Goal: Task Accomplishment & Management: Manage account settings

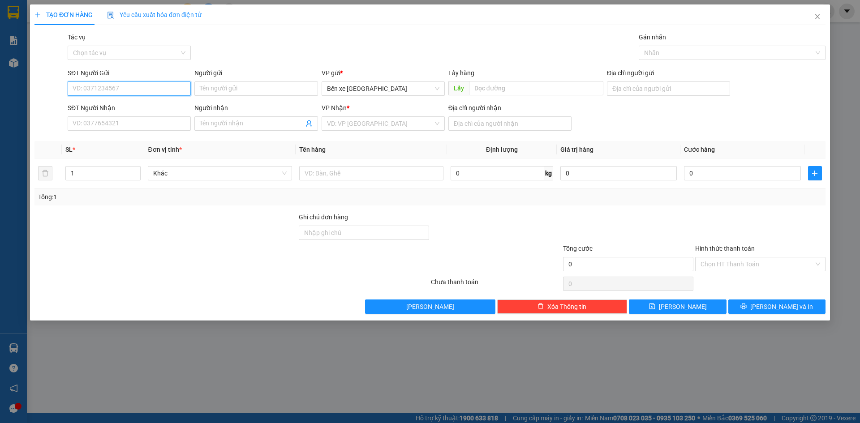
click at [159, 92] on input "SĐT Người Gửi" at bounding box center [129, 89] width 123 height 14
click at [336, 87] on span "Bến xe [GEOGRAPHIC_DATA]" at bounding box center [383, 88] width 112 height 13
type input "0917388960"
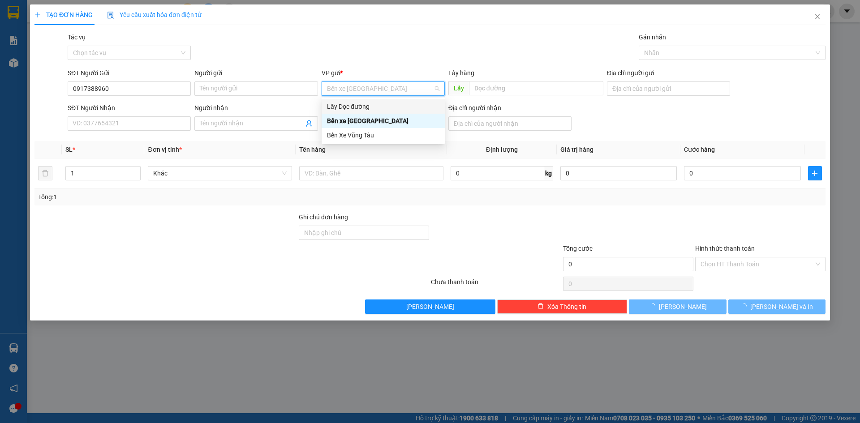
click at [354, 107] on div "Lấy Dọc đường" at bounding box center [383, 107] width 112 height 10
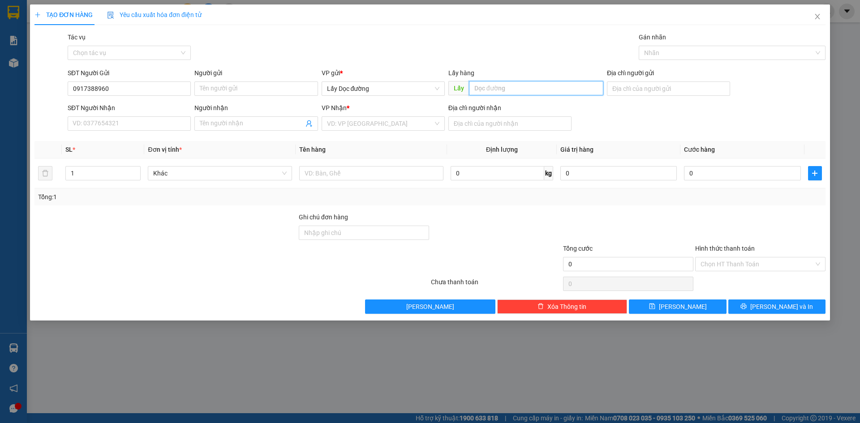
click at [524, 87] on input "text" at bounding box center [536, 88] width 134 height 14
click at [433, 125] on div "VD: VP [GEOGRAPHIC_DATA]" at bounding box center [383, 123] width 123 height 14
type input "pv quán hồng"
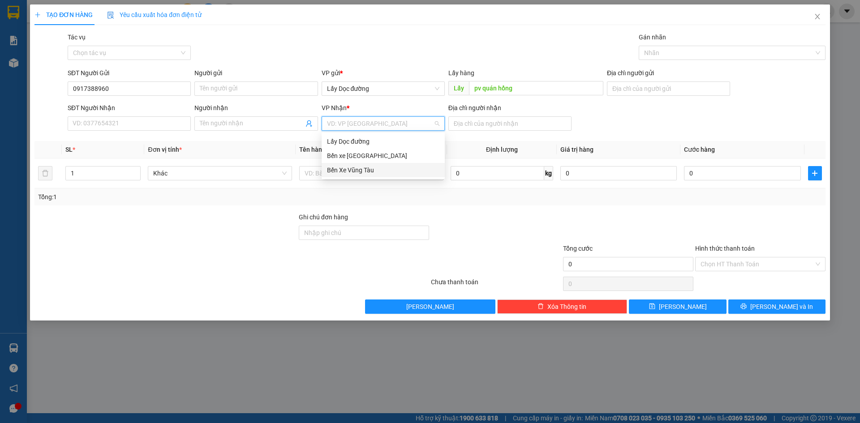
click at [411, 175] on div "Bến Xe Vũng Tàu" at bounding box center [383, 170] width 112 height 10
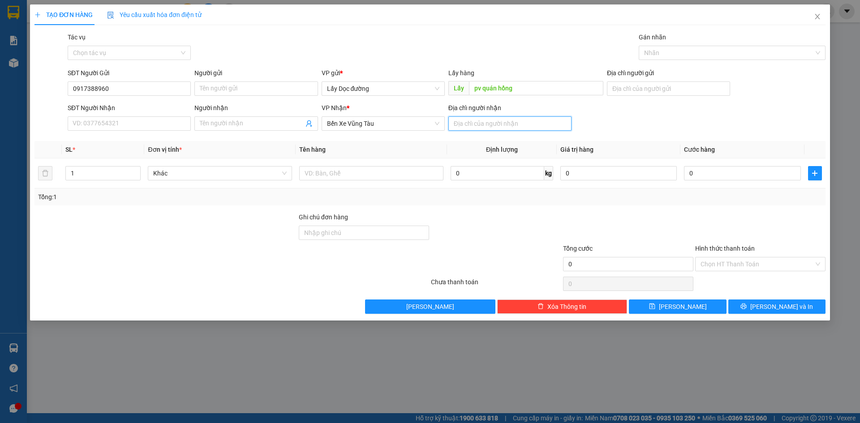
click at [490, 125] on input "Địa chỉ người nhận" at bounding box center [509, 123] width 123 height 14
type input "bà rịa"
click at [418, 170] on input "text" at bounding box center [371, 173] width 144 height 14
type input "1T"
click at [639, 309] on button "[PERSON_NAME]" at bounding box center [677, 307] width 97 height 14
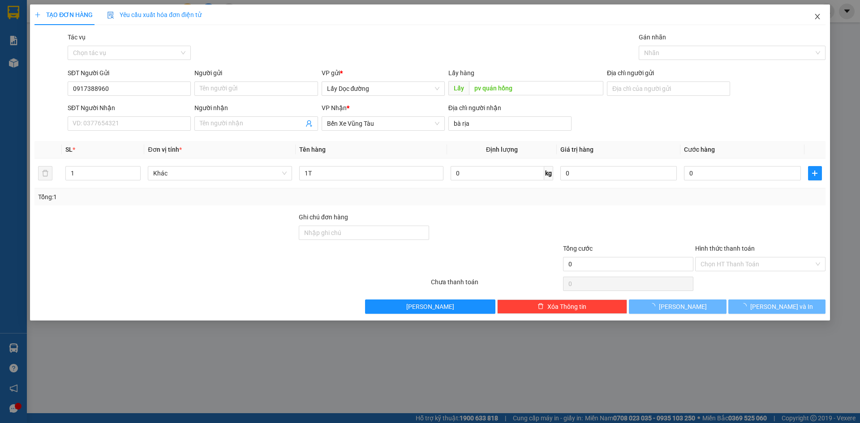
click at [822, 15] on span "Close" at bounding box center [817, 16] width 25 height 25
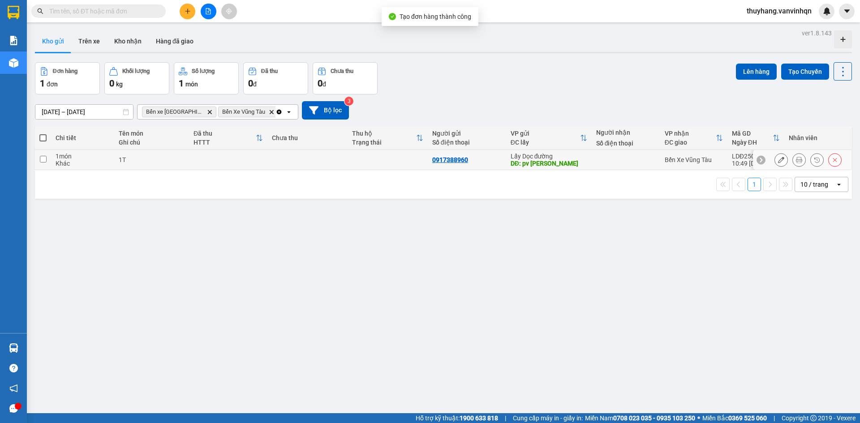
click at [220, 162] on td at bounding box center [228, 160] width 78 height 20
checkbox input "true"
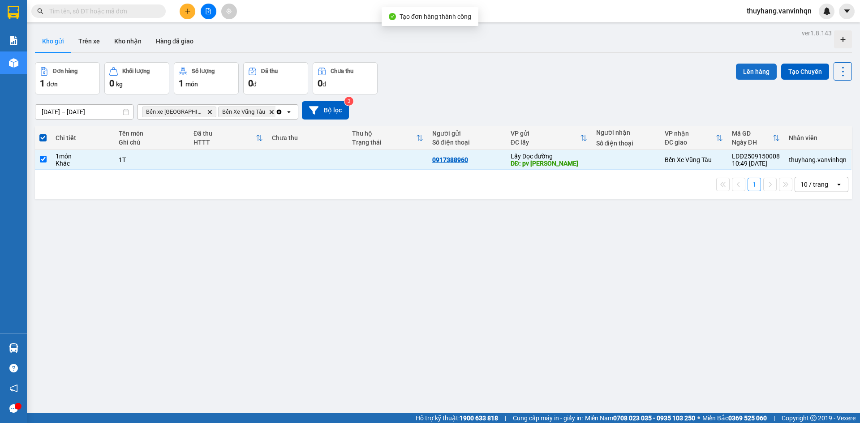
click at [757, 67] on button "Lên hàng" at bounding box center [756, 72] width 41 height 16
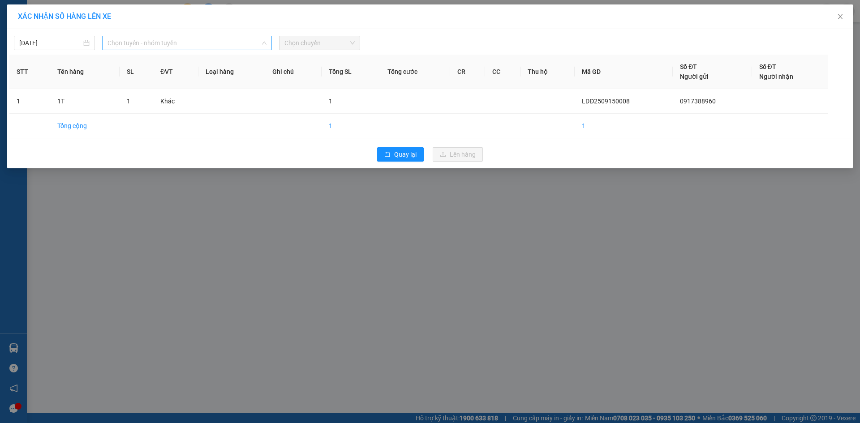
click at [249, 42] on span "Chọn tuyến - nhóm tuyến" at bounding box center [186, 42] width 159 height 13
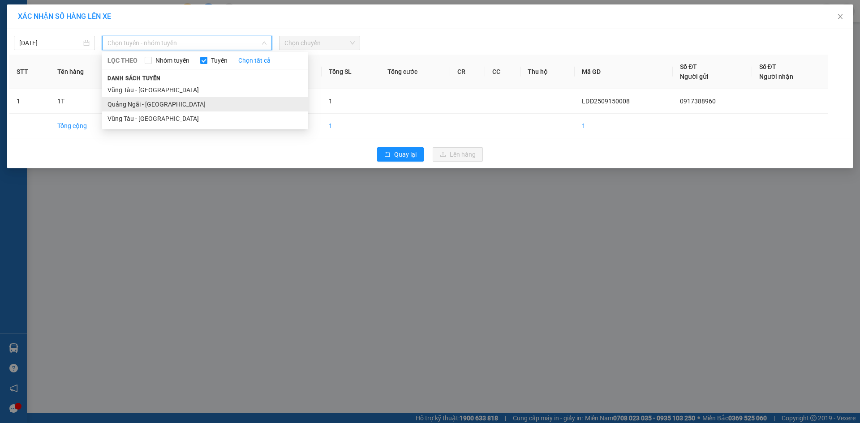
click at [222, 106] on li "Quảng Ngãi - [GEOGRAPHIC_DATA]" at bounding box center [205, 104] width 206 height 14
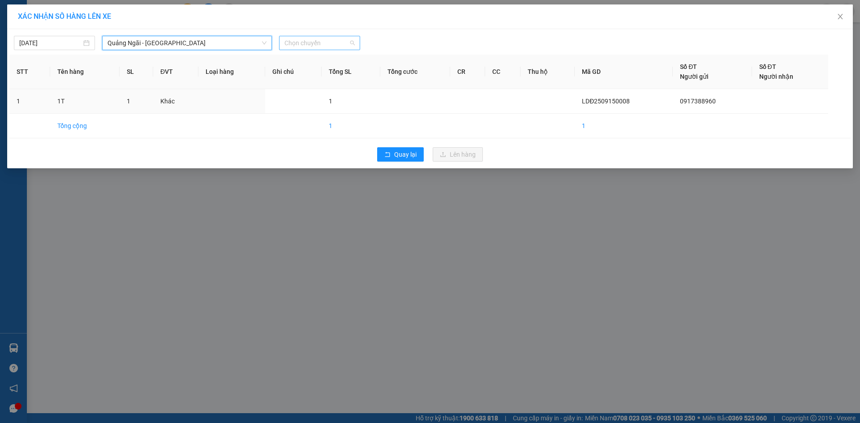
click at [326, 43] on span "Chọn chuyến" at bounding box center [319, 42] width 70 height 13
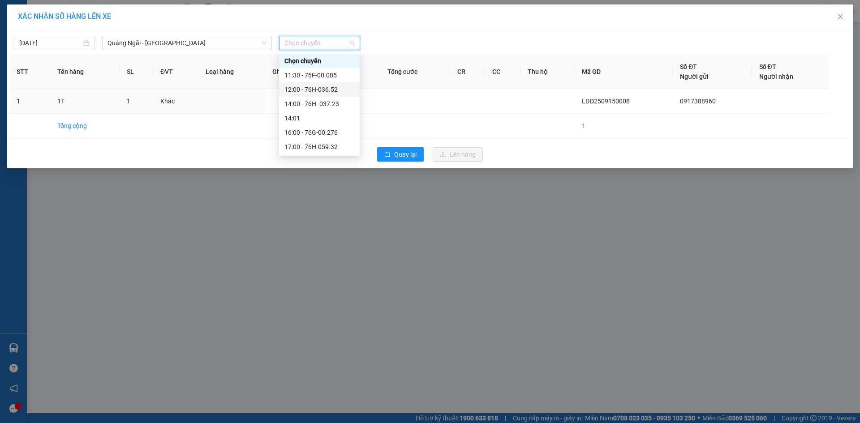
click at [341, 92] on div "12:00 - 76H-036.52" at bounding box center [319, 90] width 70 height 10
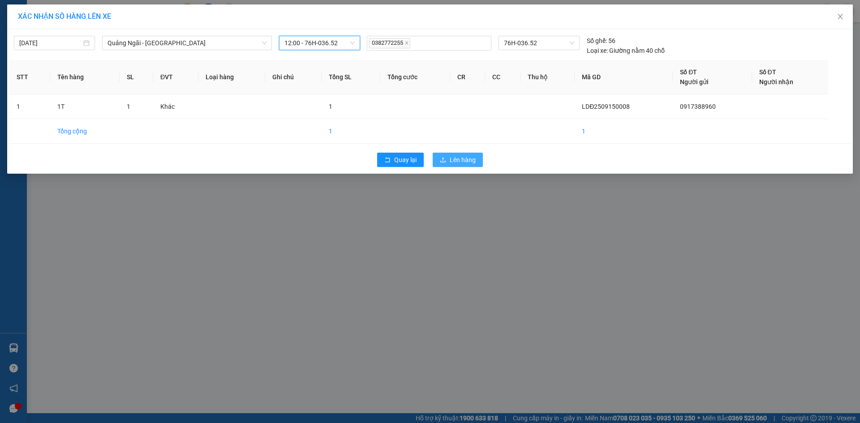
click at [470, 156] on span "Lên hàng" at bounding box center [463, 160] width 26 height 10
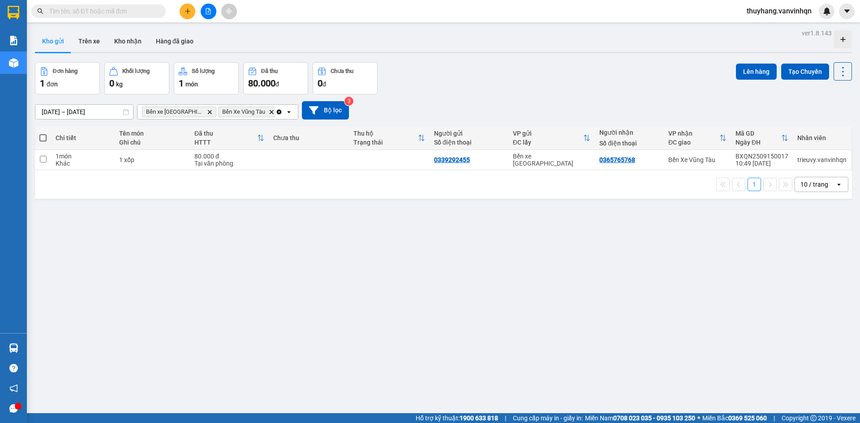
click at [183, 11] on button at bounding box center [188, 12] width 16 height 16
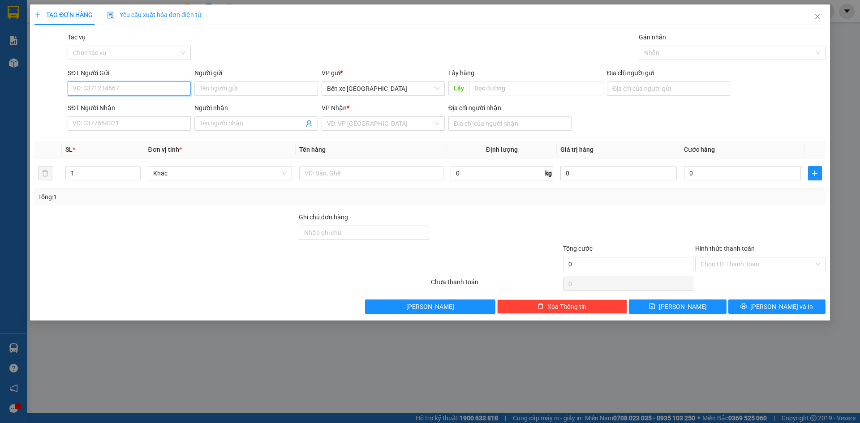
click at [163, 89] on input "SĐT Người Gửi" at bounding box center [129, 89] width 123 height 14
click at [363, 88] on span "Bến xe [GEOGRAPHIC_DATA]" at bounding box center [383, 88] width 112 height 13
type input "0327998493"
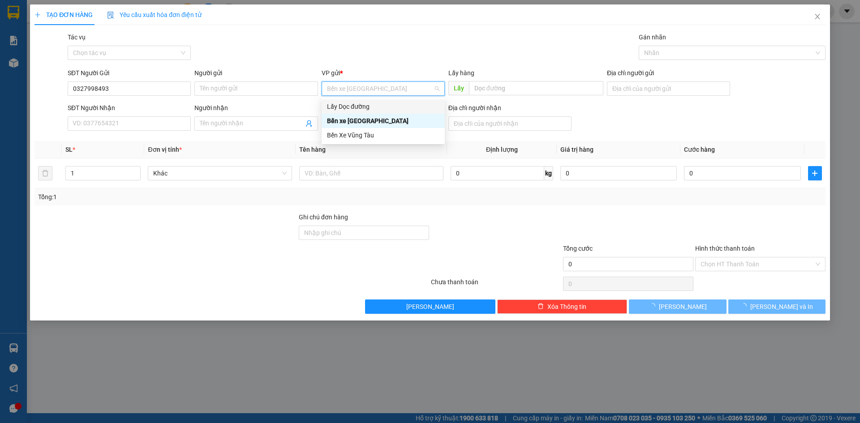
click at [363, 107] on div "Lấy Dọc đường" at bounding box center [383, 107] width 112 height 10
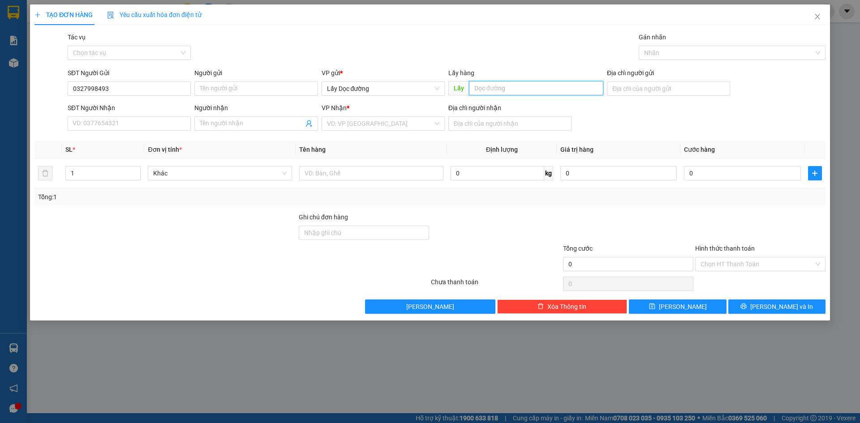
click at [493, 91] on input "text" at bounding box center [536, 88] width 134 height 14
type input "CHƯƠNG HÒA"
click at [397, 124] on input "search" at bounding box center [380, 123] width 106 height 13
click at [390, 178] on body "Kết quả tìm kiếm ( 0 ) Bộ lọc No Data thuyhang.vanvinhqn Báo cáo Kho hàng mới H…" at bounding box center [430, 211] width 860 height 423
click at [412, 127] on input "search" at bounding box center [380, 123] width 106 height 13
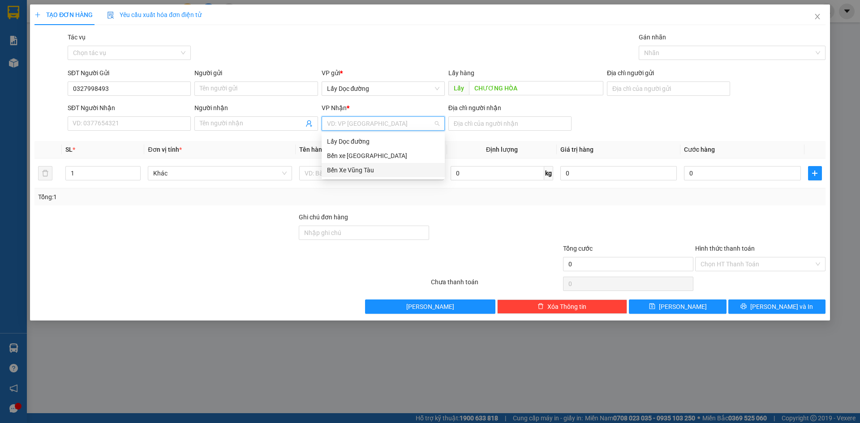
click at [394, 171] on div "Bến Xe Vũng Tàu" at bounding box center [383, 170] width 112 height 10
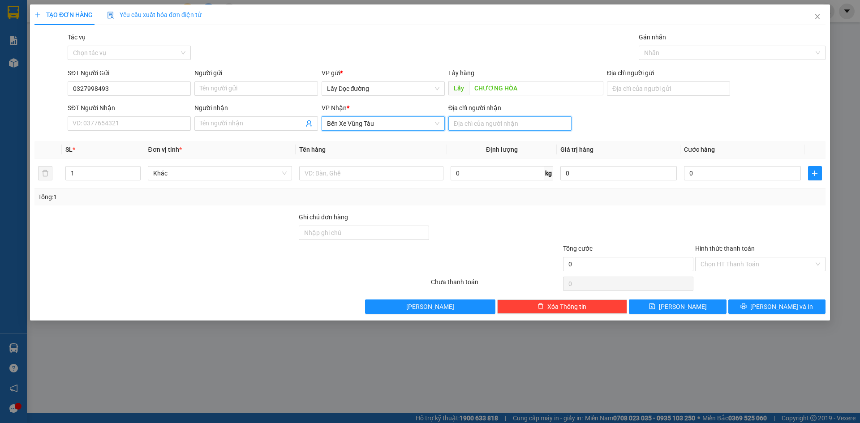
drag, startPoint x: 484, startPoint y: 124, endPoint x: 498, endPoint y: 130, distance: 15.1
click at [484, 124] on input "Địa chỉ người nhận" at bounding box center [509, 123] width 123 height 14
type input "vũng tàu"
click at [676, 309] on button "[PERSON_NAME]" at bounding box center [677, 307] width 97 height 14
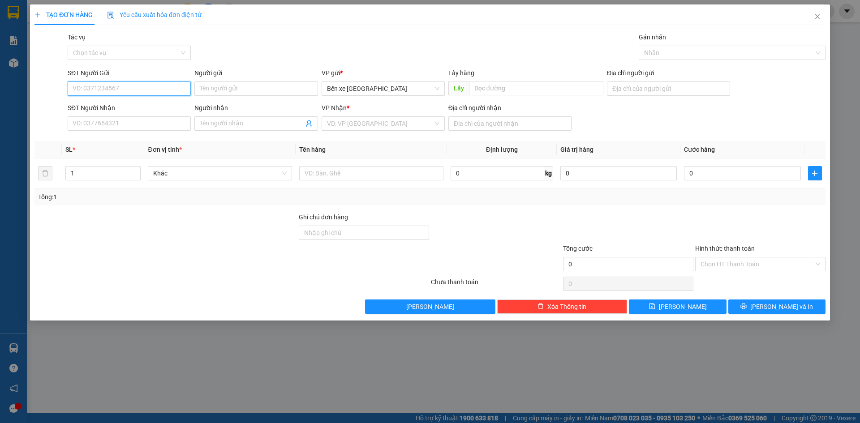
click at [146, 88] on input "SĐT Người Gửi" at bounding box center [129, 89] width 123 height 14
type input "0358113713"
click at [227, 90] on input "Người gửi" at bounding box center [255, 89] width 123 height 14
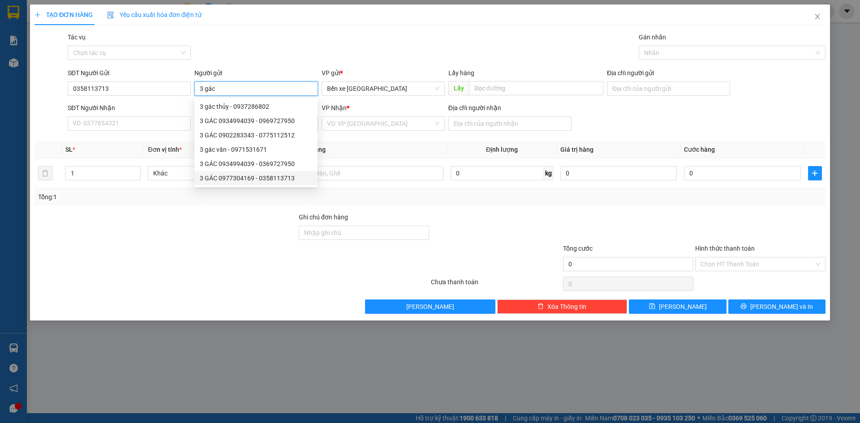
click at [292, 178] on div "3 GÁC 0977304169 - 0358113713" at bounding box center [256, 178] width 112 height 10
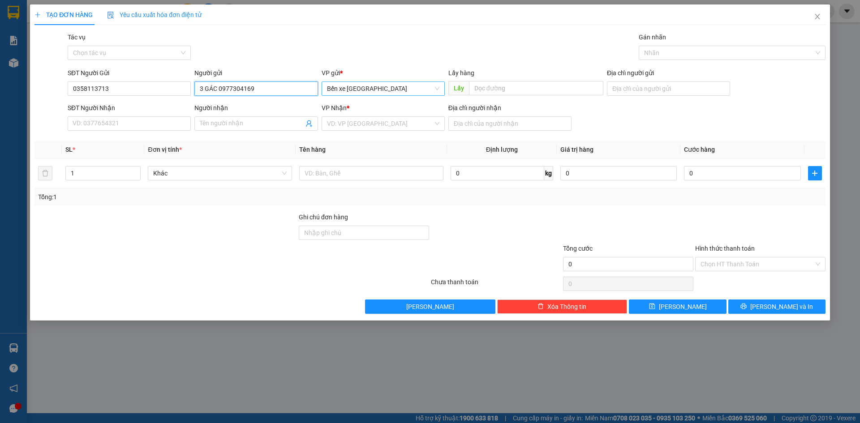
click at [393, 89] on span "Bến xe [GEOGRAPHIC_DATA]" at bounding box center [383, 88] width 112 height 13
type input "3 GÁC 0977304169"
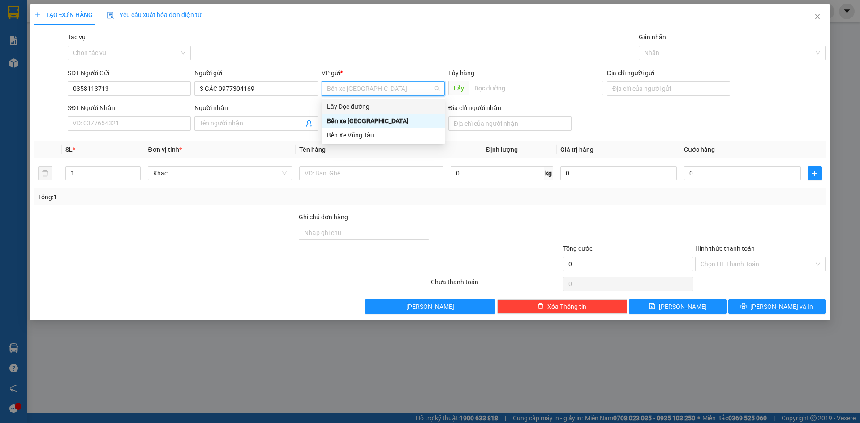
click at [384, 109] on div "Lấy Dọc đường" at bounding box center [383, 107] width 112 height 10
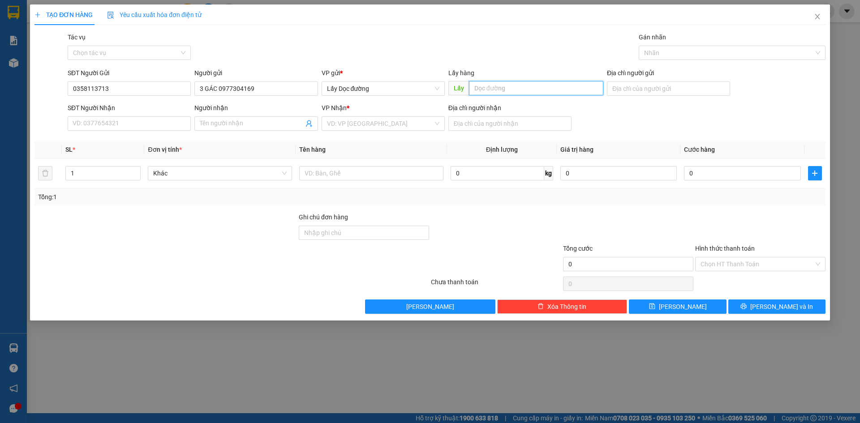
click at [495, 88] on input "text" at bounding box center [536, 88] width 134 height 14
type input "ông đô"
click at [414, 126] on input "search" at bounding box center [380, 123] width 106 height 13
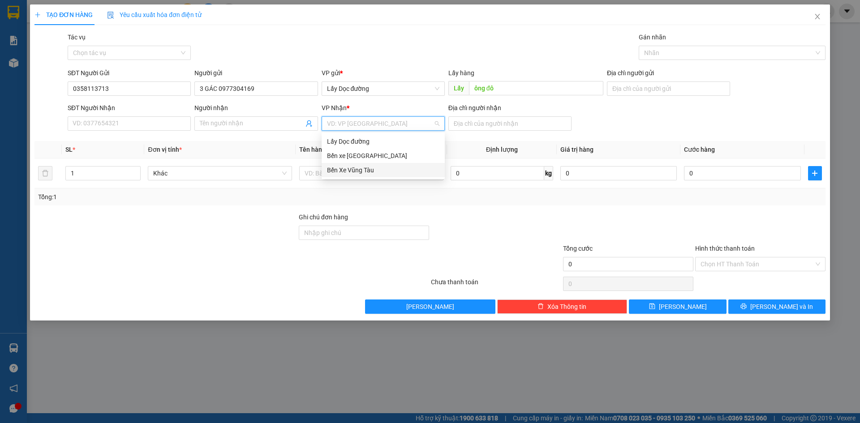
click at [402, 168] on div "Bến Xe Vũng Tàu" at bounding box center [383, 170] width 112 height 10
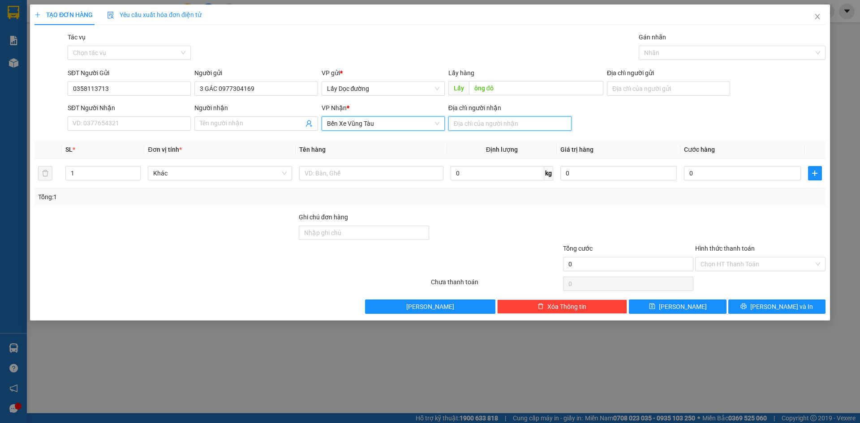
click at [492, 121] on input "Địa chỉ người nhận" at bounding box center [509, 123] width 123 height 14
type input "long hải"
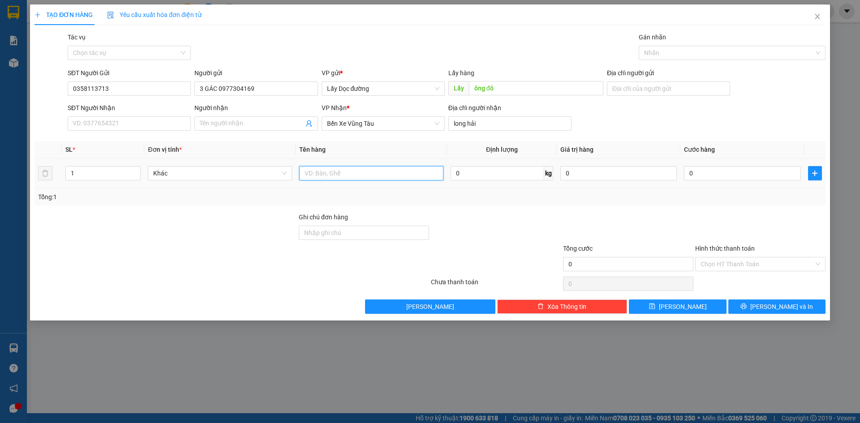
click at [420, 171] on input "text" at bounding box center [371, 173] width 144 height 14
type input "2T"
click at [663, 307] on button "[PERSON_NAME]" at bounding box center [677, 307] width 97 height 14
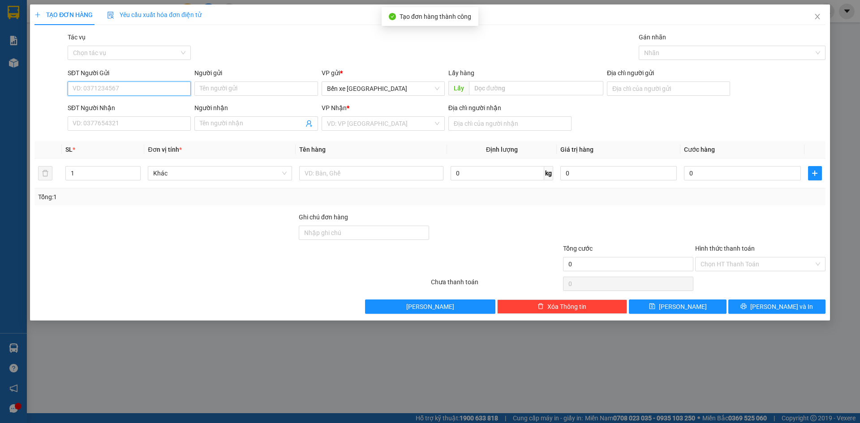
click at [158, 88] on input "SĐT Người Gửi" at bounding box center [129, 89] width 123 height 14
click at [413, 87] on span "Bến xe [GEOGRAPHIC_DATA]" at bounding box center [383, 88] width 112 height 13
type input "0349357034"
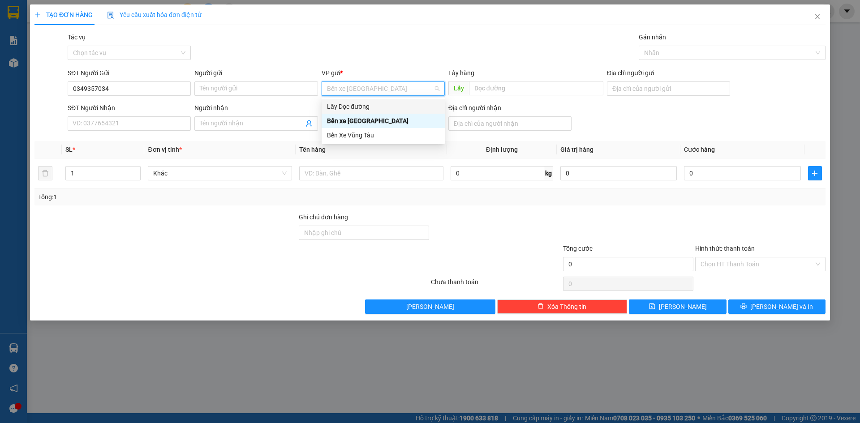
click at [383, 107] on div "Lấy Dọc đường" at bounding box center [383, 107] width 112 height 10
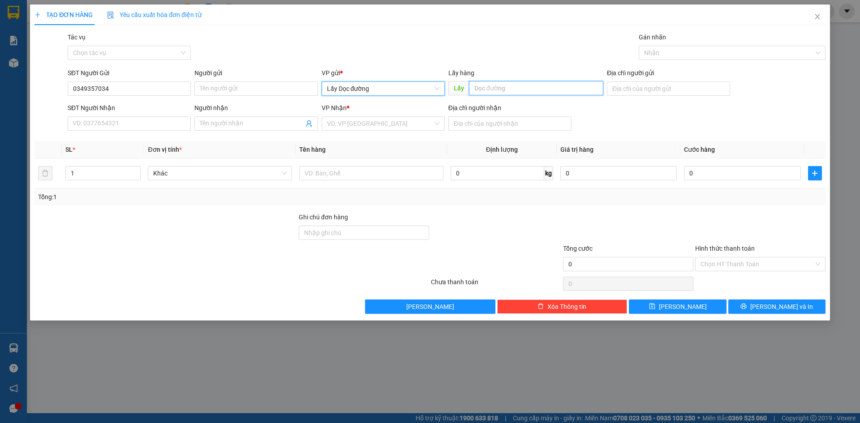
click at [488, 90] on input "text" at bounding box center [536, 88] width 134 height 14
type input "ÔNG ĐÔ"
click at [416, 123] on input "search" at bounding box center [380, 123] width 106 height 13
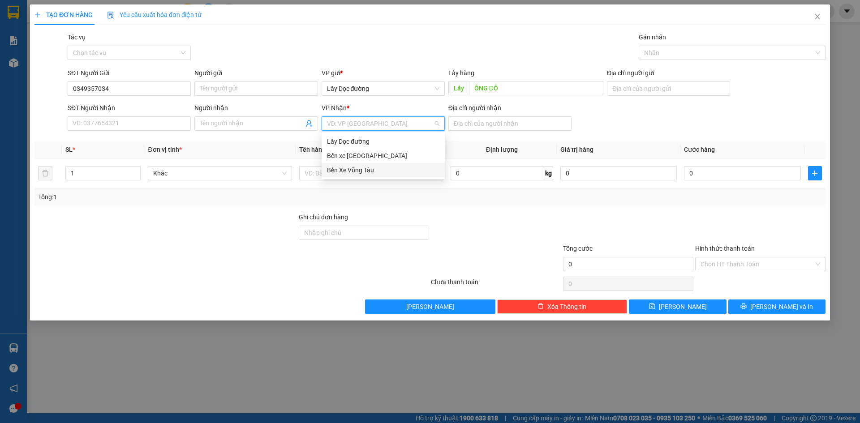
click at [392, 172] on div "Bến Xe Vũng Tàu" at bounding box center [383, 170] width 112 height 10
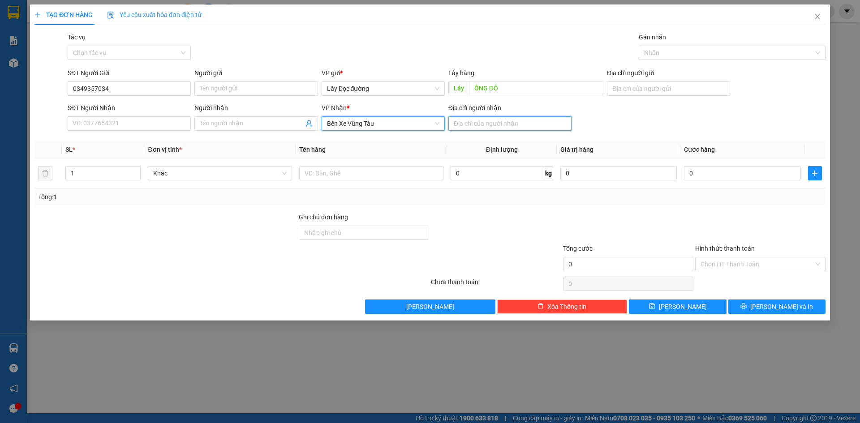
click at [488, 119] on input "Địa chỉ người nhận" at bounding box center [509, 123] width 123 height 14
type input "[GEOGRAPHIC_DATA]"
click at [654, 307] on button "[PERSON_NAME]" at bounding box center [677, 307] width 97 height 14
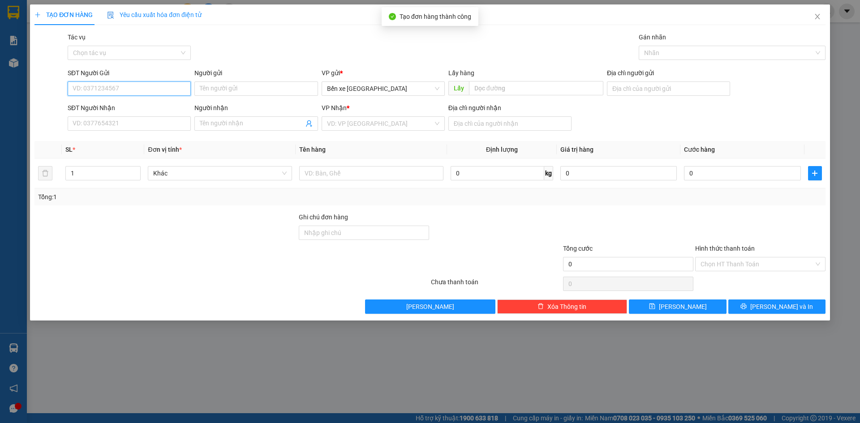
click at [168, 87] on input "SĐT Người Gửi" at bounding box center [129, 89] width 123 height 14
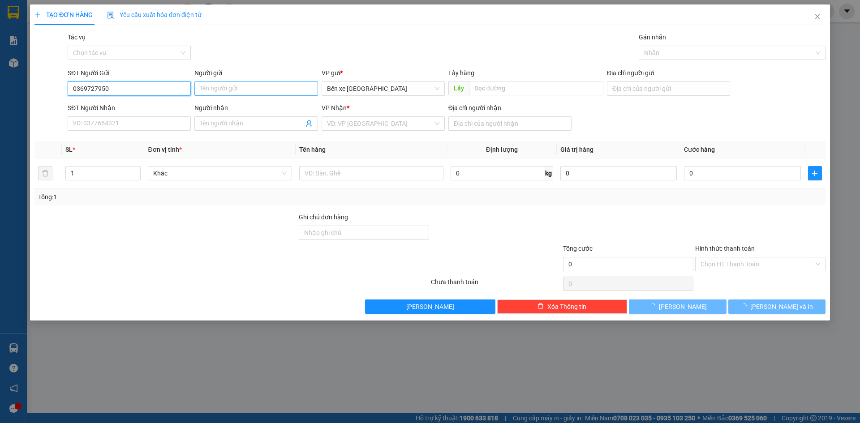
type input "0369727950"
click at [248, 91] on input "Người gửi" at bounding box center [255, 89] width 123 height 14
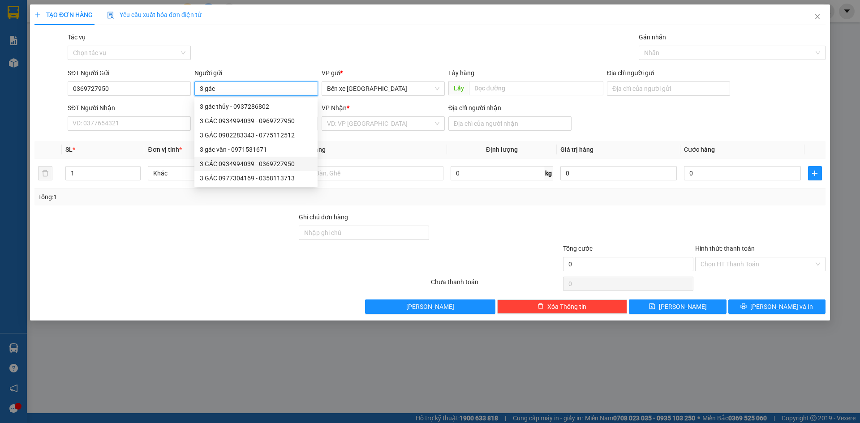
click at [284, 161] on div "3 GÁC 0934994039 - 0369727950" at bounding box center [256, 164] width 112 height 10
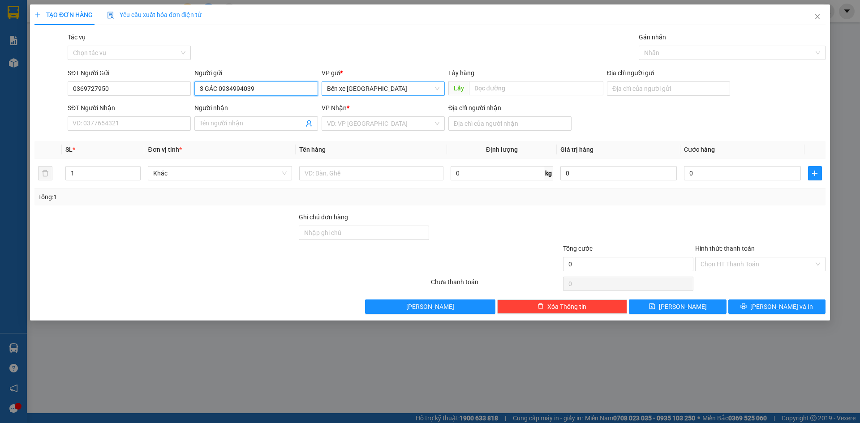
click at [399, 88] on span "Bến xe [GEOGRAPHIC_DATA]" at bounding box center [383, 88] width 112 height 13
type input "3 GÁC 0934994039"
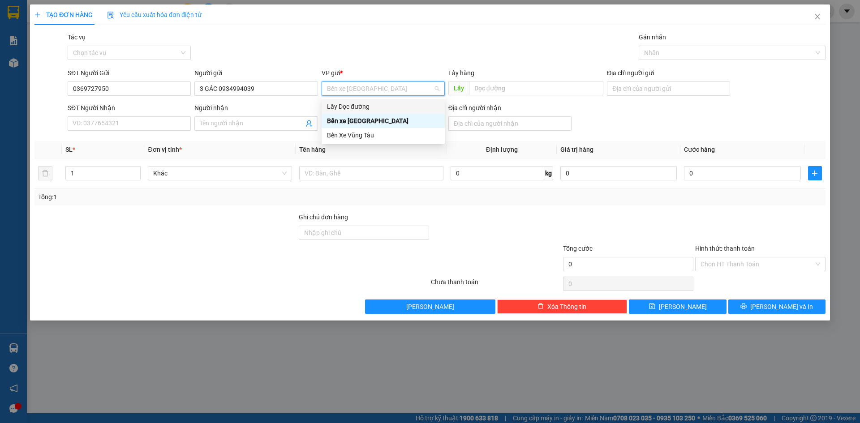
click at [387, 108] on div "Lấy Dọc đường" at bounding box center [383, 107] width 112 height 10
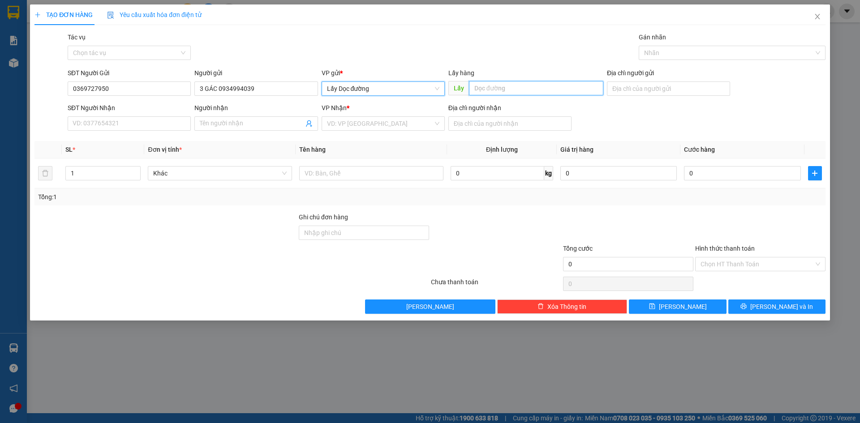
click at [489, 90] on input "text" at bounding box center [536, 88] width 134 height 14
type input "ông đô"
click at [390, 124] on input "search" at bounding box center [380, 123] width 106 height 13
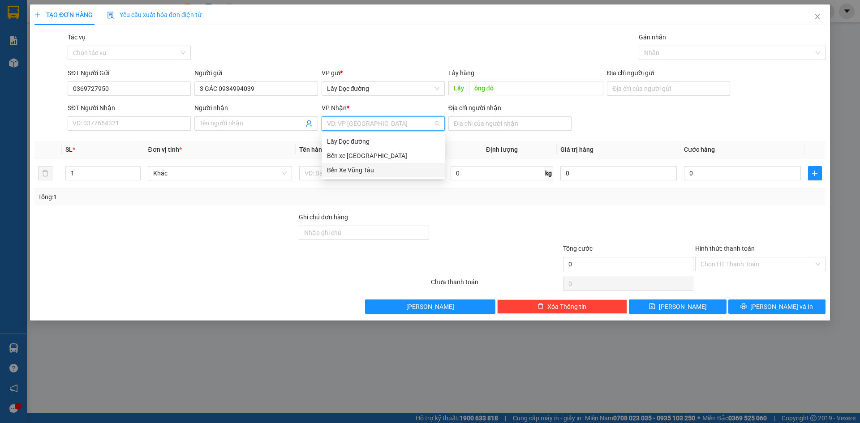
click at [392, 172] on div "Bến Xe Vũng Tàu" at bounding box center [383, 170] width 112 height 10
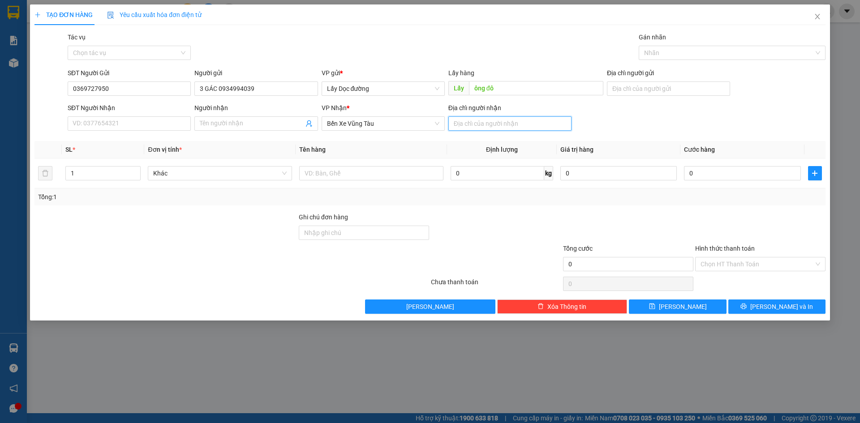
click at [475, 120] on input "Địa chỉ người nhận" at bounding box center [509, 123] width 123 height 14
type input "phước hải"
click at [433, 176] on input "text" at bounding box center [371, 173] width 144 height 14
type input "1T"
click at [635, 305] on button "[PERSON_NAME]" at bounding box center [677, 307] width 97 height 14
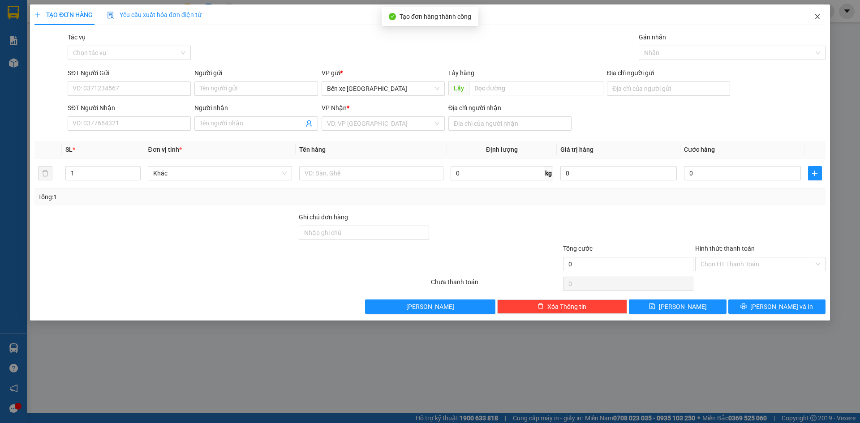
click at [816, 19] on icon "close" at bounding box center [817, 16] width 5 height 5
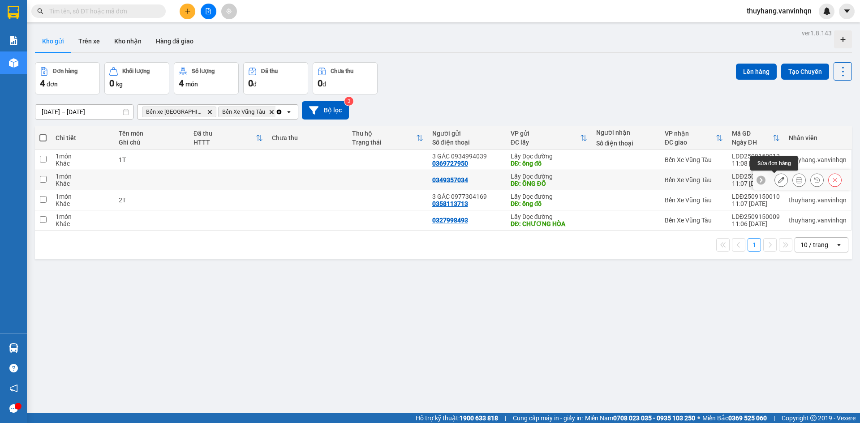
click at [778, 180] on icon at bounding box center [781, 180] width 6 height 6
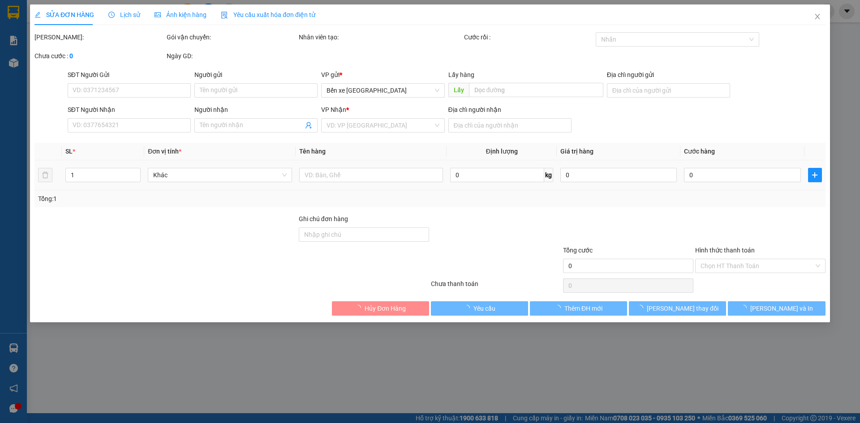
type input "0349357034"
type input "ÔNG ĐÔ"
type input "[GEOGRAPHIC_DATA]"
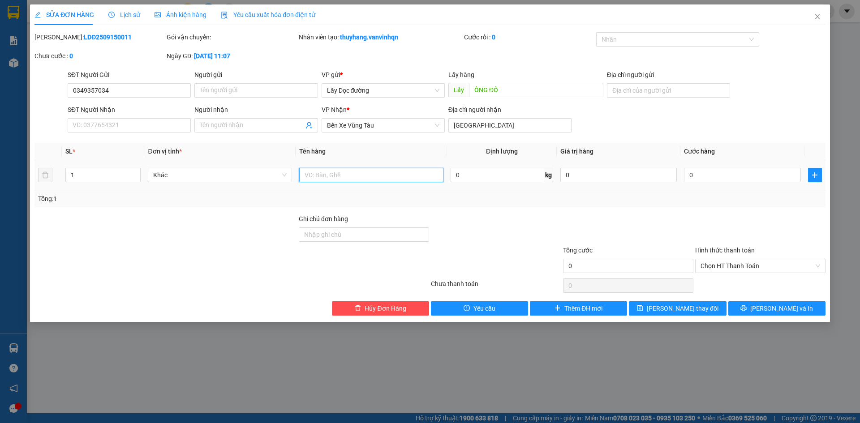
click at [373, 174] on input "text" at bounding box center [371, 175] width 144 height 14
type input "2t"
click at [677, 306] on span "[PERSON_NAME] thay đổi" at bounding box center [683, 309] width 72 height 10
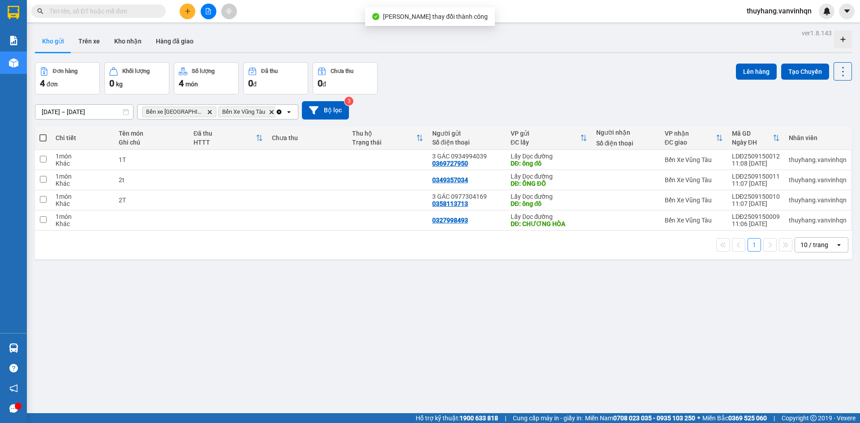
click at [197, 12] on div at bounding box center [208, 12] width 67 height 16
click at [190, 12] on icon "plus" at bounding box center [188, 11] width 6 height 6
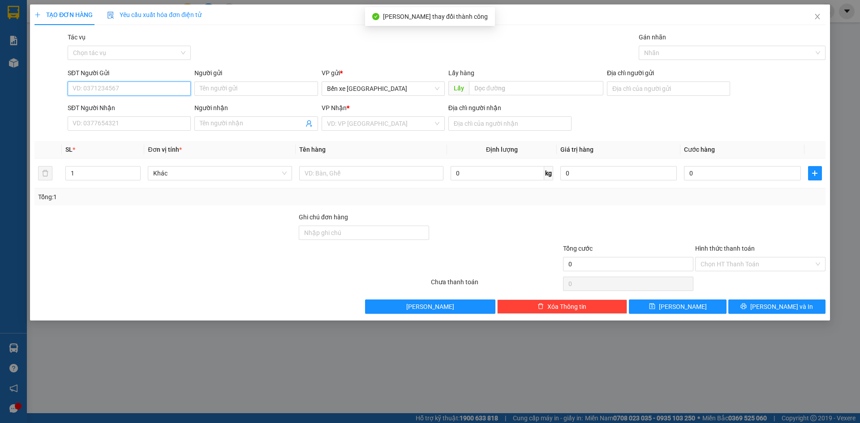
click at [140, 84] on input "SĐT Người Gửi" at bounding box center [129, 89] width 123 height 14
click at [360, 90] on span "Bến xe [GEOGRAPHIC_DATA]" at bounding box center [383, 88] width 112 height 13
type input "0334402130"
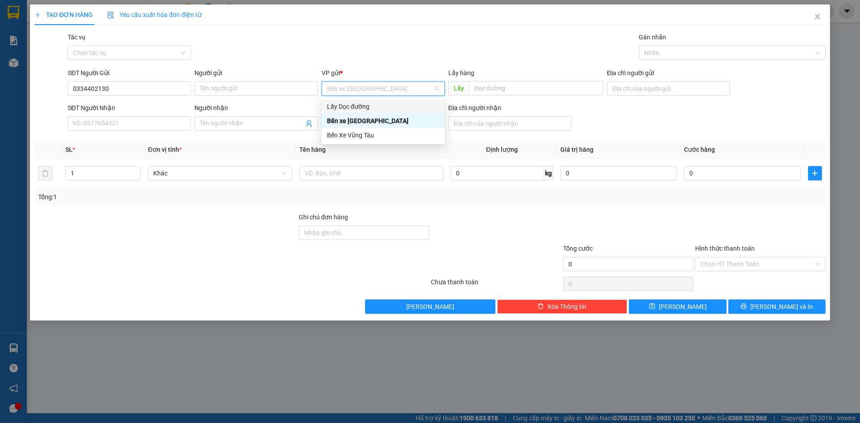
click at [362, 106] on div "Lấy Dọc đường" at bounding box center [383, 107] width 112 height 10
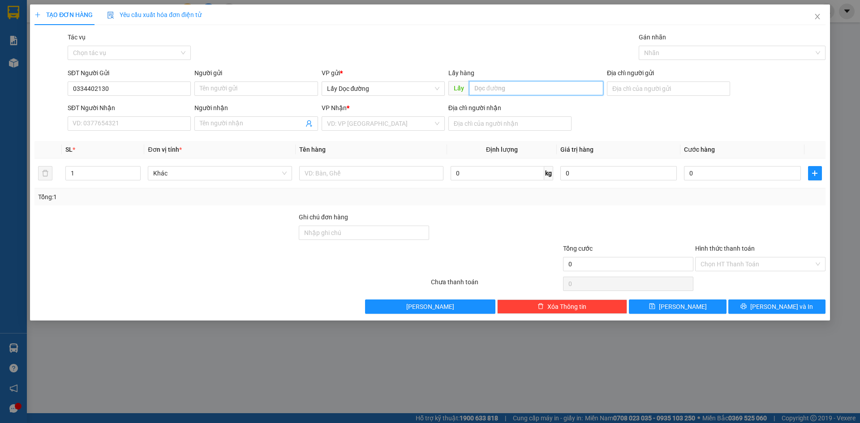
click at [481, 87] on input "text" at bounding box center [536, 88] width 134 height 14
type input "ông đô"
click at [418, 118] on input "search" at bounding box center [380, 123] width 106 height 13
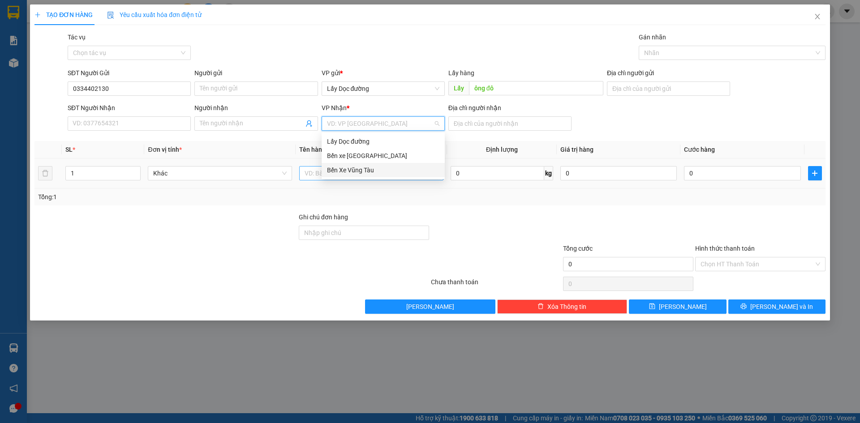
click at [397, 169] on div "Bến Xe Vũng Tàu" at bounding box center [383, 170] width 112 height 10
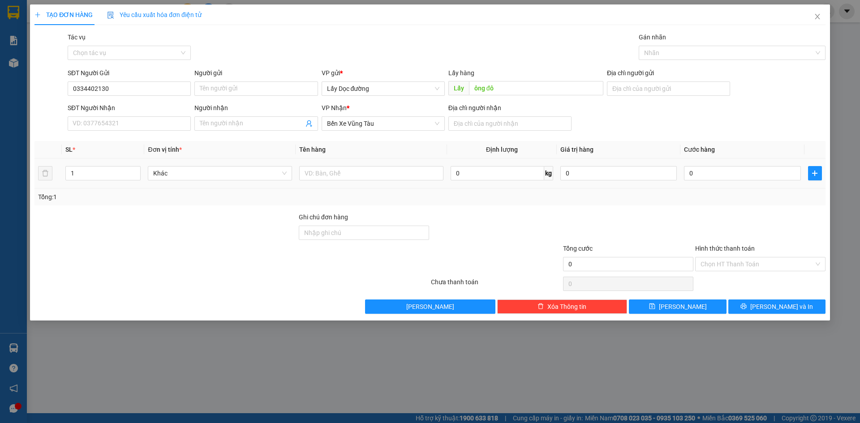
click at [415, 165] on div at bounding box center [371, 173] width 144 height 18
drag, startPoint x: 413, startPoint y: 171, endPoint x: 408, endPoint y: 171, distance: 5.4
click at [413, 172] on input "text" at bounding box center [371, 173] width 144 height 14
type input "phước hải"
click at [814, 175] on icon "plus" at bounding box center [814, 173] width 7 height 7
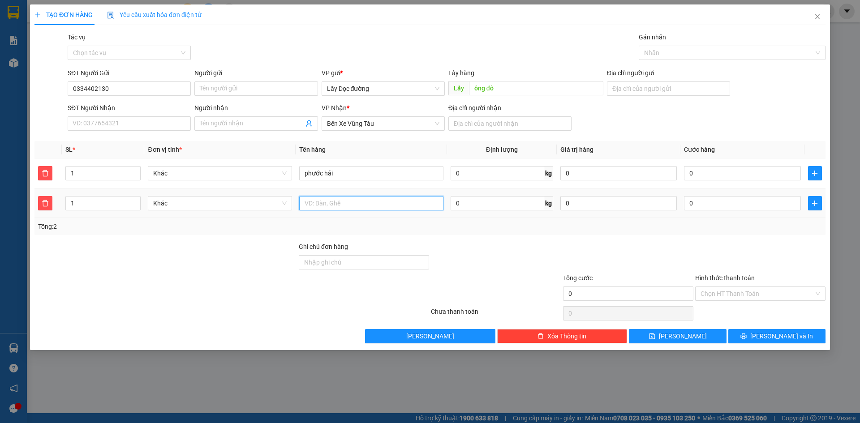
click at [339, 200] on input "text" at bounding box center [371, 203] width 144 height 14
type input "1t long hải"
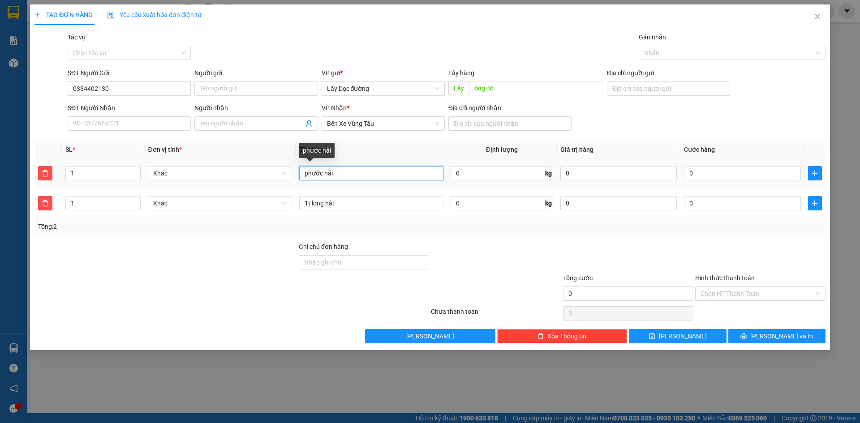
click at [302, 172] on input "phước hải" at bounding box center [371, 173] width 144 height 14
type input "6t phước hải"
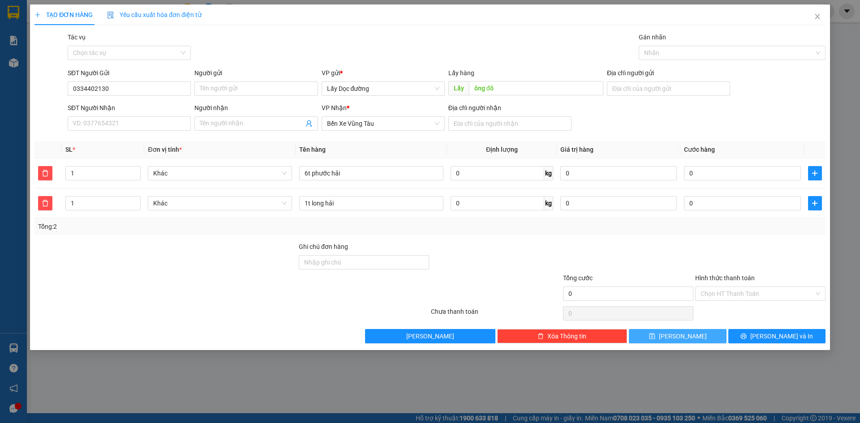
click at [682, 335] on span "[PERSON_NAME]" at bounding box center [683, 336] width 48 height 10
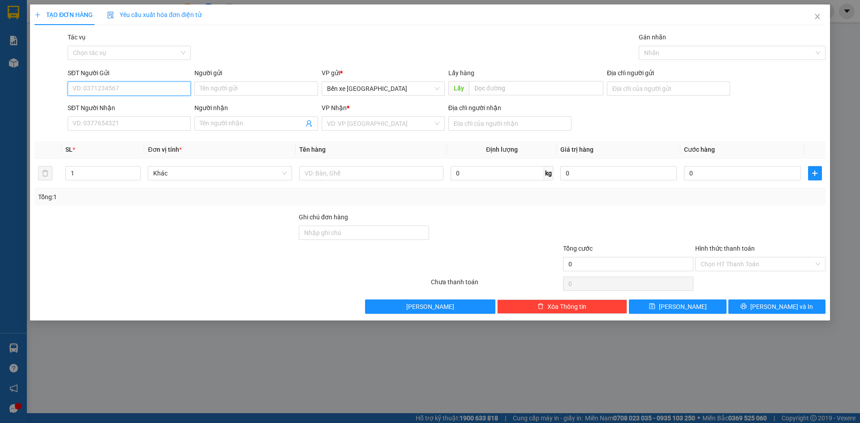
click at [86, 90] on input "SĐT Người Gửi" at bounding box center [129, 89] width 123 height 14
click at [374, 88] on span "Bến xe [GEOGRAPHIC_DATA]" at bounding box center [383, 88] width 112 height 13
type input "0773305809"
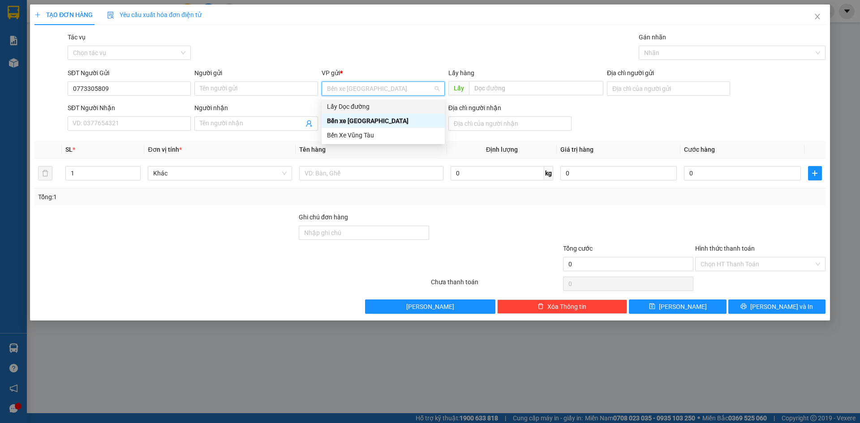
click at [370, 109] on div "Lấy Dọc đường" at bounding box center [383, 107] width 112 height 10
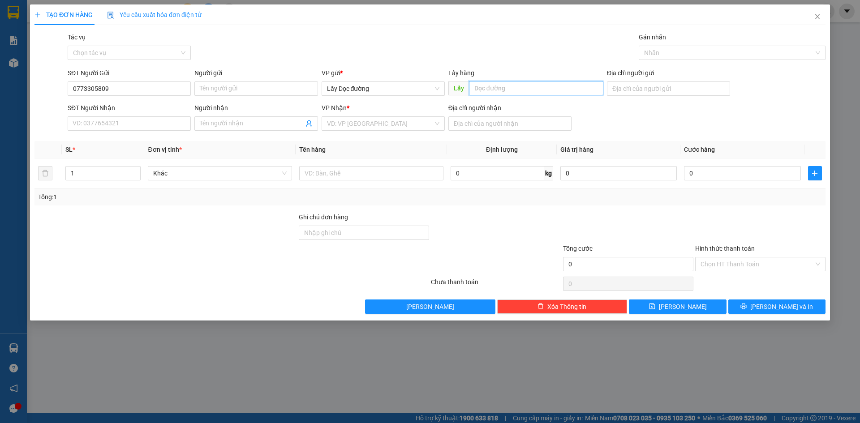
click at [508, 86] on input "text" at bounding box center [536, 88] width 134 height 14
type input "ông đô"
click at [425, 127] on input "search" at bounding box center [380, 123] width 106 height 13
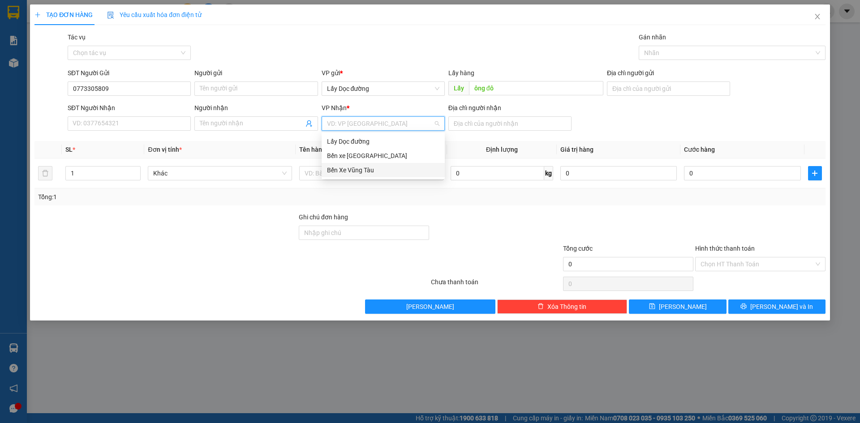
click at [397, 173] on div "Bến Xe Vũng Tàu" at bounding box center [383, 170] width 112 height 10
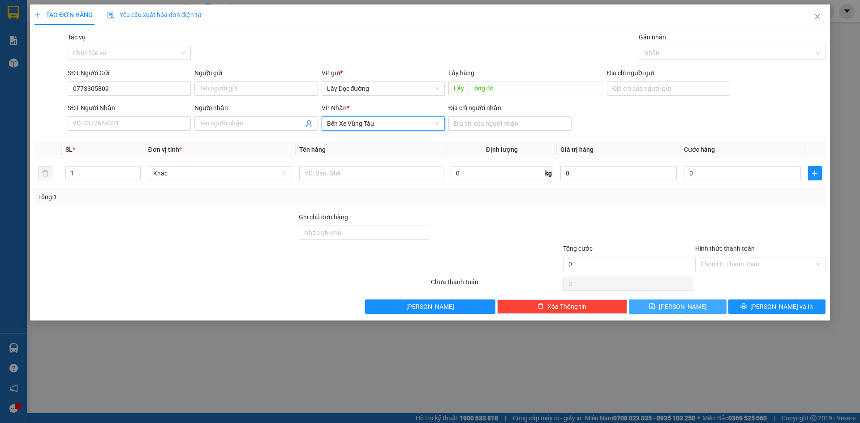
click at [687, 305] on span "[PERSON_NAME]" at bounding box center [683, 307] width 48 height 10
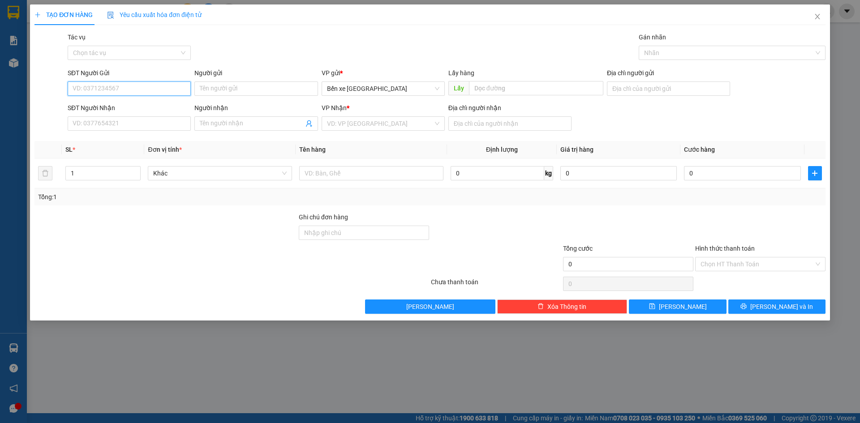
click at [141, 84] on input "SĐT Người Gửi" at bounding box center [129, 89] width 123 height 14
click at [360, 82] on span "Bến xe [GEOGRAPHIC_DATA]" at bounding box center [383, 88] width 112 height 13
type input "0356708299"
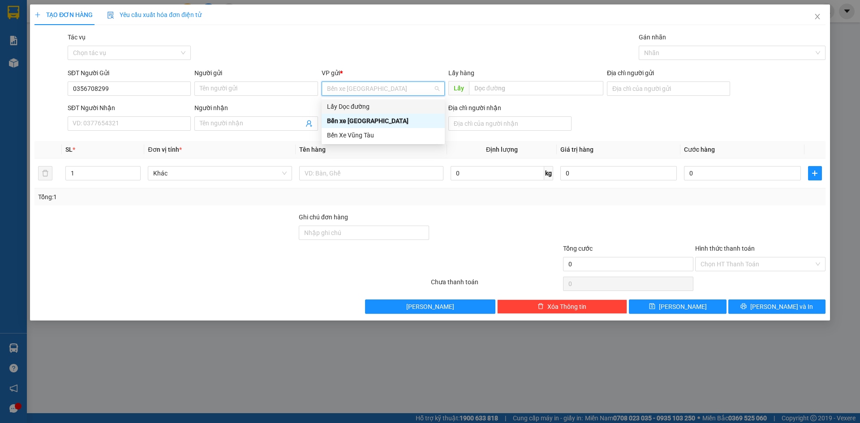
click at [361, 107] on div "Lấy Dọc đường" at bounding box center [383, 107] width 112 height 10
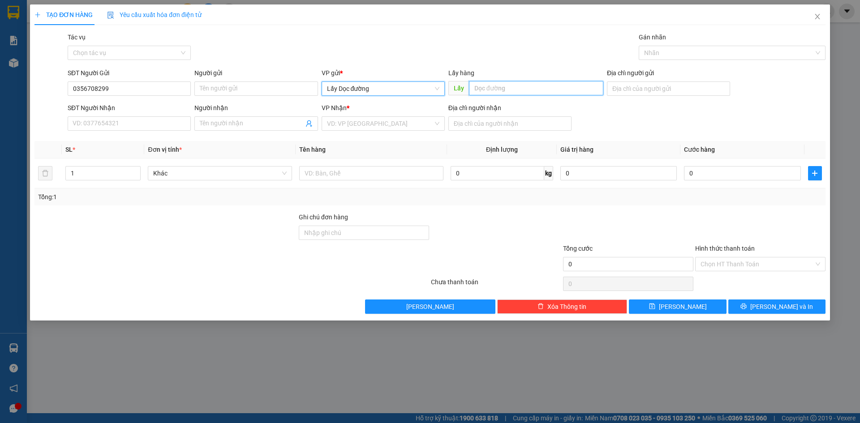
click at [500, 90] on input "text" at bounding box center [536, 88] width 134 height 14
type input "dưa leo"
click at [415, 125] on input "search" at bounding box center [380, 123] width 106 height 13
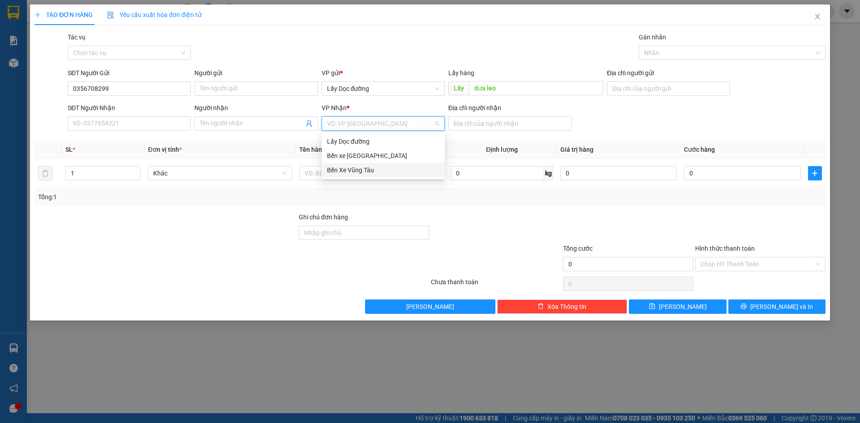
click at [400, 167] on div "Bến Xe Vũng Tàu" at bounding box center [383, 170] width 112 height 10
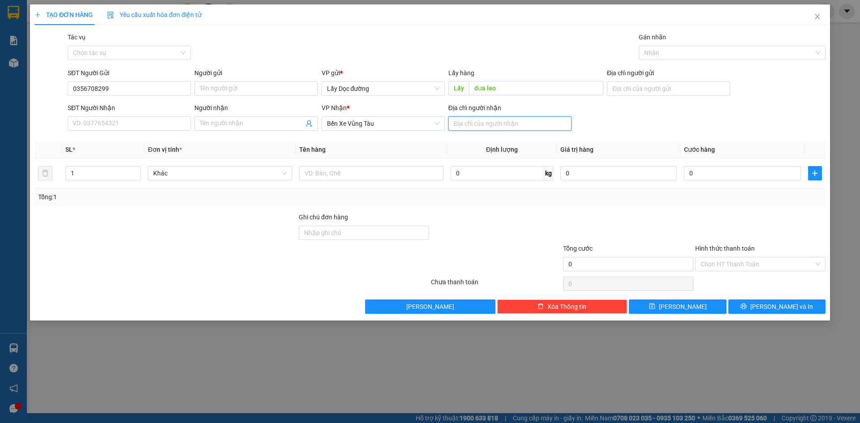
click at [481, 130] on input "Địa chỉ người nhận" at bounding box center [509, 123] width 123 height 14
type input "lagi"
click at [711, 309] on button "[PERSON_NAME]" at bounding box center [677, 307] width 97 height 14
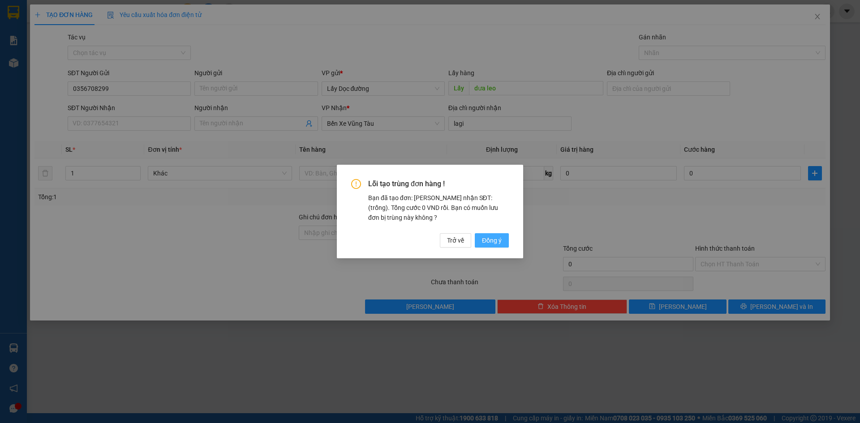
click at [494, 236] on span "Đồng ý" at bounding box center [492, 241] width 20 height 10
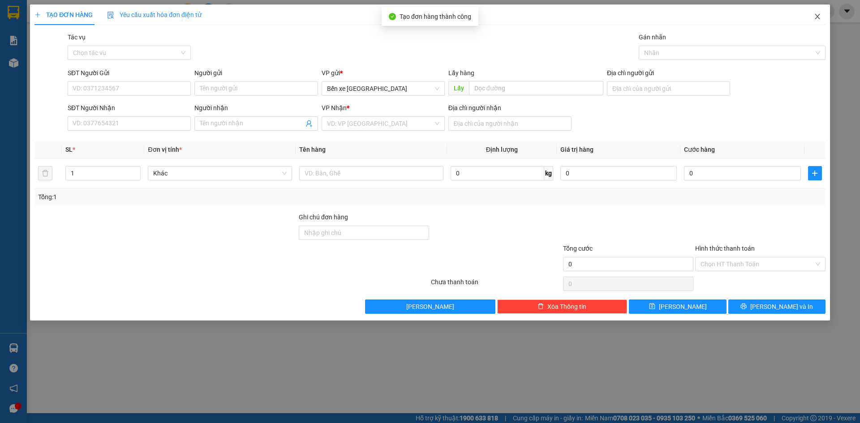
click at [824, 20] on span "Close" at bounding box center [817, 16] width 25 height 25
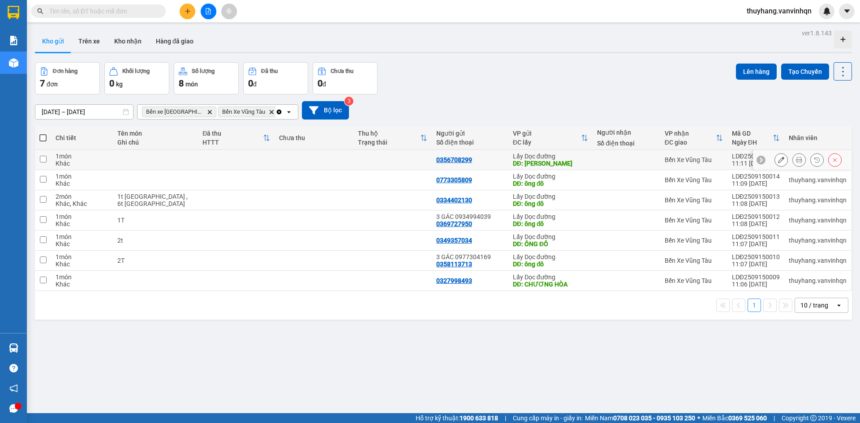
click at [354, 165] on td at bounding box center [392, 160] width 78 height 20
checkbox input "true"
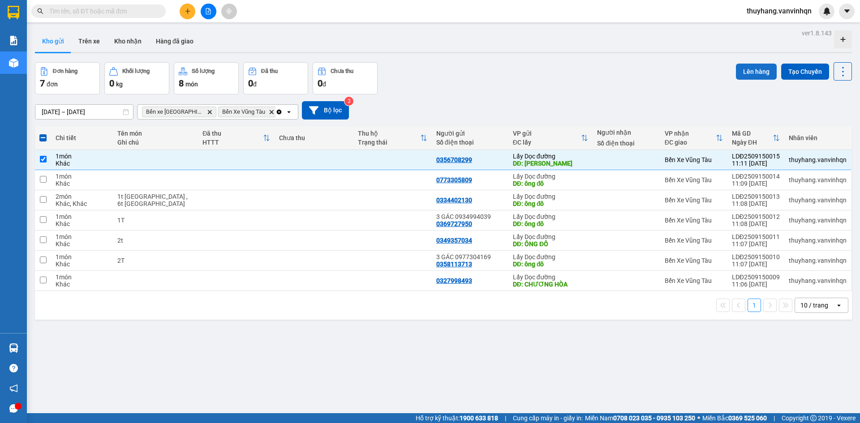
click at [742, 68] on button "Lên hàng" at bounding box center [756, 72] width 41 height 16
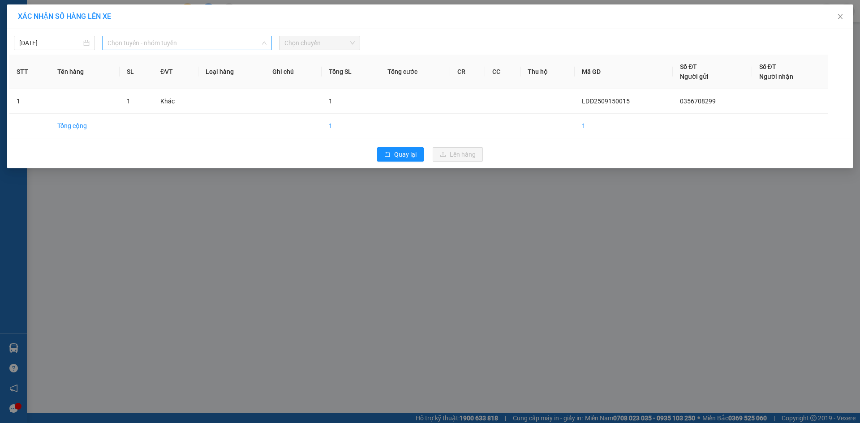
click at [175, 43] on span "Chọn tuyến - nhóm tuyến" at bounding box center [186, 42] width 159 height 13
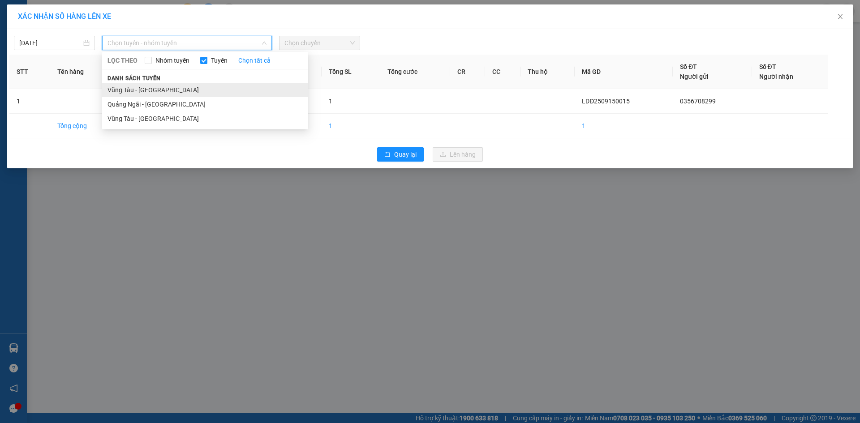
click at [171, 94] on li "Vũng Tàu - [GEOGRAPHIC_DATA]" at bounding box center [205, 90] width 206 height 14
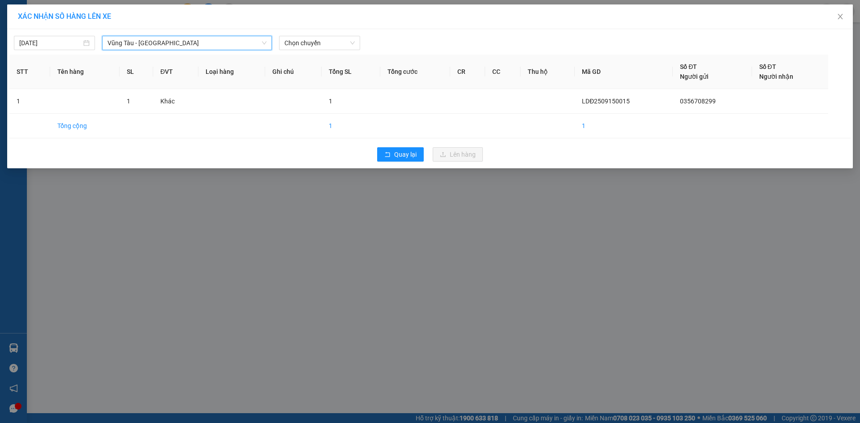
drag, startPoint x: 174, startPoint y: 39, endPoint x: 174, endPoint y: 46, distance: 6.3
click at [174, 39] on span "Vũng Tàu - [GEOGRAPHIC_DATA]" at bounding box center [186, 42] width 159 height 13
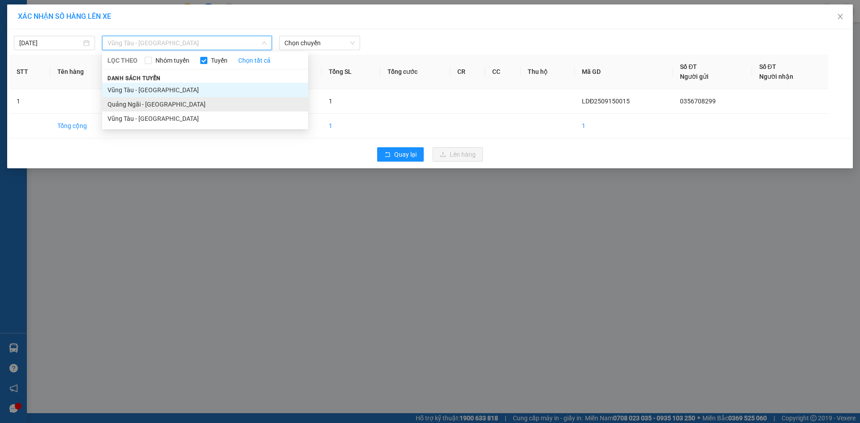
click at [173, 104] on li "Quảng Ngãi - [GEOGRAPHIC_DATA]" at bounding box center [205, 104] width 206 height 14
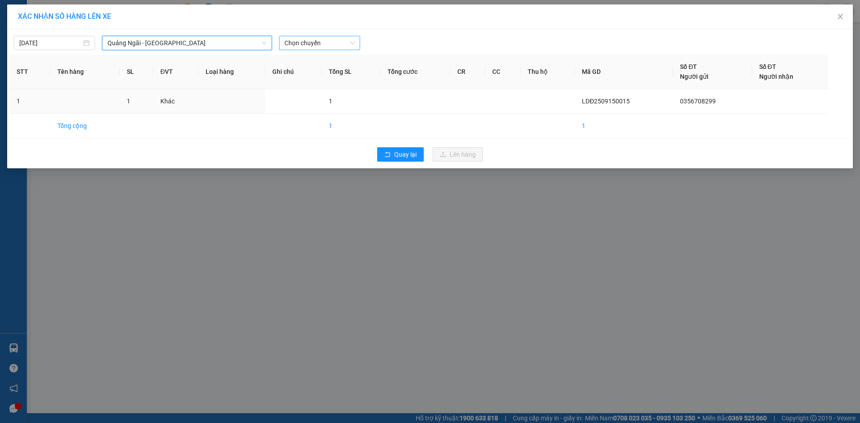
click at [306, 40] on span "Chọn chuyến" at bounding box center [319, 42] width 70 height 13
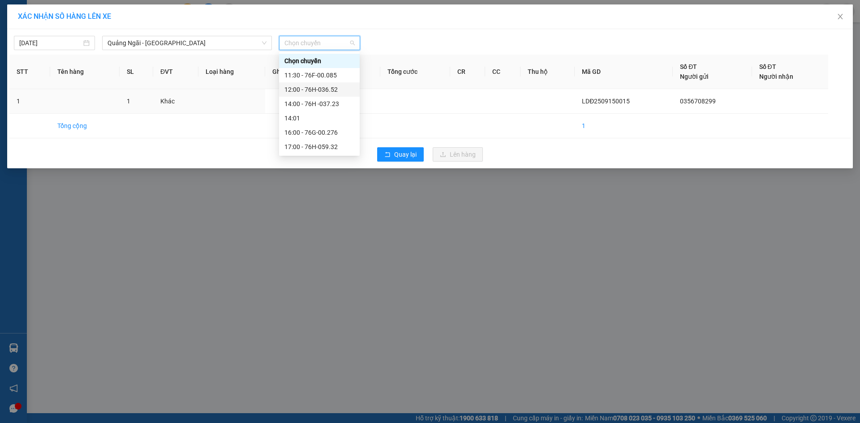
click at [330, 88] on div "12:00 - 76H-036.52" at bounding box center [319, 90] width 70 height 10
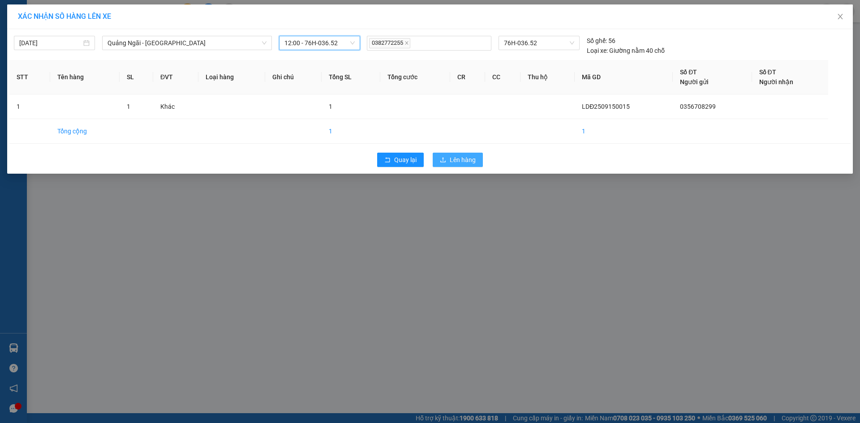
click at [473, 154] on button "Lên hàng" at bounding box center [458, 160] width 50 height 14
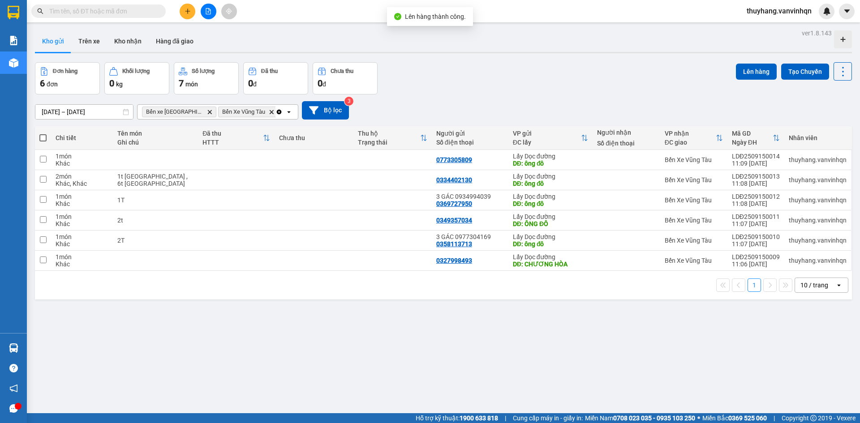
click at [189, 15] on button at bounding box center [188, 12] width 16 height 16
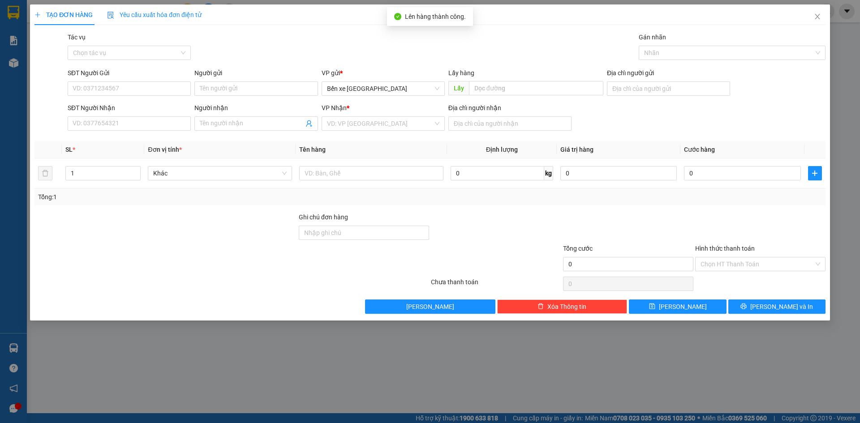
click at [111, 78] on div "SĐT Người Gửi" at bounding box center [129, 74] width 123 height 13
click at [115, 91] on input "SĐT Người Gửi" at bounding box center [129, 89] width 123 height 14
click at [350, 91] on span "Bến xe [GEOGRAPHIC_DATA]" at bounding box center [383, 88] width 112 height 13
type input "0984263809"
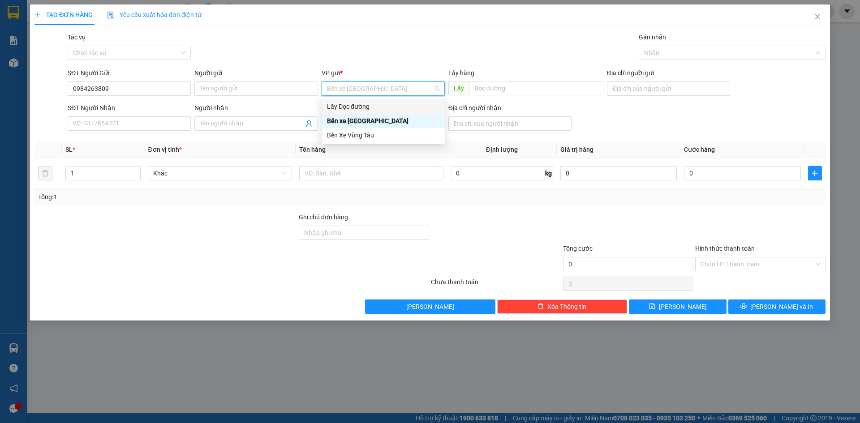
click at [362, 107] on div "Lấy Dọc đường" at bounding box center [383, 107] width 112 height 10
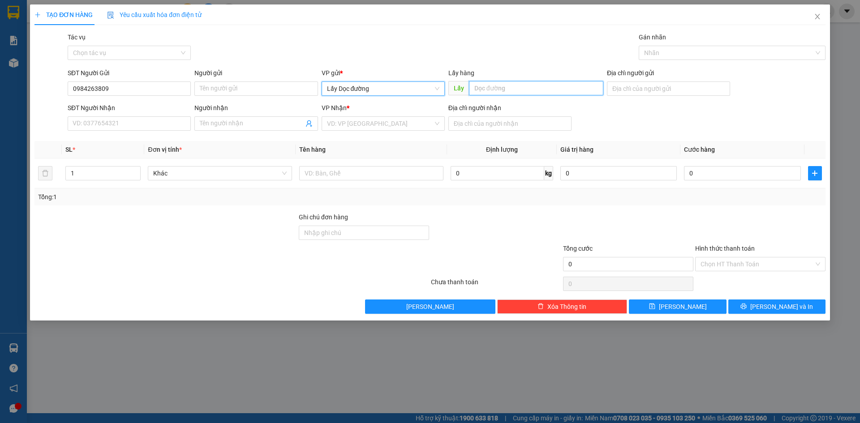
click at [502, 93] on input "text" at bounding box center [536, 88] width 134 height 14
type input "ô"
type input "đl vạn giã"
click at [377, 124] on input "search" at bounding box center [380, 123] width 106 height 13
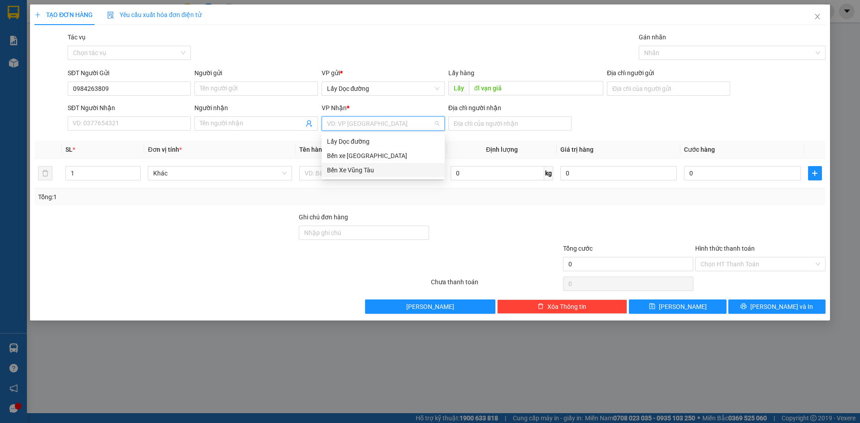
click at [369, 174] on div "Bến Xe Vũng Tàu" at bounding box center [383, 170] width 112 height 10
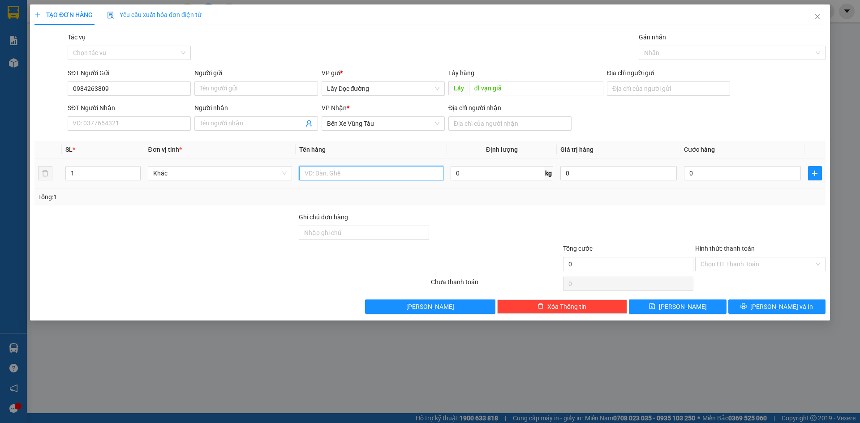
click at [367, 175] on input "text" at bounding box center [371, 173] width 144 height 14
type input "1t lagi"
click at [815, 172] on icon "plus" at bounding box center [814, 173] width 7 height 7
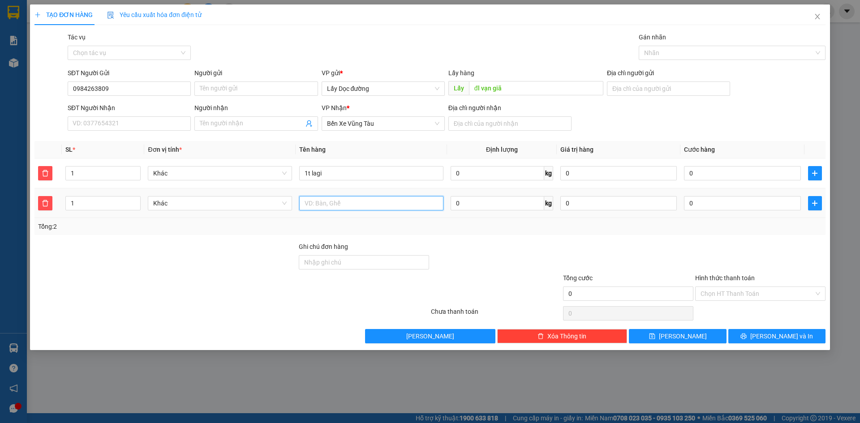
click at [378, 204] on input "text" at bounding box center [371, 203] width 144 height 14
type input "1t bà rịa"
click at [649, 341] on button "[PERSON_NAME]" at bounding box center [677, 336] width 97 height 14
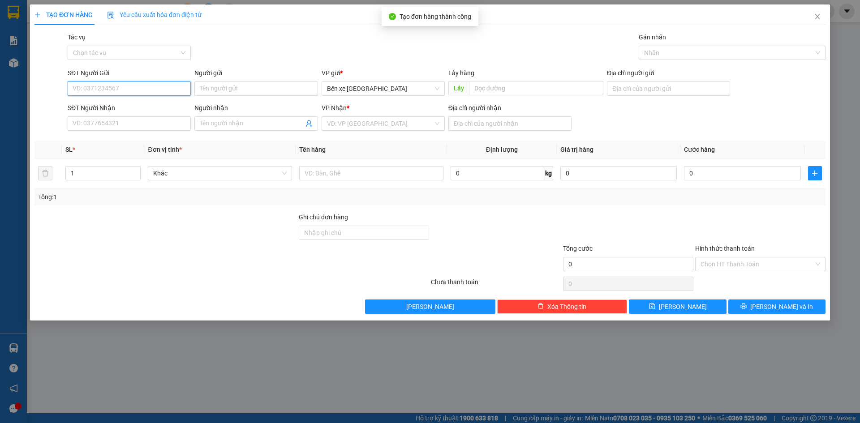
click at [138, 85] on input "SĐT Người Gửi" at bounding box center [129, 89] width 123 height 14
click at [138, 96] on div "SĐT Người Gửi VD: 0371234567" at bounding box center [129, 83] width 123 height 31
click at [149, 88] on input "SĐT Người Gửi" at bounding box center [129, 89] width 123 height 14
click at [373, 85] on span "Bến xe [GEOGRAPHIC_DATA]" at bounding box center [383, 88] width 112 height 13
type input "0984263809"
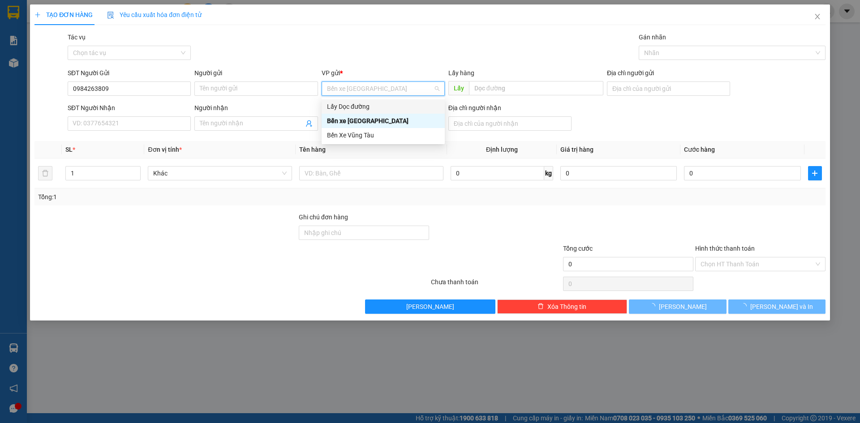
click at [373, 105] on div "Lấy Dọc đường" at bounding box center [383, 107] width 112 height 10
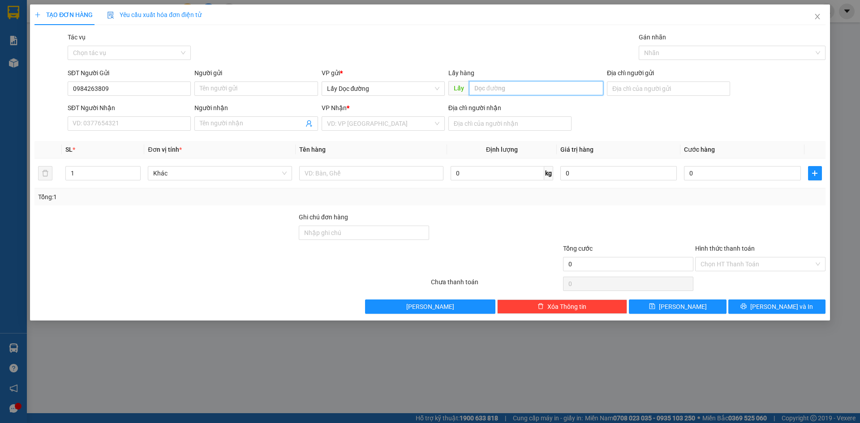
click at [473, 86] on input "text" at bounding box center [536, 88] width 134 height 14
type input "đl vạn giã"
click at [429, 121] on input "search" at bounding box center [380, 123] width 106 height 13
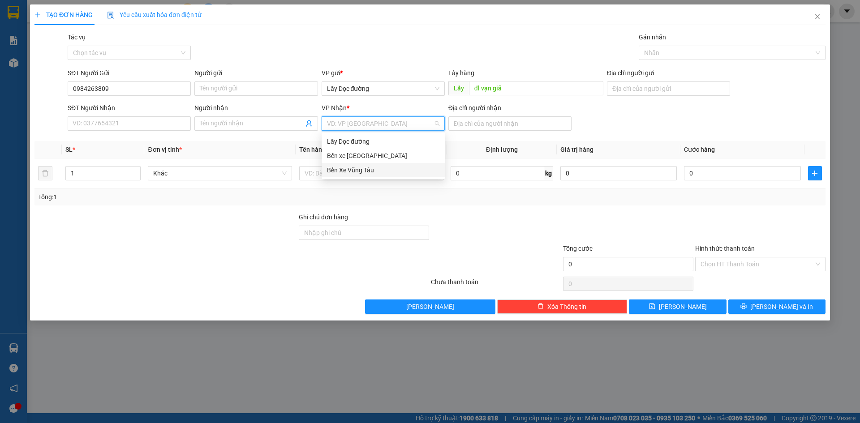
click at [403, 170] on div "Bến Xe Vũng Tàu" at bounding box center [383, 170] width 112 height 10
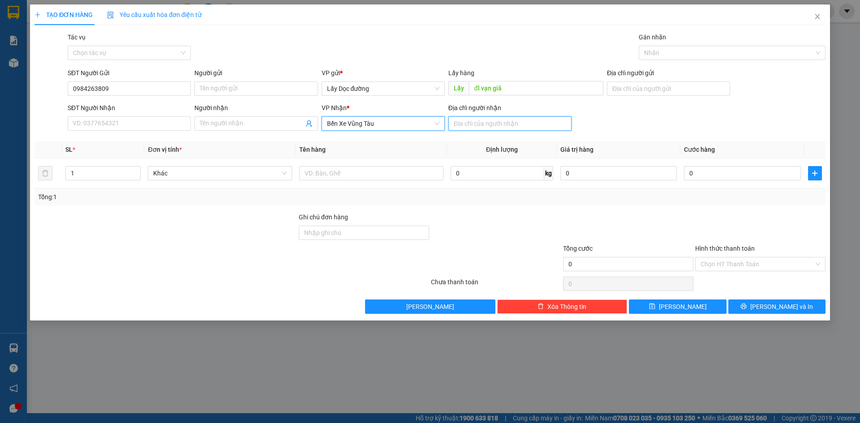
click at [484, 125] on input "Địa chỉ người nhận" at bounding box center [509, 123] width 123 height 14
type input "phước hải"
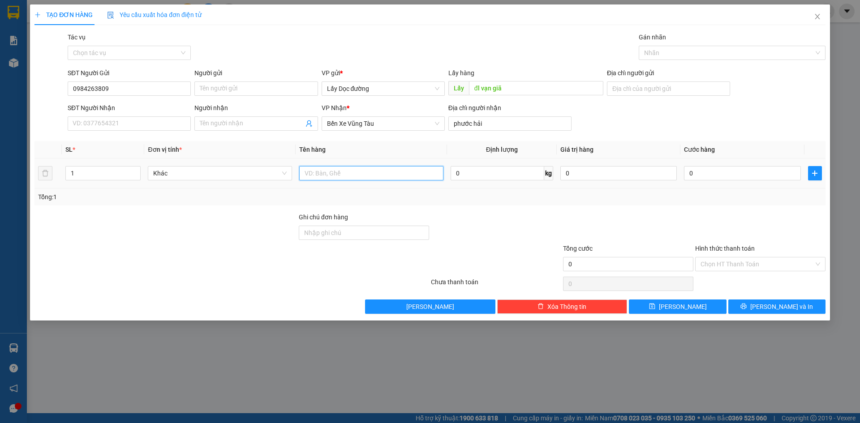
click at [416, 177] on input "text" at bounding box center [371, 173] width 144 height 14
type input "1T"
click at [679, 305] on span "[PERSON_NAME]" at bounding box center [683, 307] width 48 height 10
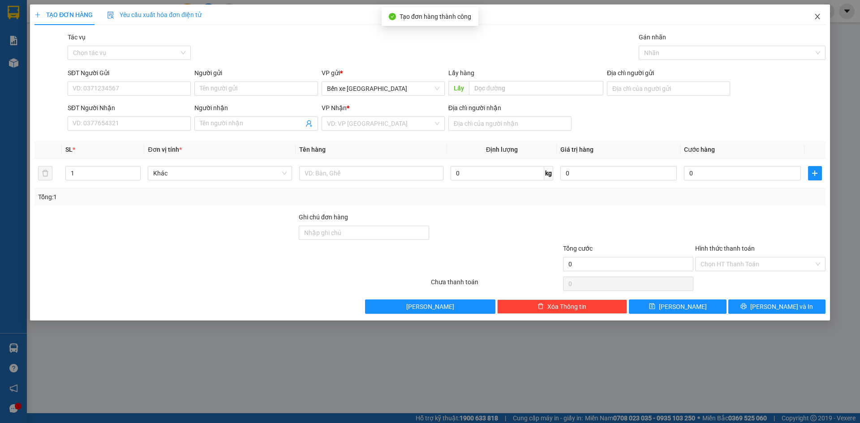
click at [816, 17] on icon "close" at bounding box center [817, 16] width 7 height 7
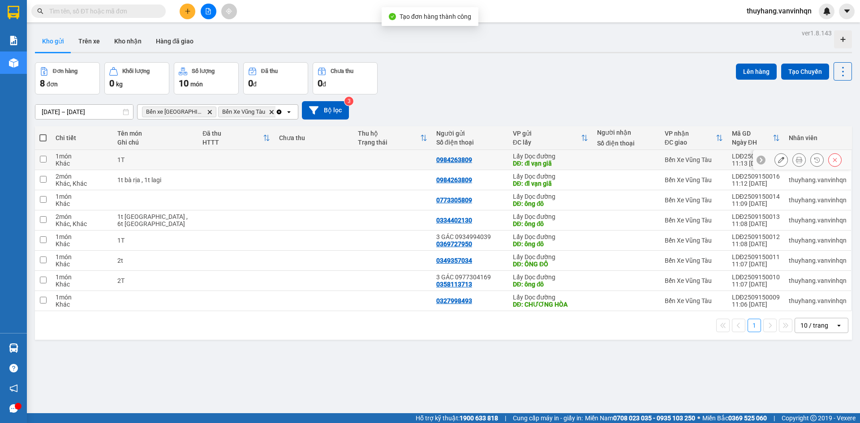
click at [169, 159] on div "1T" at bounding box center [155, 159] width 77 height 7
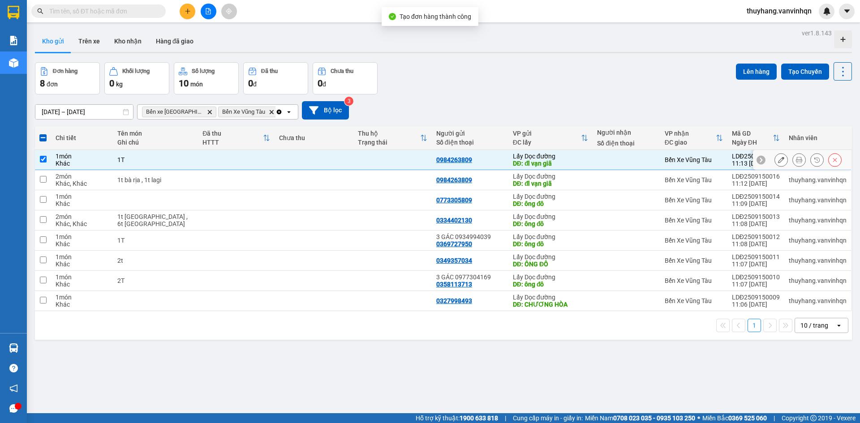
click at [164, 156] on div "1T" at bounding box center [155, 159] width 77 height 7
checkbox input "false"
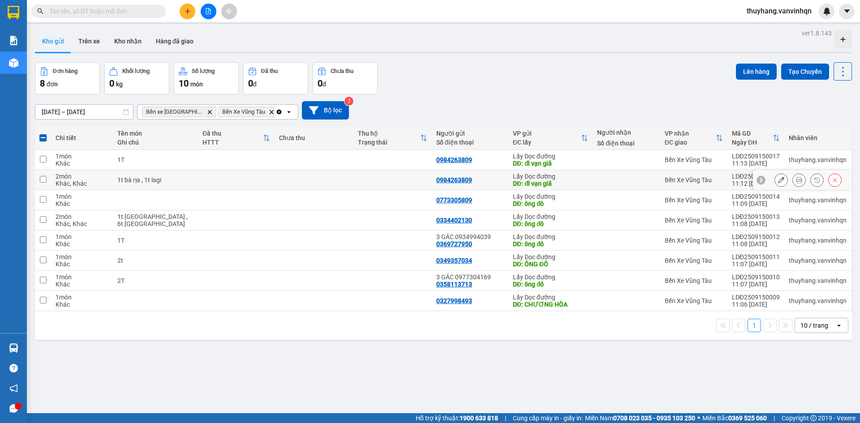
click at [163, 179] on div "1t bà rịa , 1t lagi" at bounding box center [155, 179] width 77 height 7
checkbox input "true"
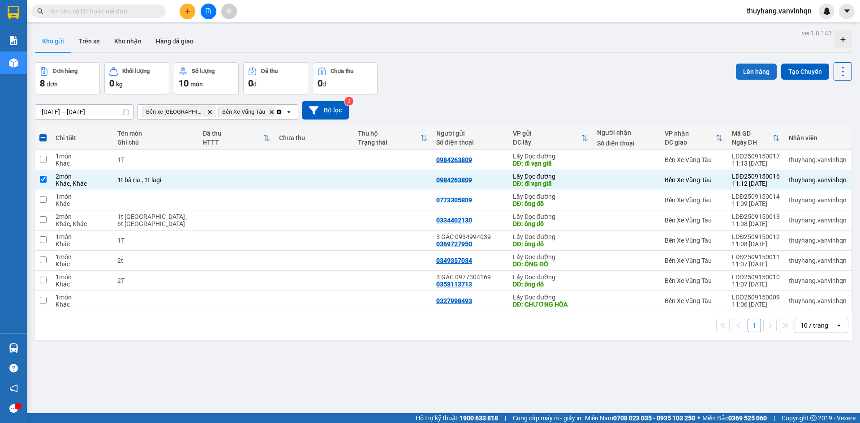
click at [738, 69] on button "Lên hàng" at bounding box center [756, 72] width 41 height 16
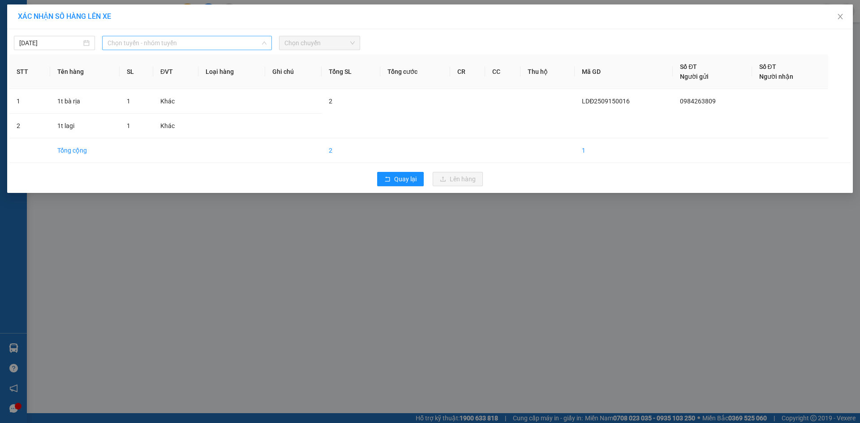
click at [249, 41] on span "Chọn tuyến - nhóm tuyến" at bounding box center [186, 42] width 159 height 13
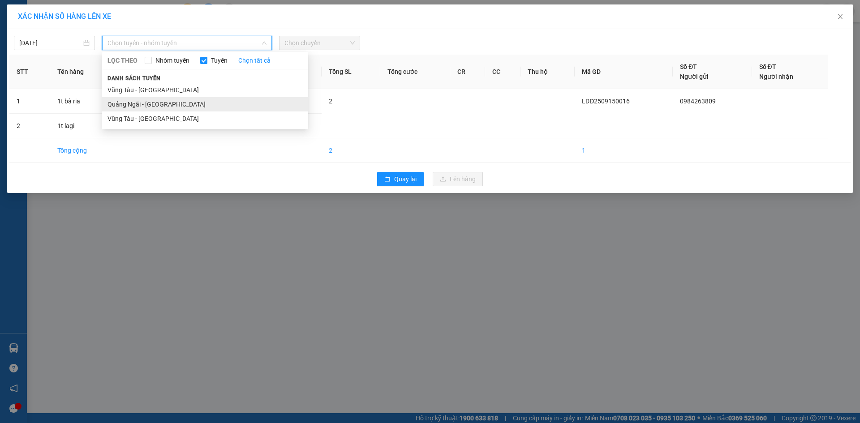
click at [215, 102] on li "Quảng Ngãi - [GEOGRAPHIC_DATA]" at bounding box center [205, 104] width 206 height 14
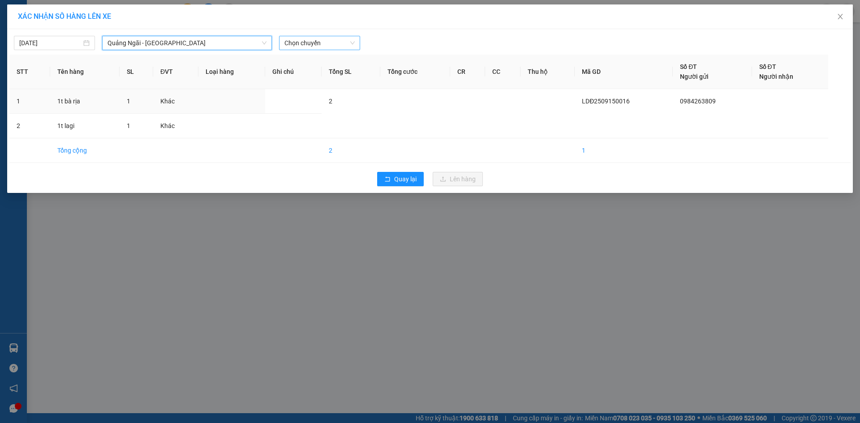
click at [326, 45] on span "Chọn chuyến" at bounding box center [319, 42] width 70 height 13
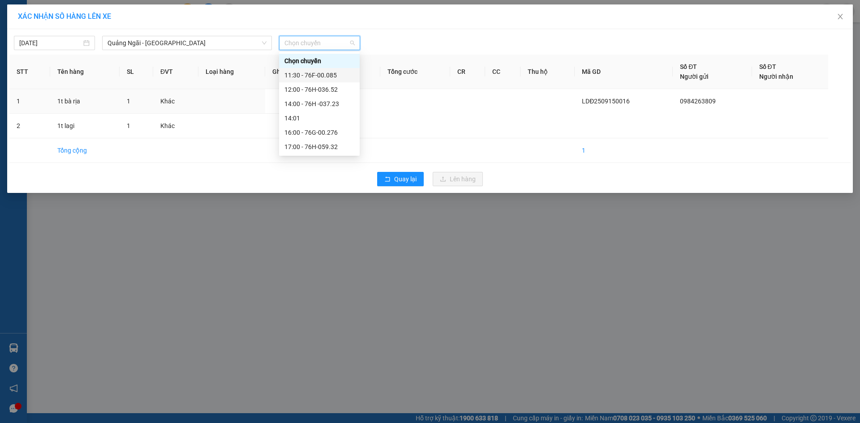
click at [342, 79] on div "11:30 - 76F-00.085" at bounding box center [319, 75] width 70 height 10
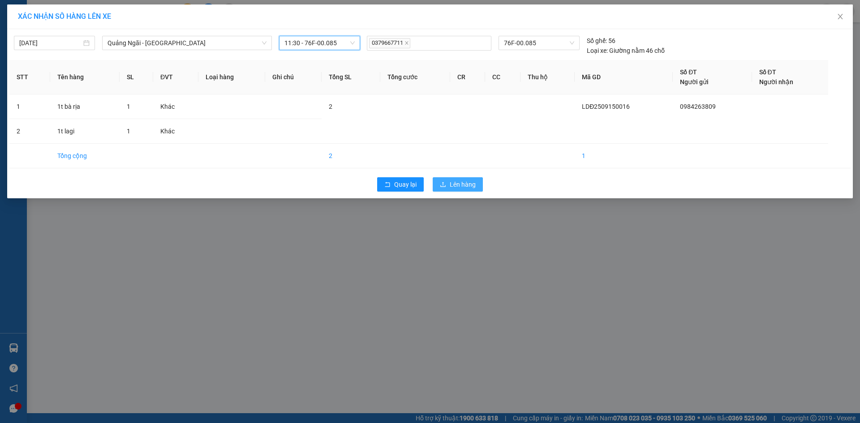
click at [451, 180] on span "Lên hàng" at bounding box center [463, 185] width 26 height 10
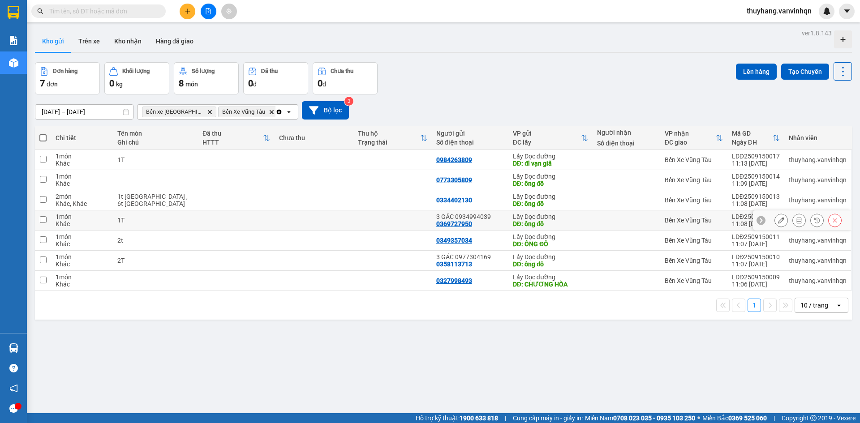
click at [202, 219] on td at bounding box center [236, 220] width 77 height 20
checkbox input "true"
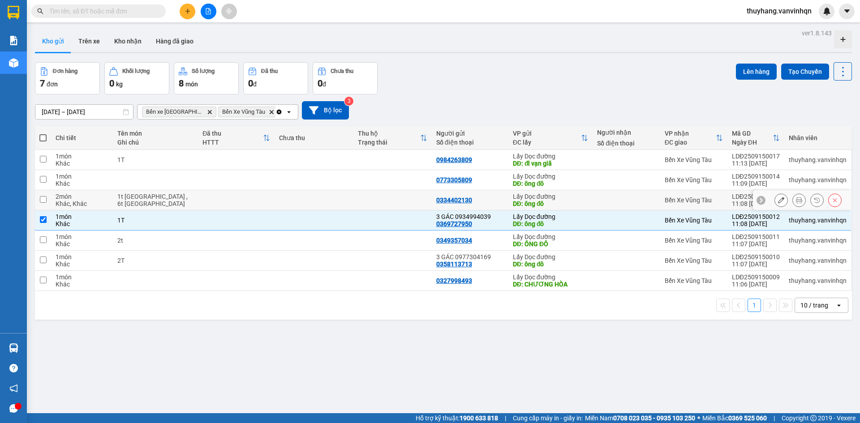
click at [198, 199] on td at bounding box center [236, 200] width 77 height 20
checkbox input "true"
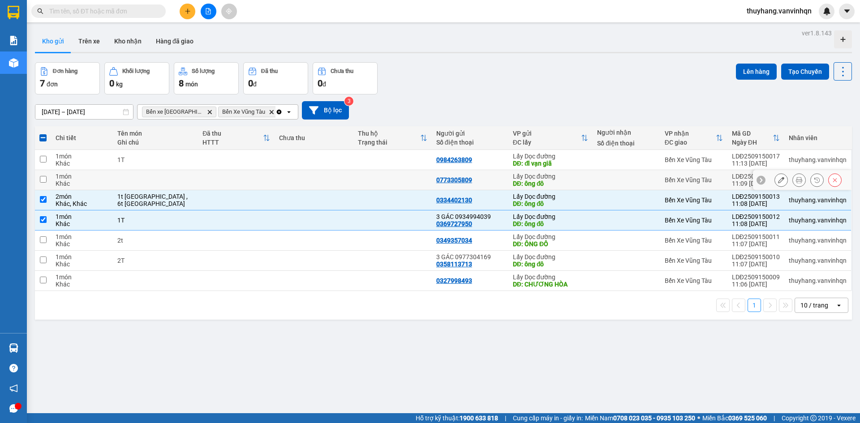
click at [206, 181] on td at bounding box center [236, 180] width 77 height 20
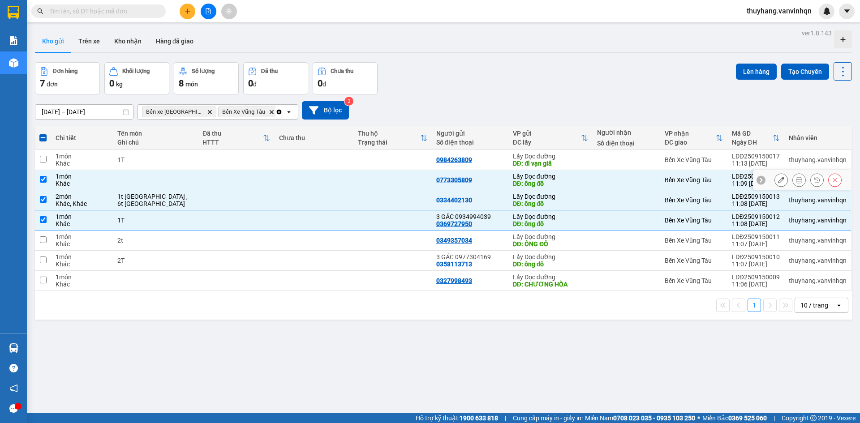
click at [93, 176] on div "1 món" at bounding box center [82, 176] width 52 height 7
checkbox input "false"
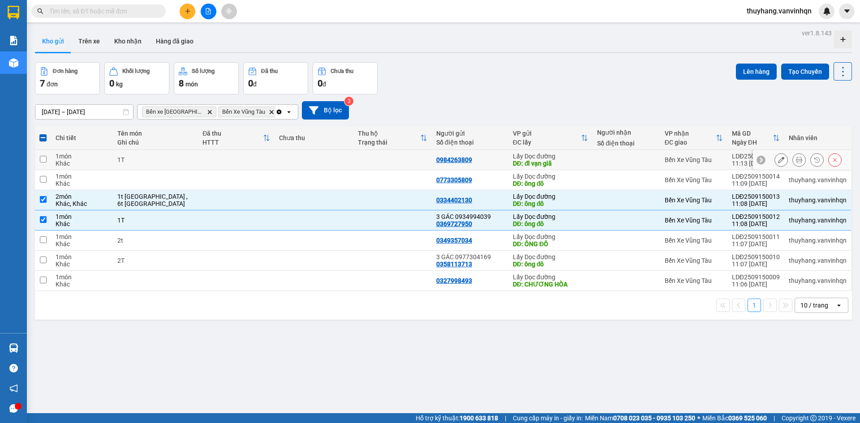
click at [276, 163] on td at bounding box center [314, 160] width 78 height 20
checkbox input "true"
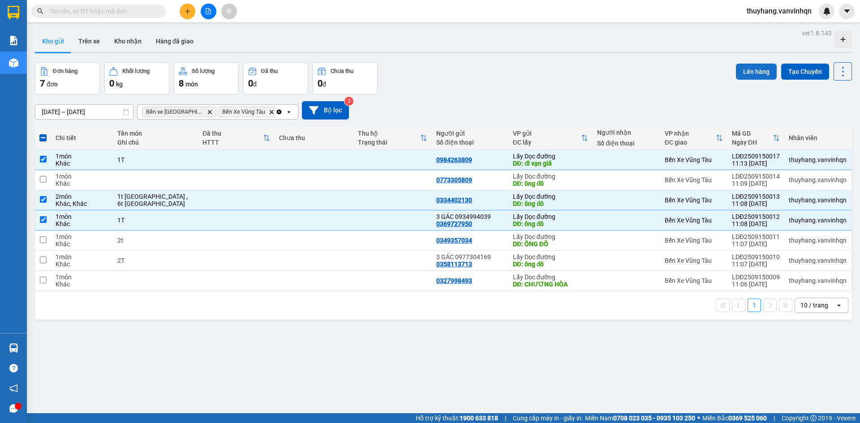
click at [743, 68] on button "Lên hàng" at bounding box center [756, 72] width 41 height 16
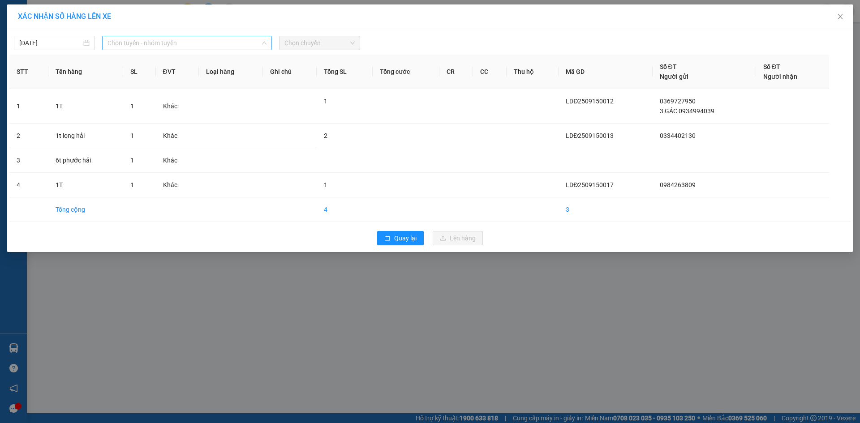
click at [215, 41] on span "Chọn tuyến - nhóm tuyến" at bounding box center [186, 42] width 159 height 13
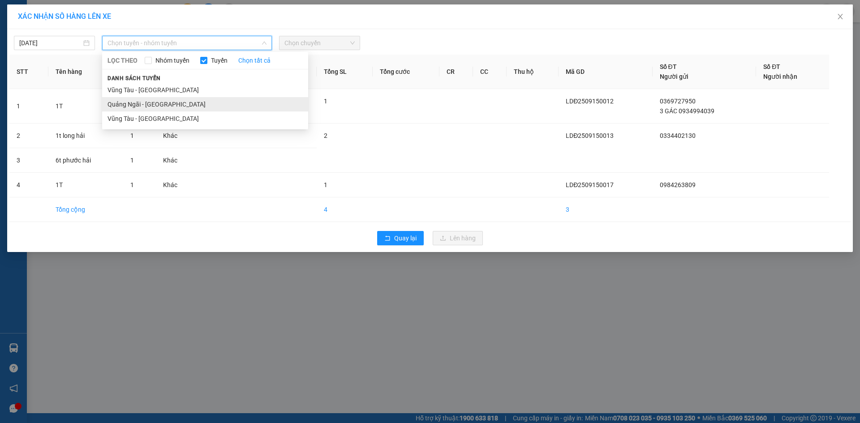
click at [202, 104] on li "Quảng Ngãi - [GEOGRAPHIC_DATA]" at bounding box center [205, 104] width 206 height 14
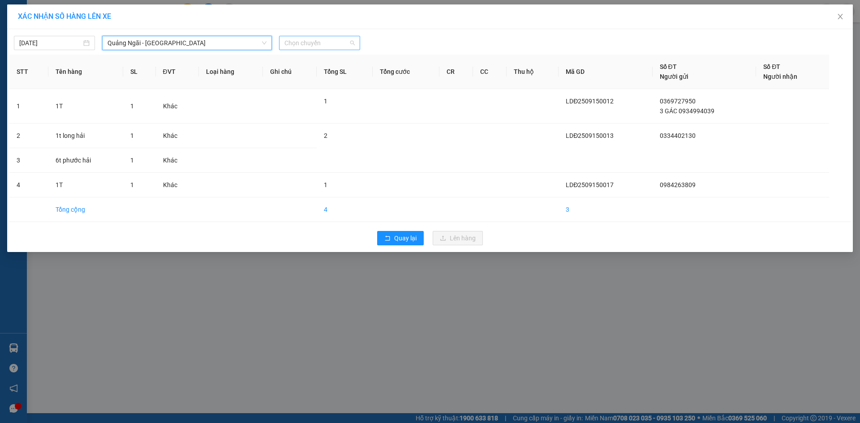
click at [318, 42] on span "Chọn chuyến" at bounding box center [319, 42] width 70 height 13
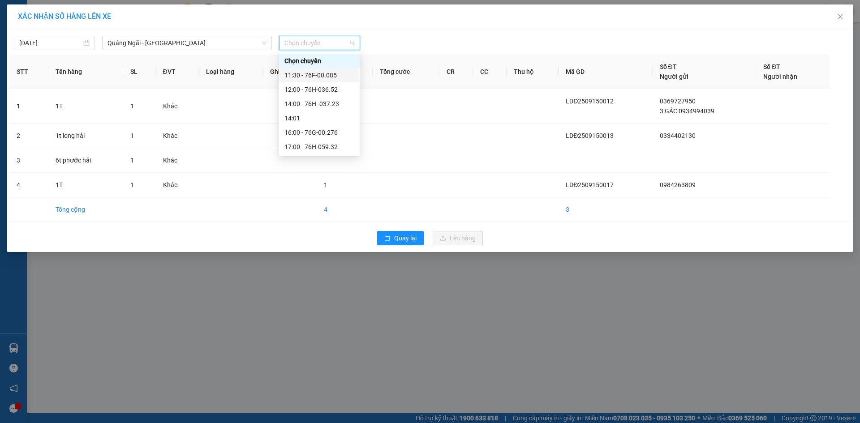
click at [331, 75] on div "11:30 - 76F-00.085" at bounding box center [319, 75] width 70 height 10
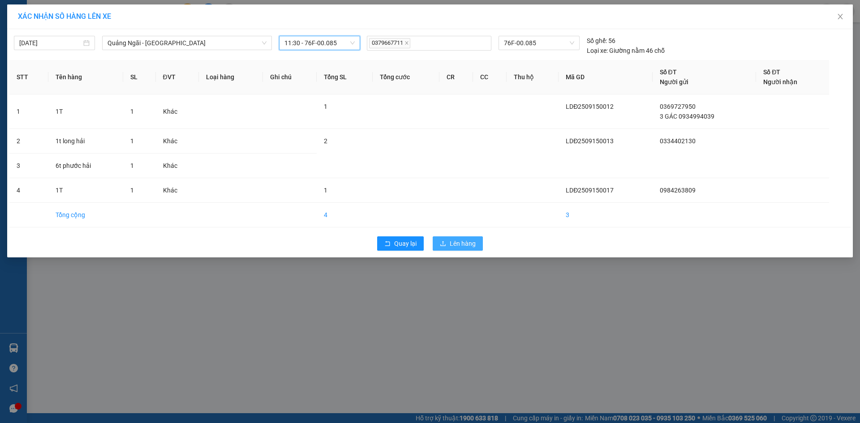
click at [470, 245] on span "Lên hàng" at bounding box center [463, 244] width 26 height 10
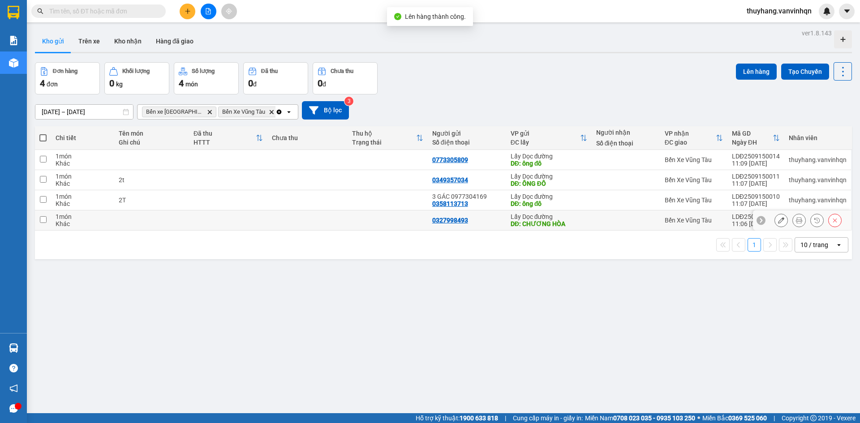
click at [410, 221] on td at bounding box center [388, 220] width 80 height 20
checkbox input "true"
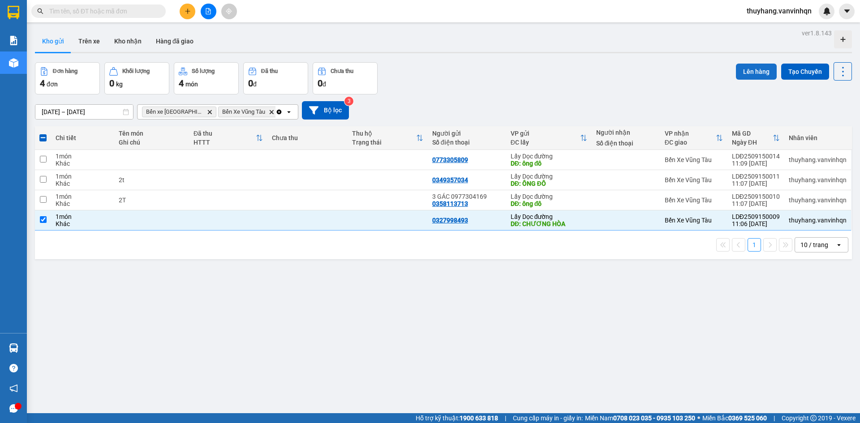
click at [747, 73] on button "Lên hàng" at bounding box center [756, 72] width 41 height 16
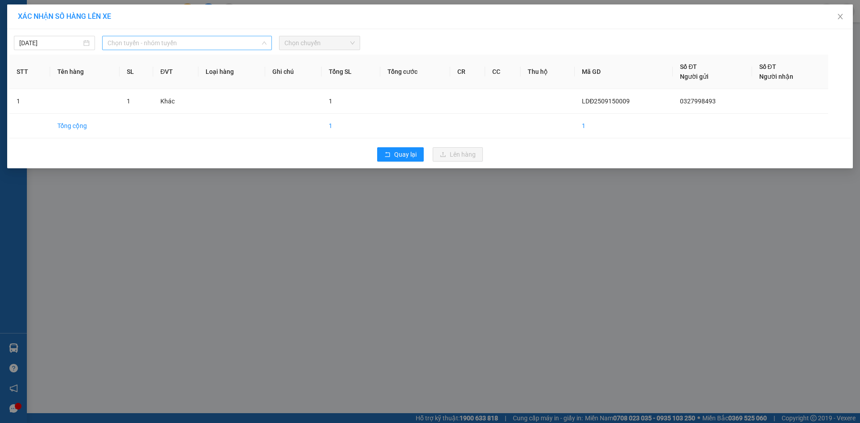
click at [249, 41] on span "Chọn tuyến - nhóm tuyến" at bounding box center [186, 42] width 159 height 13
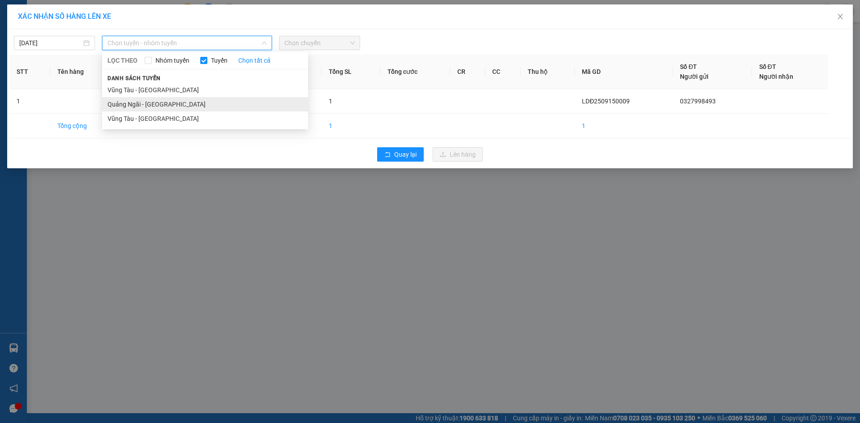
click at [223, 105] on li "Quảng Ngãi - [GEOGRAPHIC_DATA]" at bounding box center [205, 104] width 206 height 14
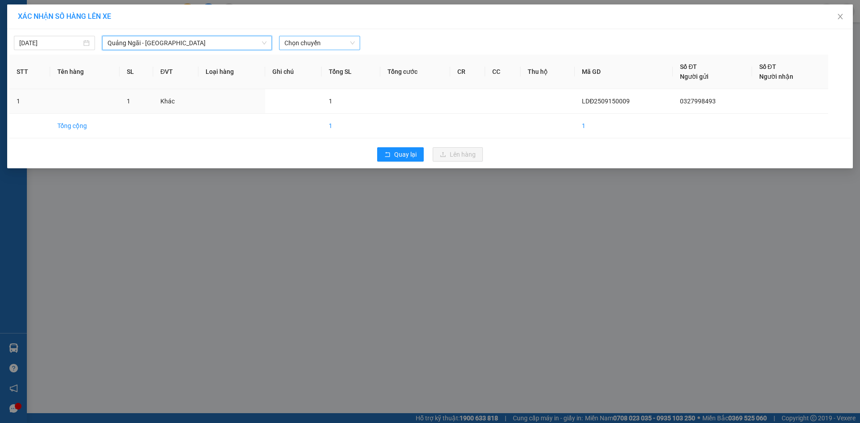
click at [301, 47] on span "Chọn chuyến" at bounding box center [319, 42] width 70 height 13
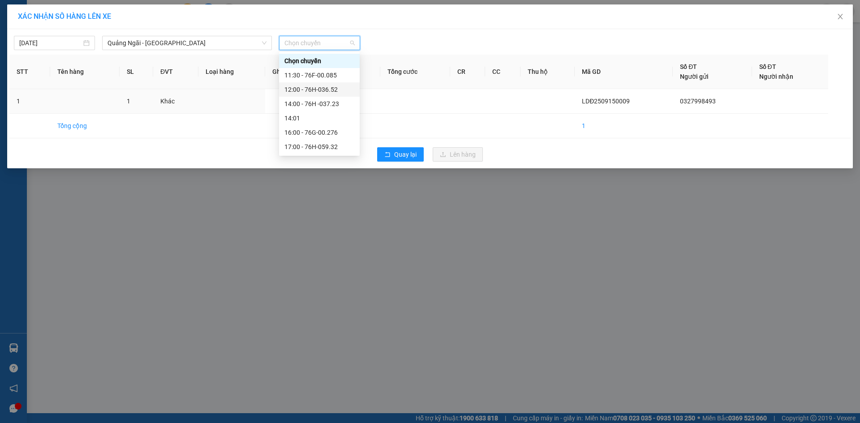
click at [322, 89] on div "12:00 - 76H-036.52" at bounding box center [319, 90] width 70 height 10
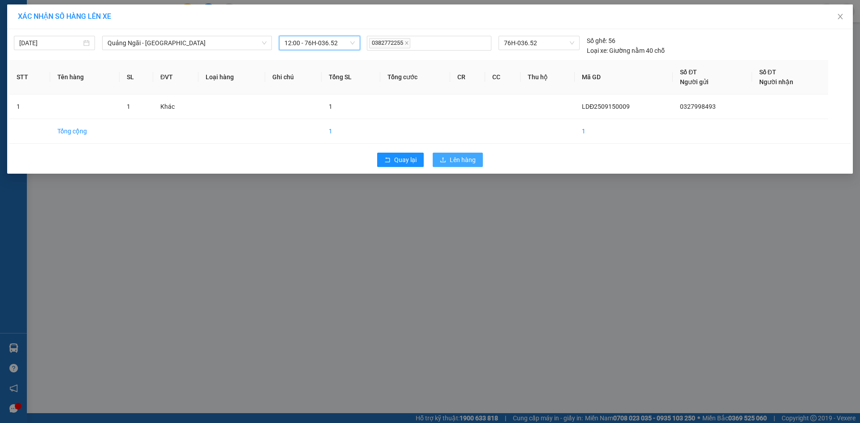
click at [472, 163] on span "Lên hàng" at bounding box center [463, 160] width 26 height 10
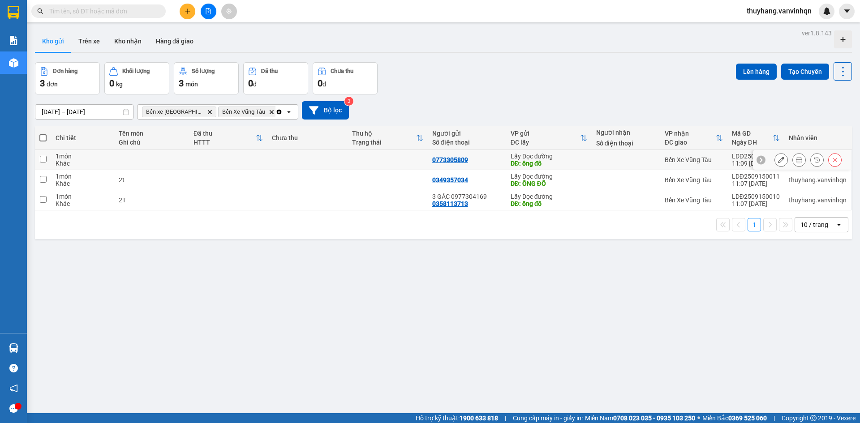
click at [778, 160] on icon at bounding box center [781, 160] width 6 height 6
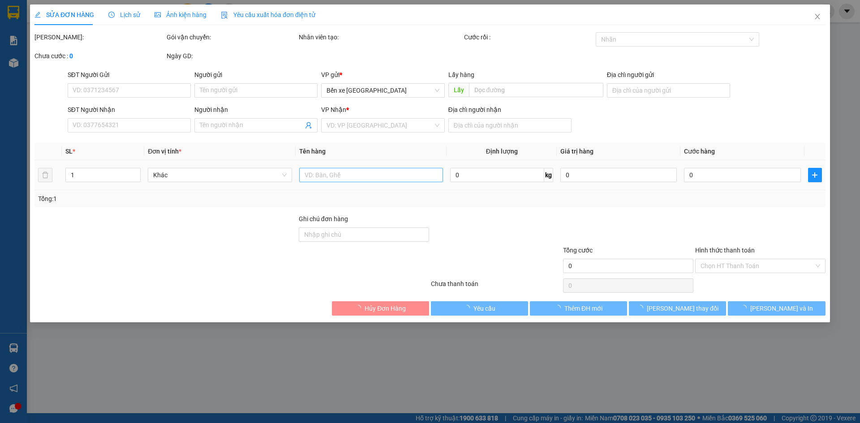
type input "0773305809"
type input "ông đô"
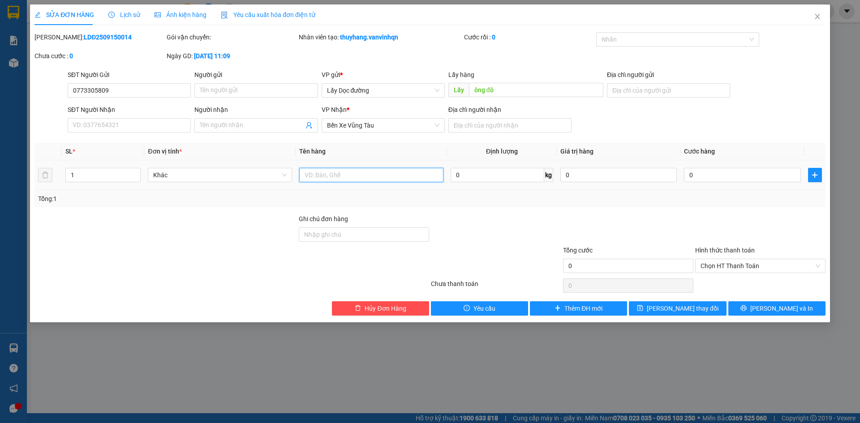
click at [370, 178] on input "text" at bounding box center [371, 175] width 144 height 14
type input "4T [GEOGRAPHIC_DATA]"
click at [821, 176] on button "button" at bounding box center [815, 175] width 14 height 14
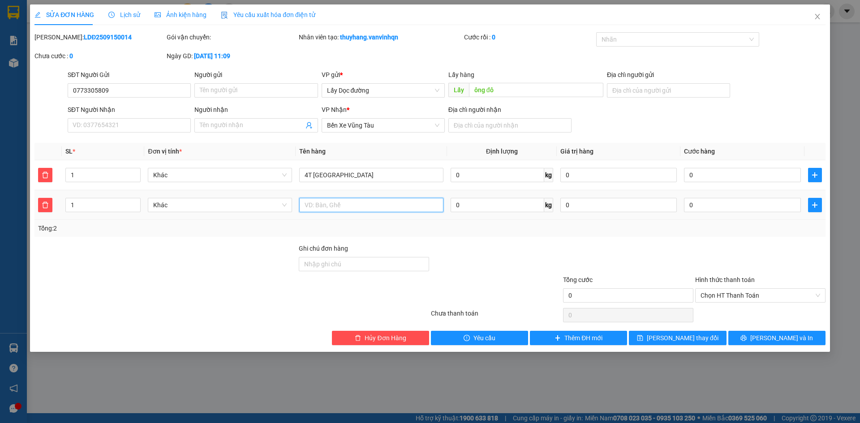
click at [330, 207] on input "text" at bounding box center [371, 205] width 144 height 14
type input "2T [GEOGRAPHIC_DATA]"
click at [646, 337] on button "[PERSON_NAME] thay đổi" at bounding box center [677, 338] width 97 height 14
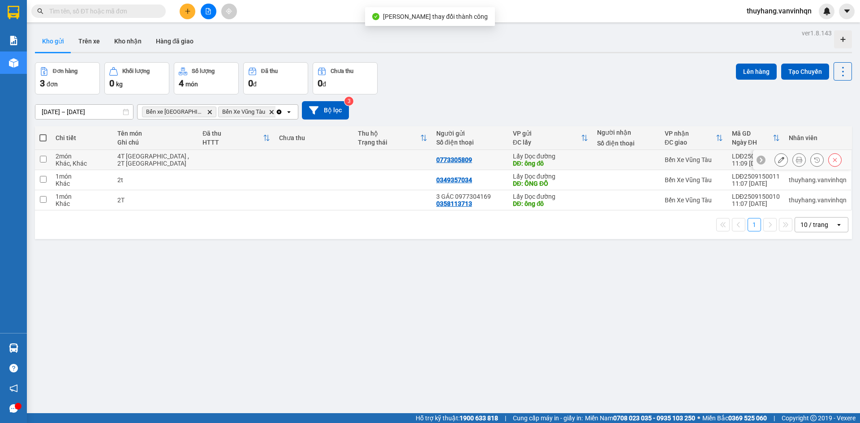
click at [118, 159] on div "4T [GEOGRAPHIC_DATA] , 2T [GEOGRAPHIC_DATA]" at bounding box center [155, 160] width 77 height 14
checkbox input "true"
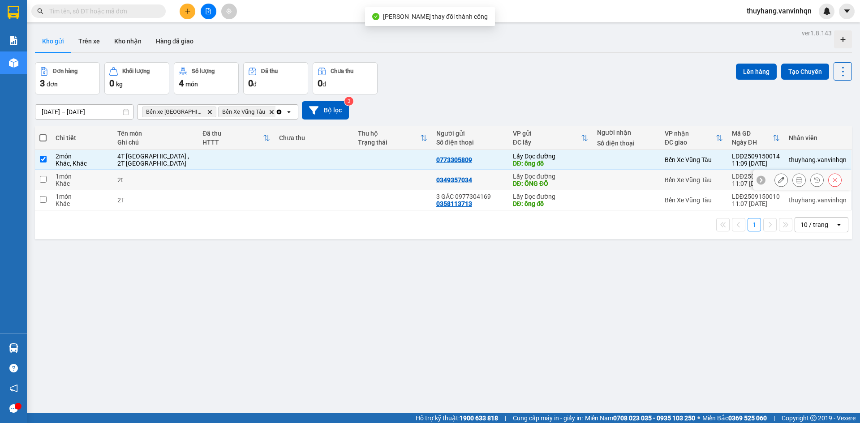
click at [112, 183] on td "1 món Khác" at bounding box center [81, 180] width 61 height 20
checkbox input "true"
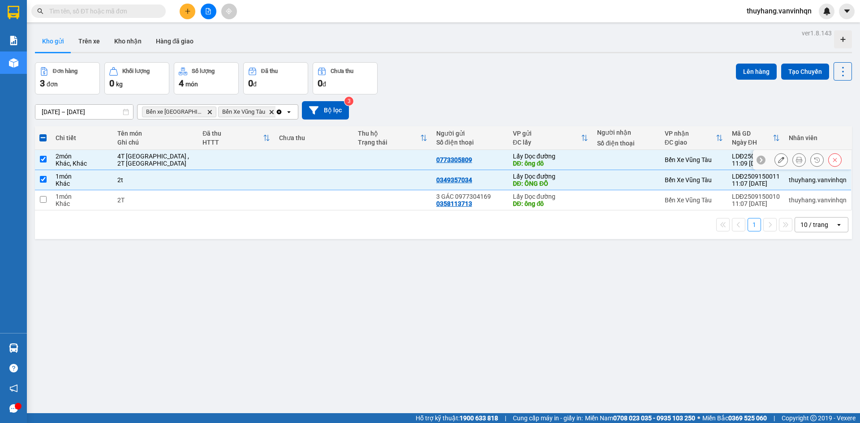
click at [114, 161] on td "4T [GEOGRAPHIC_DATA] , 2T [GEOGRAPHIC_DATA]" at bounding box center [156, 160] width 86 height 20
checkbox input "false"
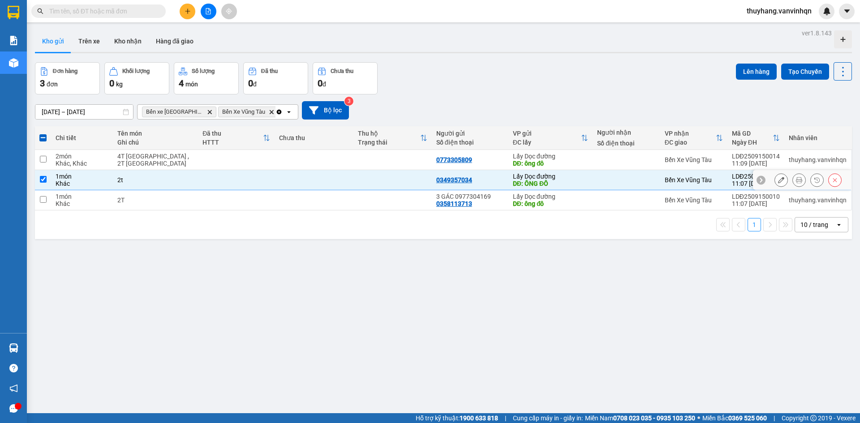
click at [132, 180] on div "2t" at bounding box center [155, 179] width 77 height 7
checkbox input "false"
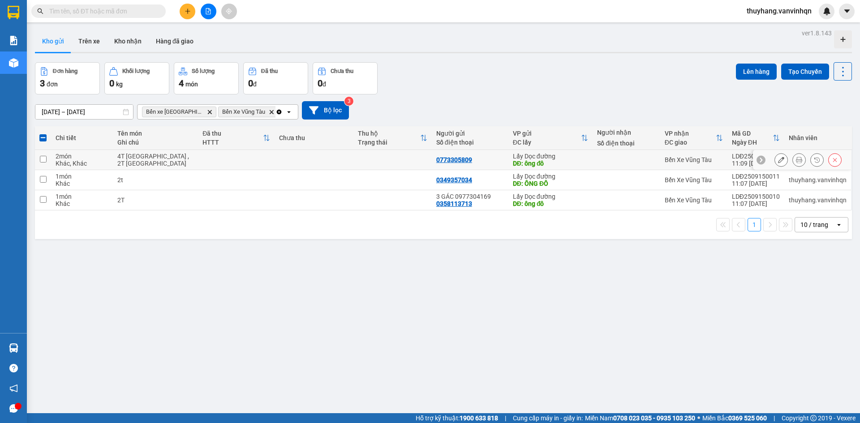
click at [127, 160] on div "4T [GEOGRAPHIC_DATA] , 2T [GEOGRAPHIC_DATA]" at bounding box center [155, 160] width 77 height 14
checkbox input "true"
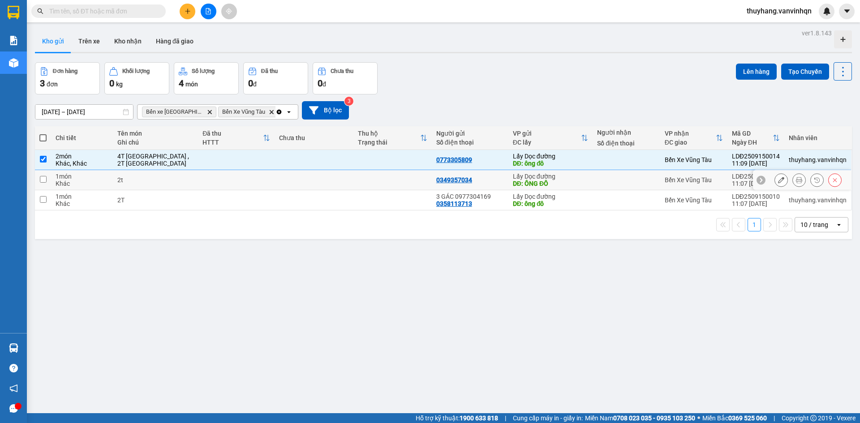
click at [126, 201] on div "2T" at bounding box center [155, 200] width 77 height 7
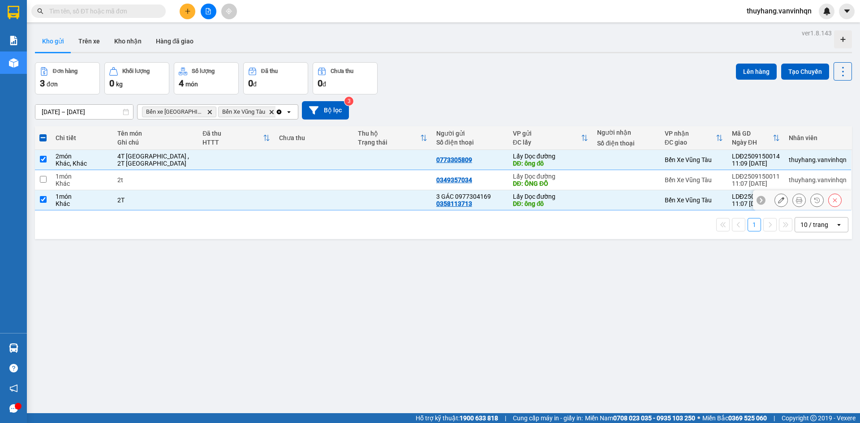
checkbox input "true"
click at [736, 75] on button "Lên hàng" at bounding box center [756, 72] width 41 height 16
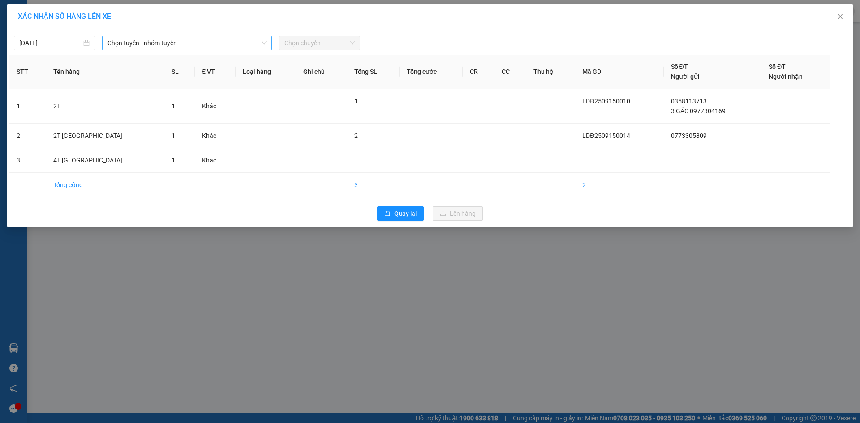
click at [133, 42] on span "Chọn tuyến - nhóm tuyến" at bounding box center [186, 42] width 159 height 13
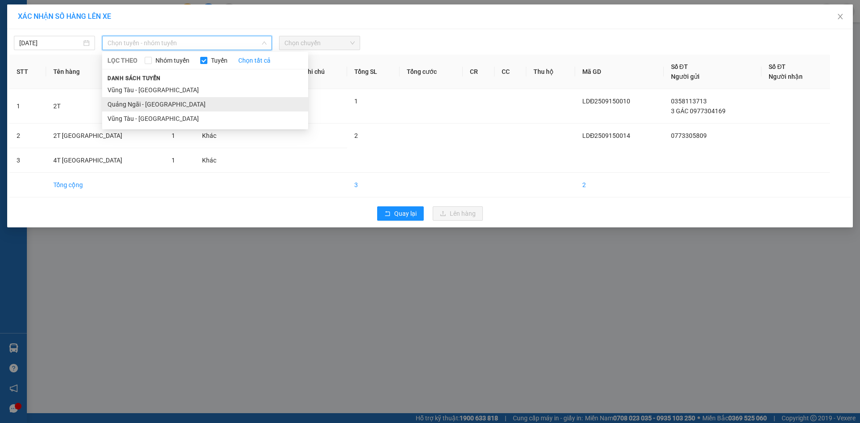
click at [158, 103] on li "Quảng Ngãi - [GEOGRAPHIC_DATA]" at bounding box center [205, 104] width 206 height 14
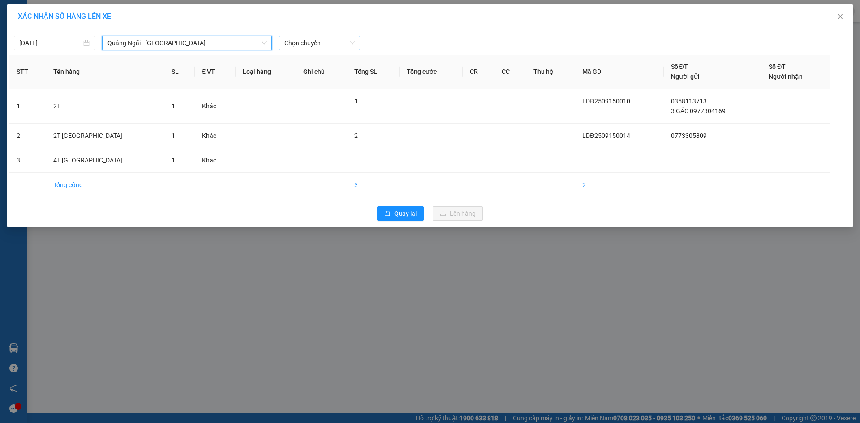
click at [295, 42] on span "Chọn chuyến" at bounding box center [319, 42] width 70 height 13
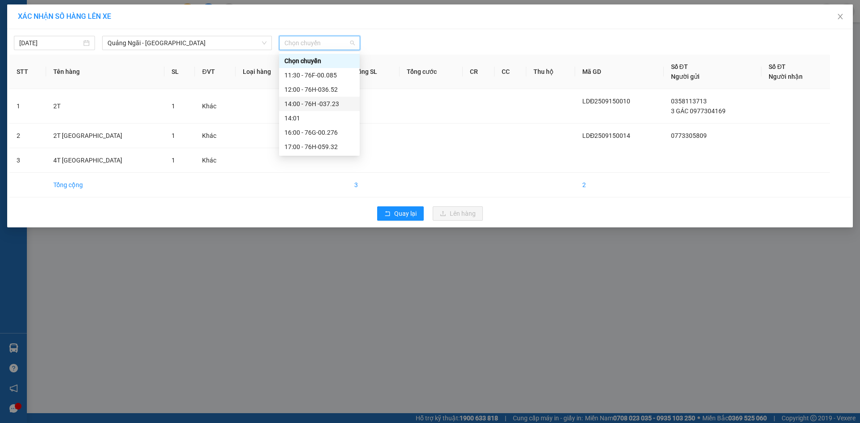
click at [331, 107] on div "14:00 - 76H -037.23" at bounding box center [319, 104] width 70 height 10
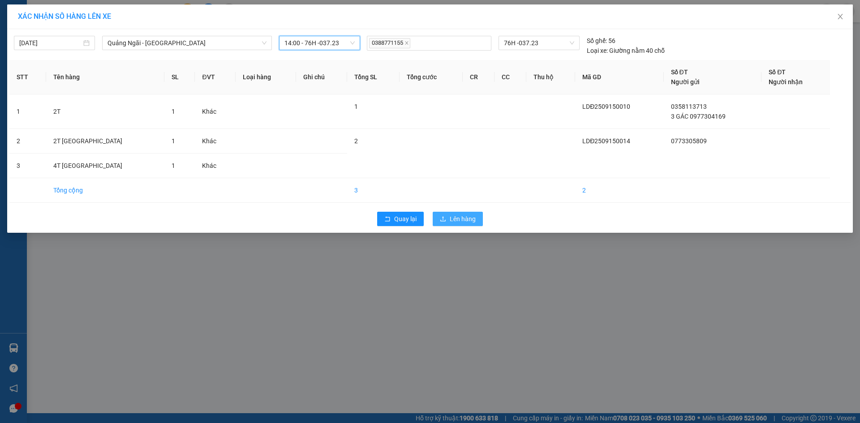
click at [465, 220] on span "Lên hàng" at bounding box center [463, 219] width 26 height 10
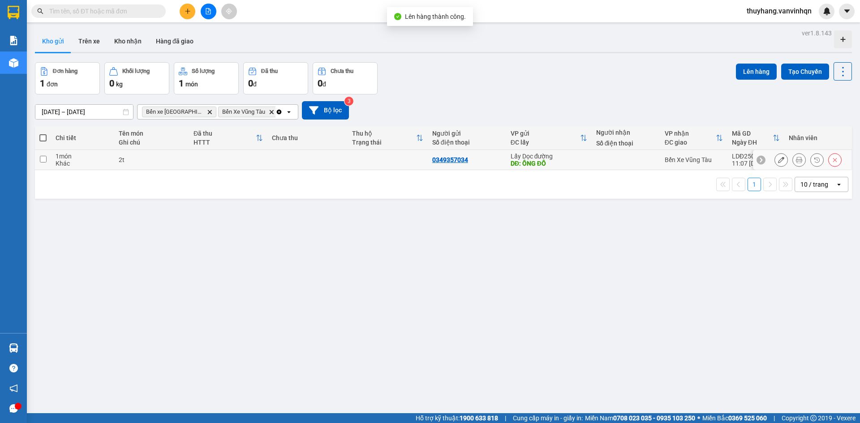
click at [442, 161] on div "0349357034" at bounding box center [450, 159] width 36 height 7
click at [98, 165] on div "Khác" at bounding box center [83, 163] width 54 height 7
checkbox input "true"
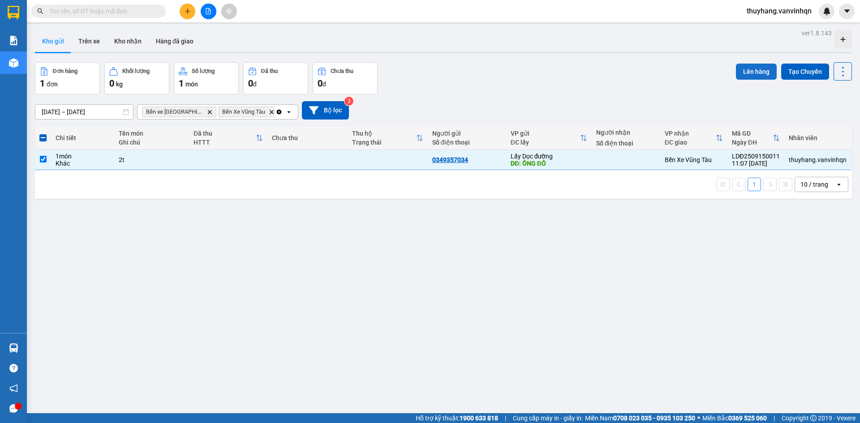
click at [749, 71] on button "Lên hàng" at bounding box center [756, 72] width 41 height 16
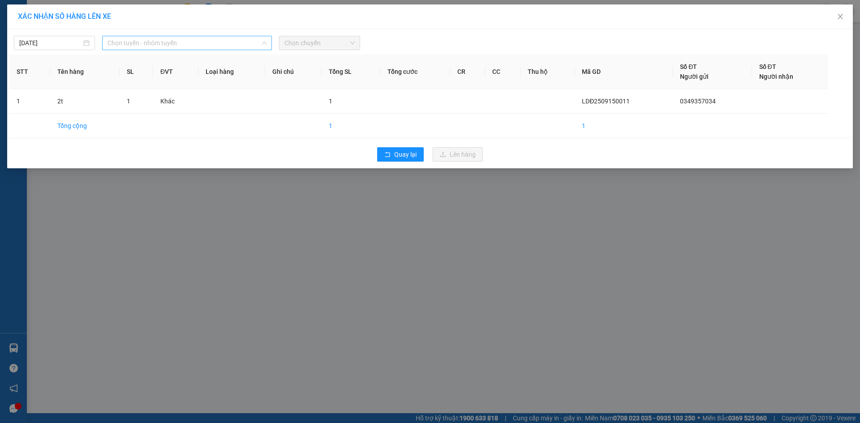
click at [169, 42] on span "Chọn tuyến - nhóm tuyến" at bounding box center [186, 42] width 159 height 13
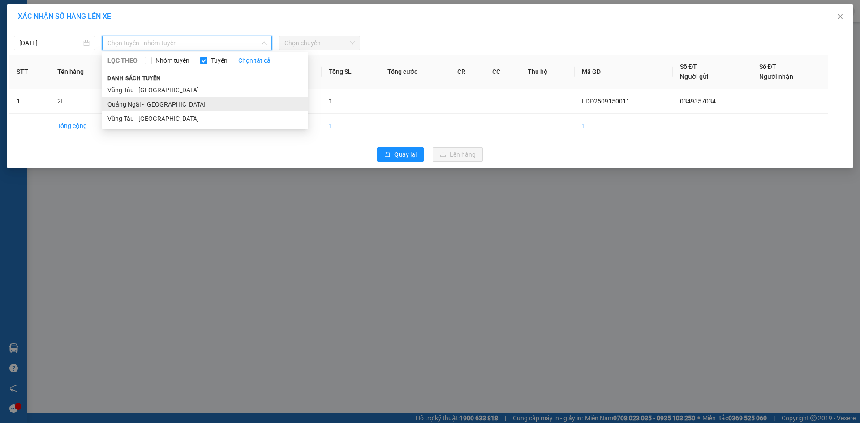
click at [172, 107] on li "Quảng Ngãi - [GEOGRAPHIC_DATA]" at bounding box center [205, 104] width 206 height 14
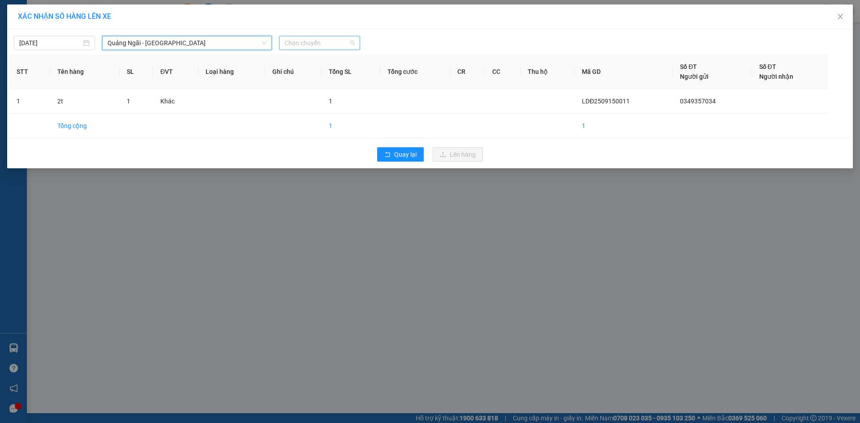
click at [310, 40] on span "Chọn chuyến" at bounding box center [319, 42] width 70 height 13
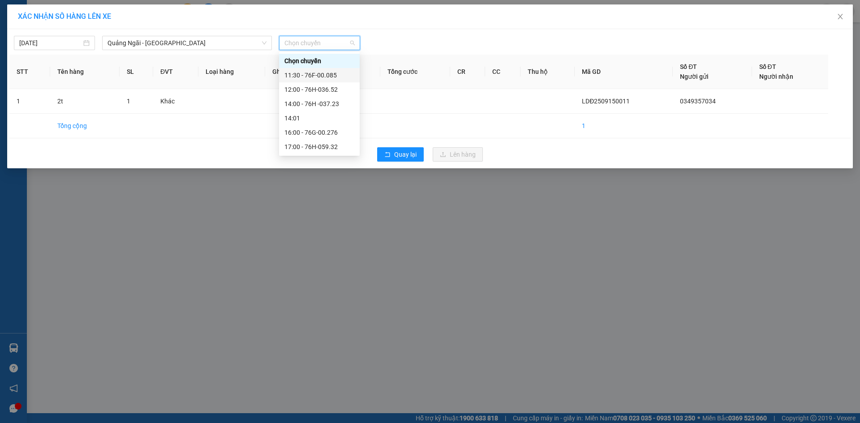
click at [325, 75] on div "11:30 - 76F-00.085" at bounding box center [319, 75] width 70 height 10
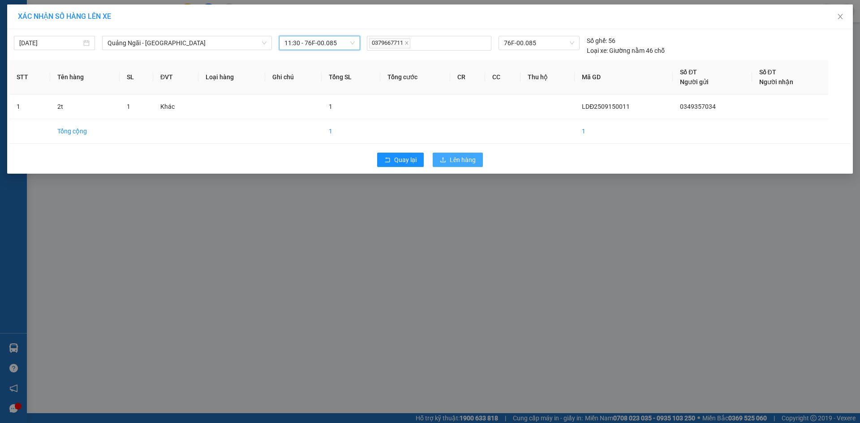
click at [468, 157] on span "Lên hàng" at bounding box center [463, 160] width 26 height 10
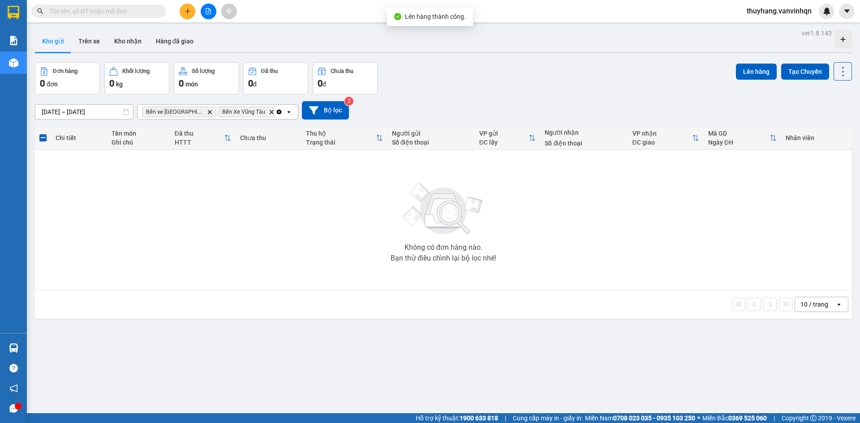
click at [213, 8] on button at bounding box center [209, 12] width 16 height 16
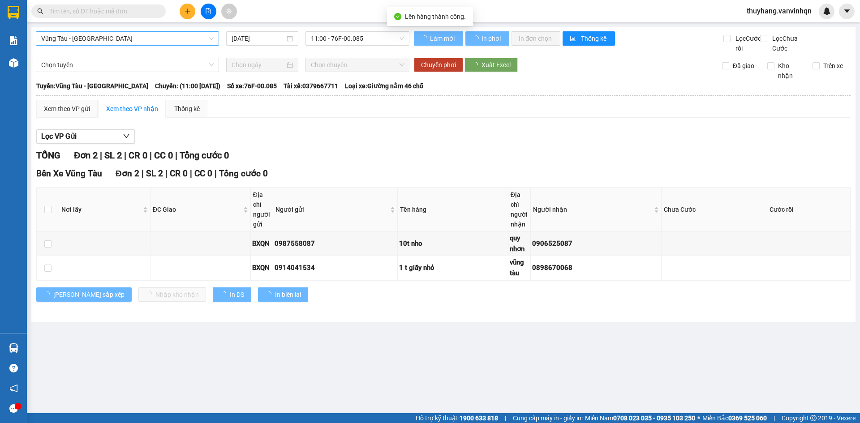
click at [136, 45] on div "Vũng Tàu - [GEOGRAPHIC_DATA] [DATE] 11:00 - 76F-00.085" at bounding box center [222, 42] width 373 height 22
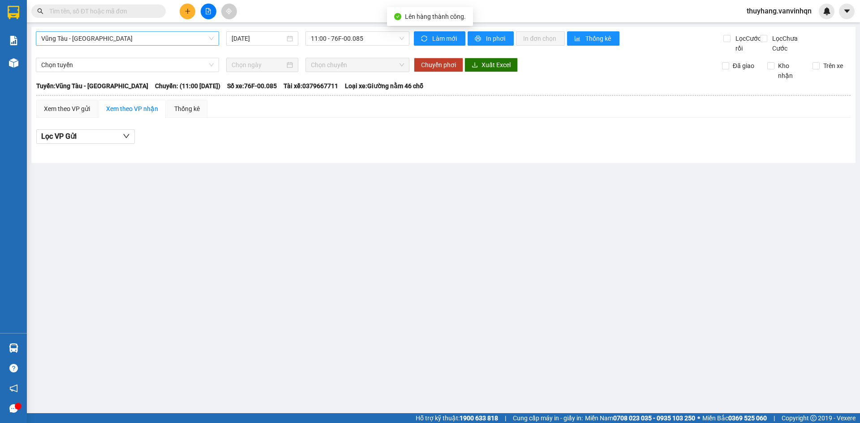
click at [99, 37] on span "Vũng Tàu - [GEOGRAPHIC_DATA]" at bounding box center [127, 38] width 172 height 13
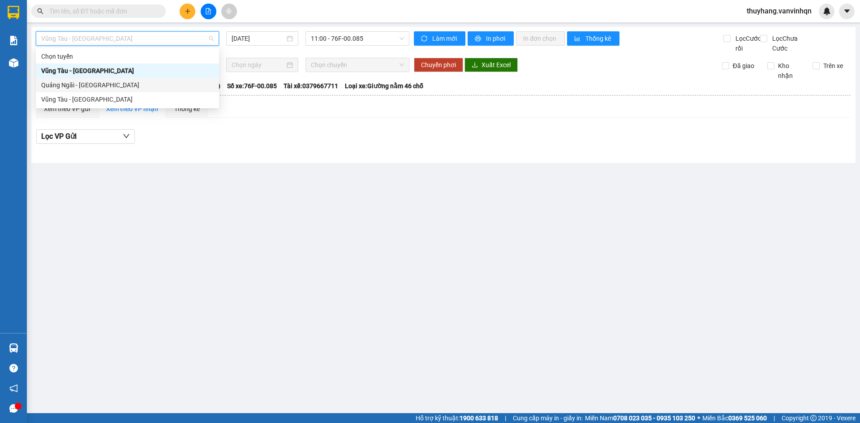
click at [96, 89] on div "Quảng Ngãi - [GEOGRAPHIC_DATA]" at bounding box center [127, 85] width 172 height 10
type input "[DATE]"
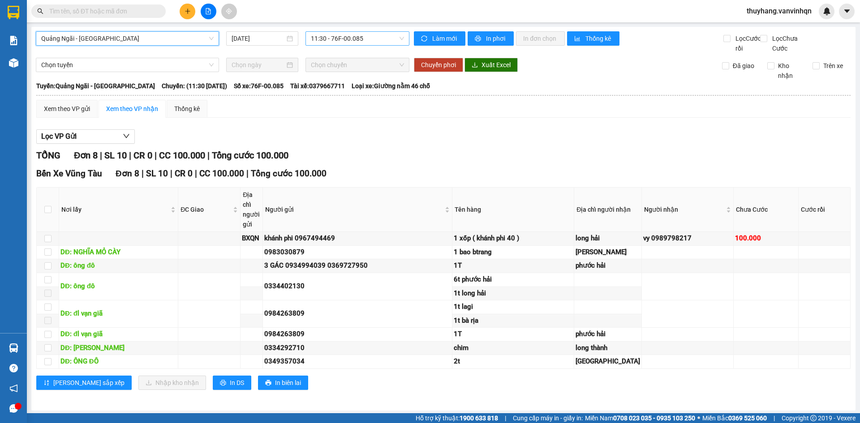
click at [343, 36] on span "11:30 - 76F-00.085" at bounding box center [357, 38] width 93 height 13
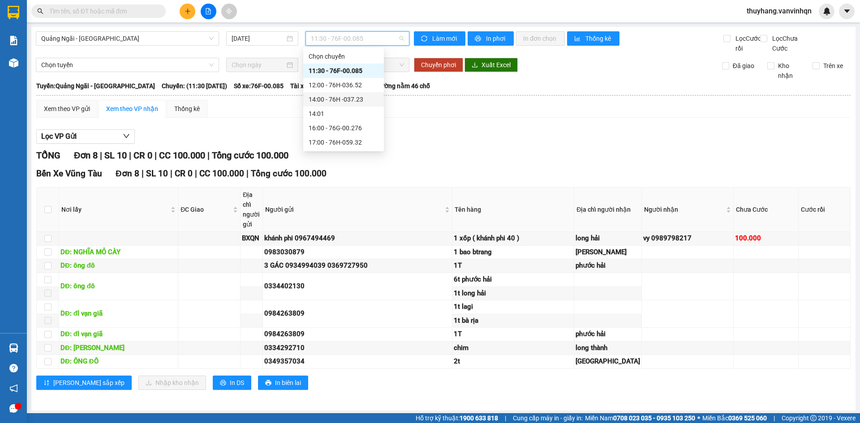
click at [359, 100] on div "14:00 - 76H -037.23" at bounding box center [344, 99] width 70 height 10
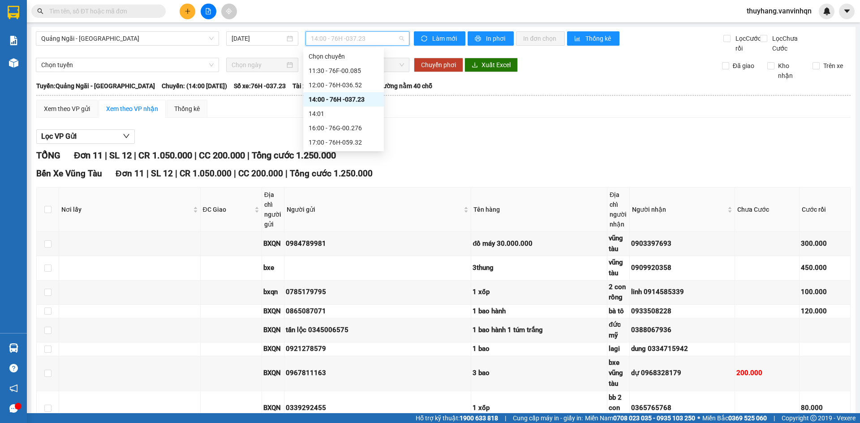
click at [338, 38] on span "14:00 - 76H -037.23" at bounding box center [357, 38] width 93 height 13
click at [352, 84] on div "12:00 - 76H-036.52" at bounding box center [344, 85] width 70 height 10
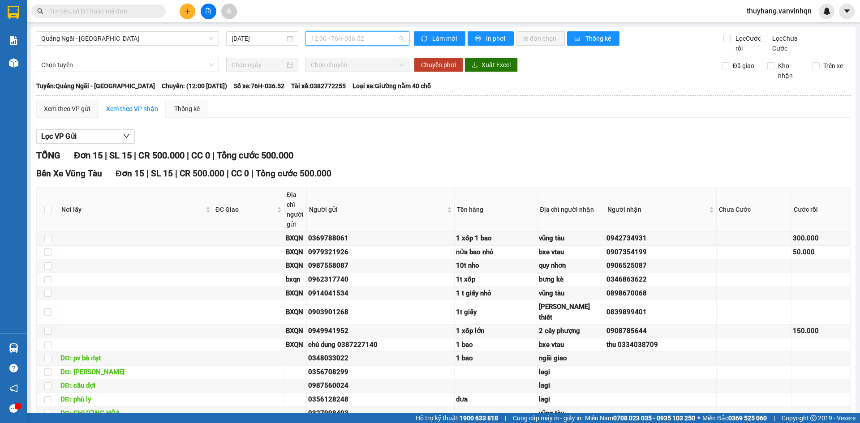
click at [360, 41] on span "12:00 - 76H-036.52" at bounding box center [357, 38] width 93 height 13
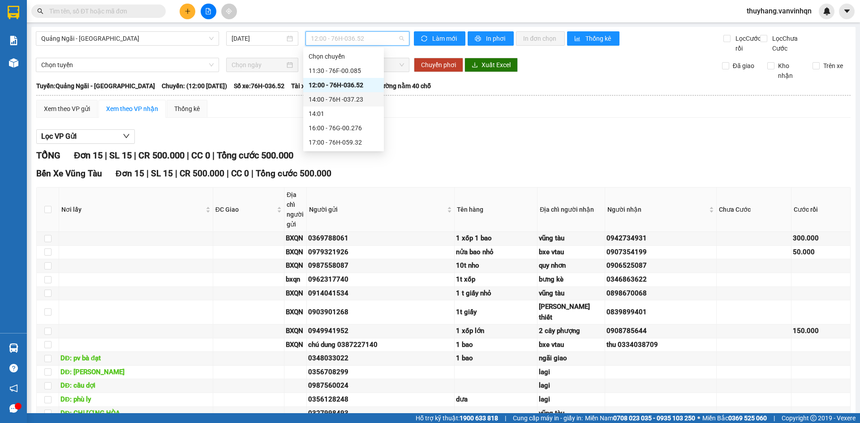
click at [362, 100] on div "14:00 - 76H -037.23" at bounding box center [344, 99] width 70 height 10
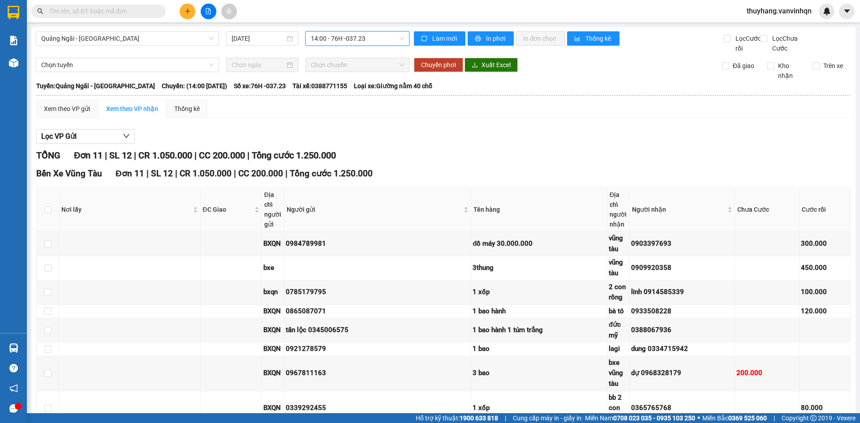
click at [363, 34] on span "14:00 - 76H -037.23" at bounding box center [357, 38] width 93 height 13
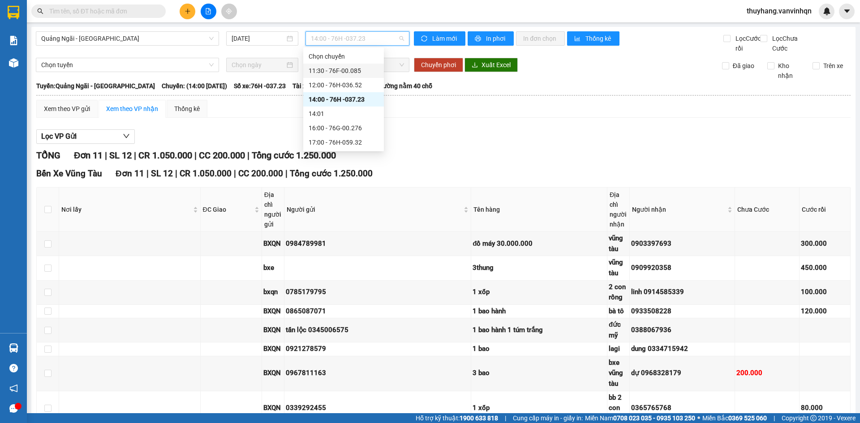
click at [359, 74] on div "11:30 - 76F-00.085" at bounding box center [344, 71] width 70 height 10
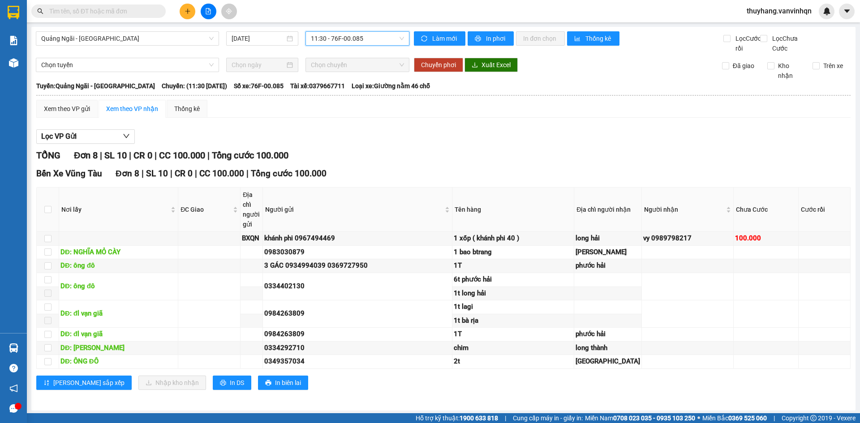
click at [346, 40] on span "11:30 - 76F-00.085" at bounding box center [357, 38] width 93 height 13
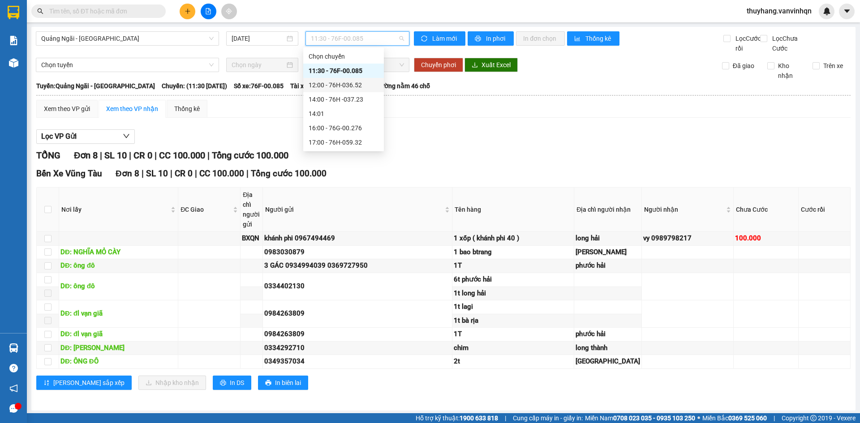
click at [345, 84] on div "12:00 - 76H-036.52" at bounding box center [344, 85] width 70 height 10
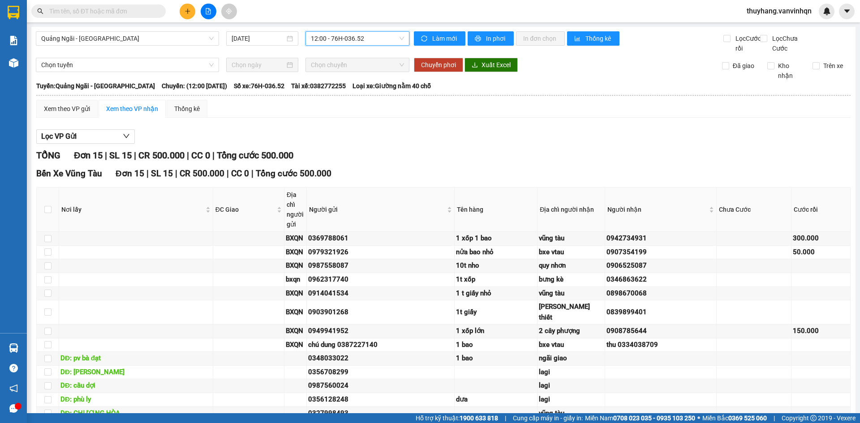
click at [350, 42] on span "12:00 - 76H-036.52" at bounding box center [357, 38] width 93 height 13
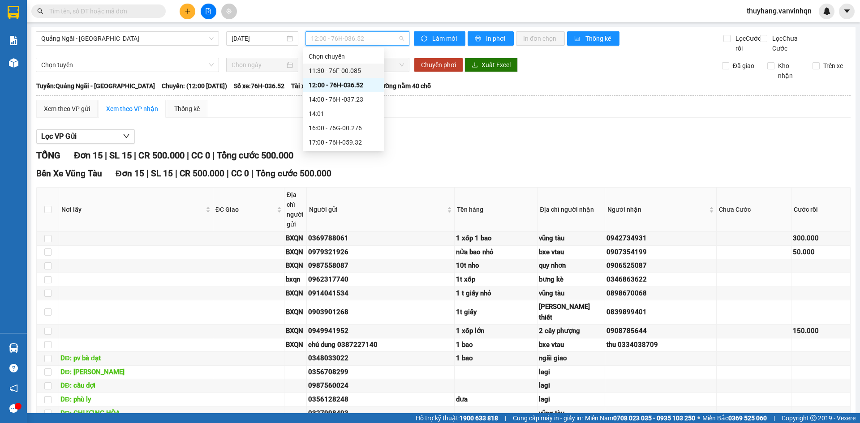
click at [355, 77] on div "11:30 - 76F-00.085" at bounding box center [343, 71] width 81 height 14
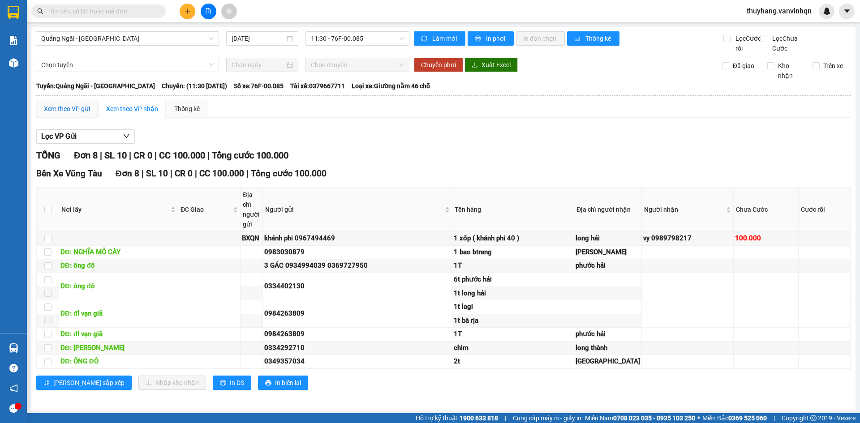
click at [73, 114] on div "Xem theo VP gửi" at bounding box center [67, 109] width 46 height 10
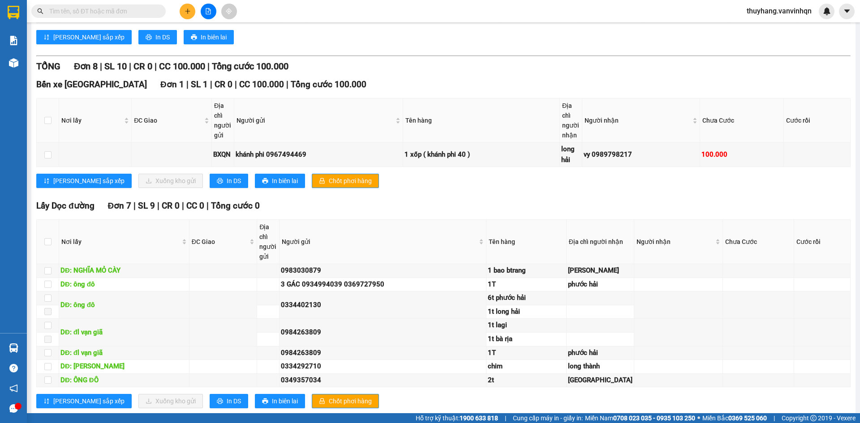
scroll to position [470, 0]
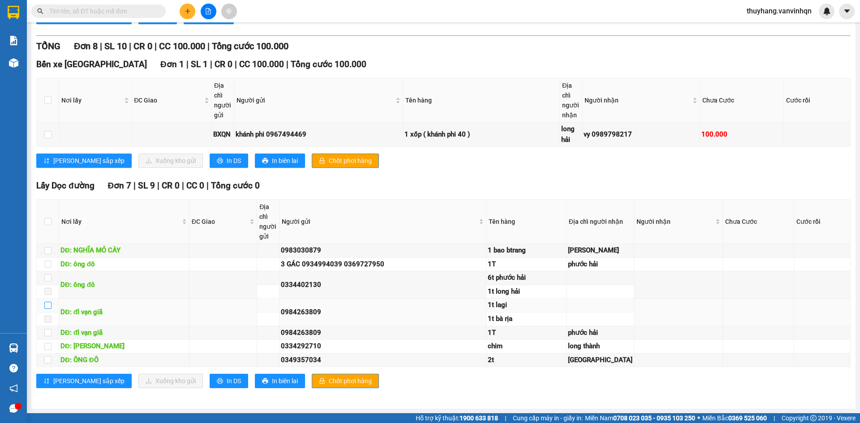
click at [47, 302] on input "checkbox" at bounding box center [47, 305] width 7 height 7
checkbox input "true"
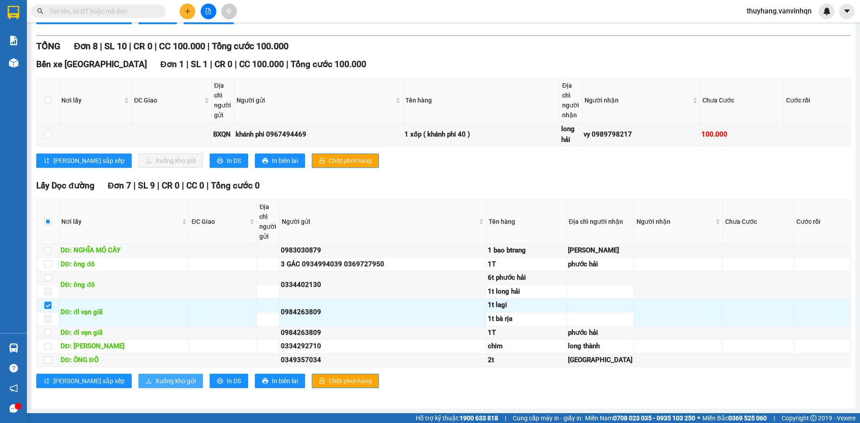
click at [155, 381] on span "Xuống kho gửi" at bounding box center [175, 381] width 40 height 10
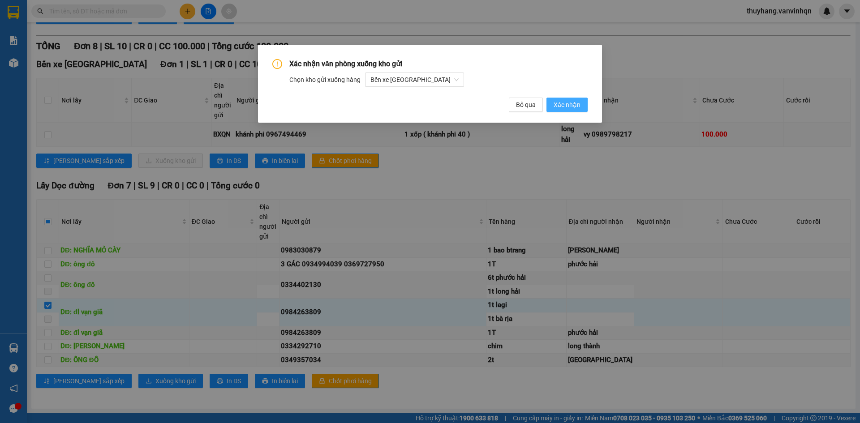
click at [563, 106] on span "Xác nhận" at bounding box center [567, 105] width 27 height 10
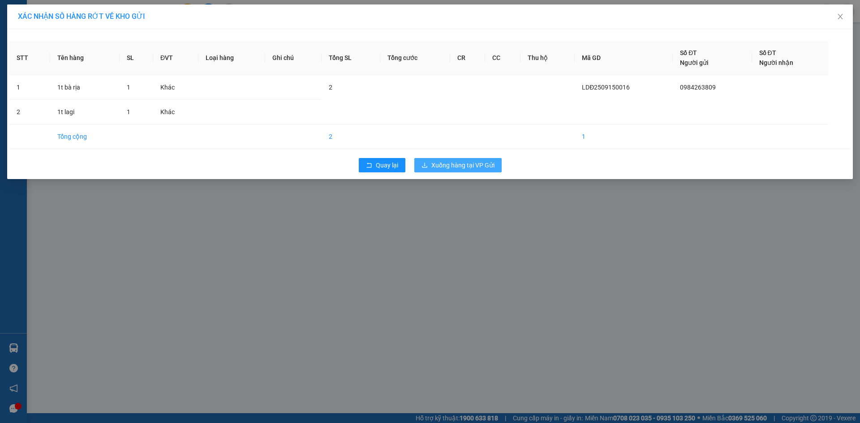
click at [452, 163] on span "Xuống hàng tại VP Gửi" at bounding box center [462, 165] width 63 height 10
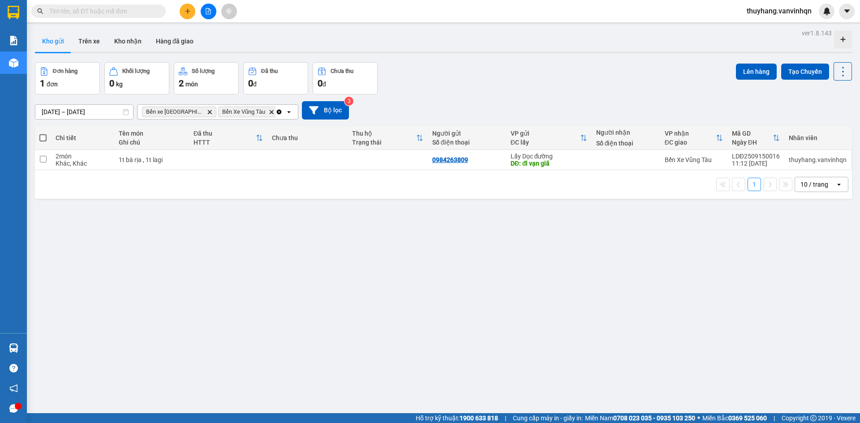
click at [256, 170] on div "1 10 / trang open" at bounding box center [443, 184] width 817 height 29
click at [208, 156] on td at bounding box center [228, 160] width 78 height 20
checkbox input "true"
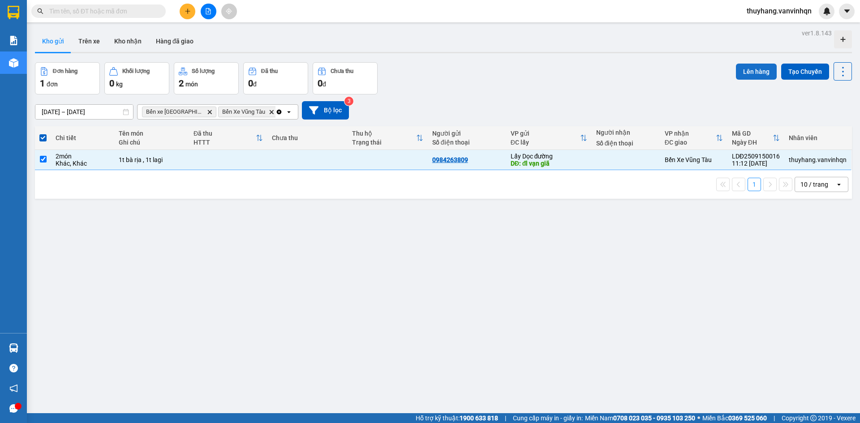
click at [749, 69] on button "Lên hàng" at bounding box center [756, 72] width 41 height 16
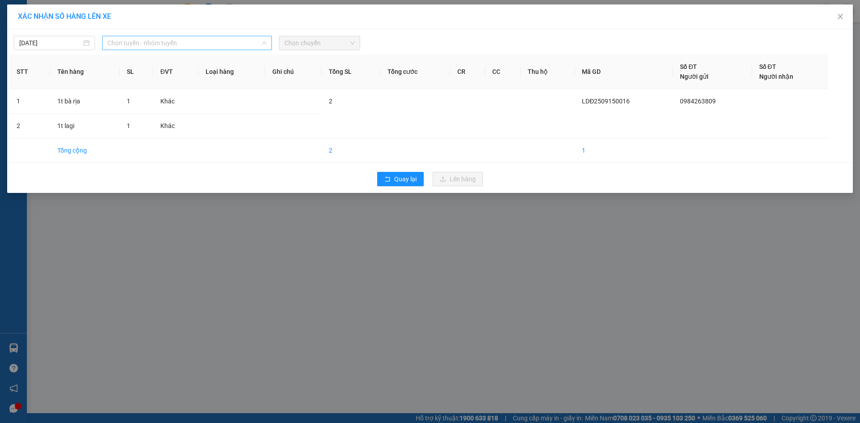
click at [212, 42] on span "Chọn tuyến - nhóm tuyến" at bounding box center [186, 42] width 159 height 13
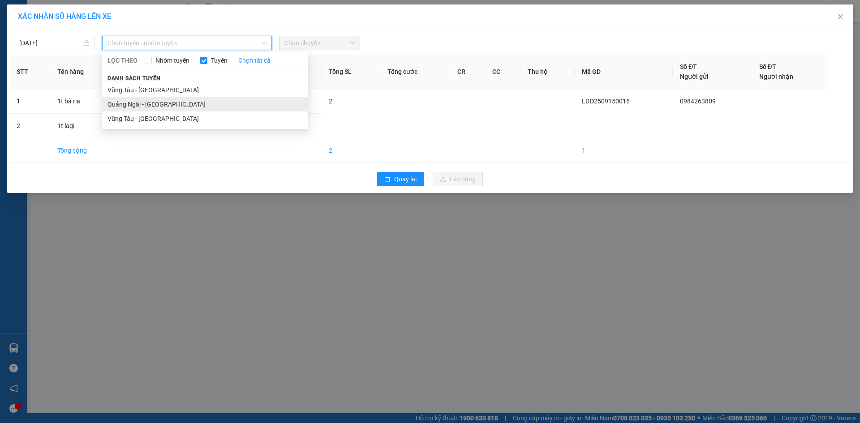
click at [174, 104] on li "Quảng Ngãi - [GEOGRAPHIC_DATA]" at bounding box center [205, 104] width 206 height 14
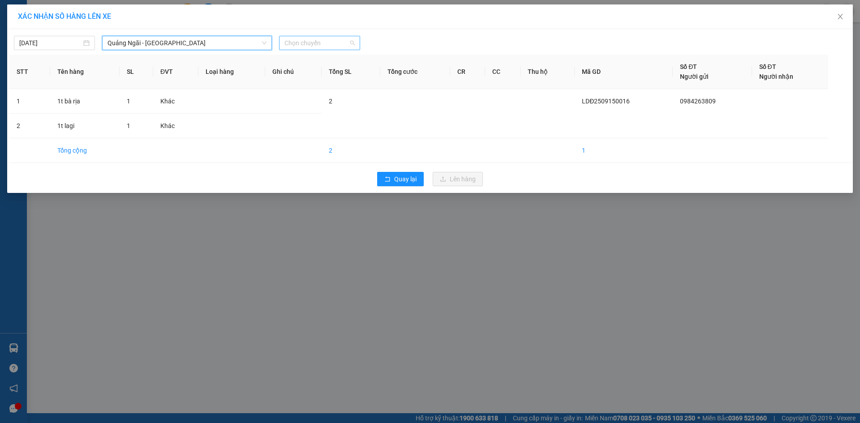
click at [312, 38] on span "Chọn chuyến" at bounding box center [319, 42] width 70 height 13
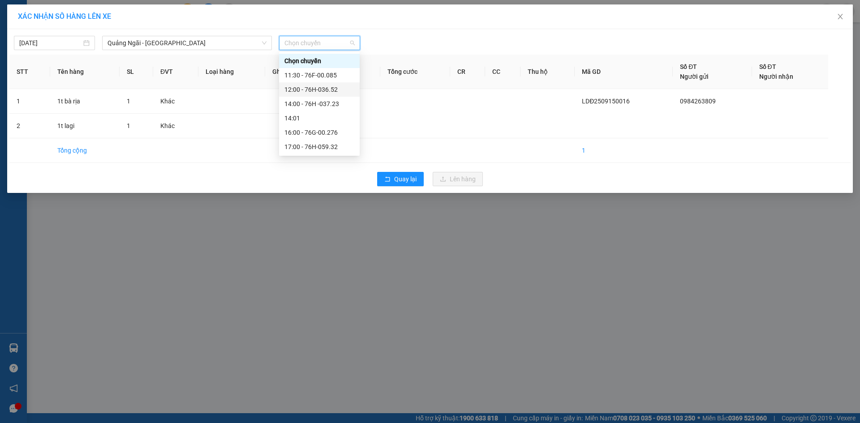
click at [320, 90] on div "12:00 - 76H-036.52" at bounding box center [319, 90] width 70 height 10
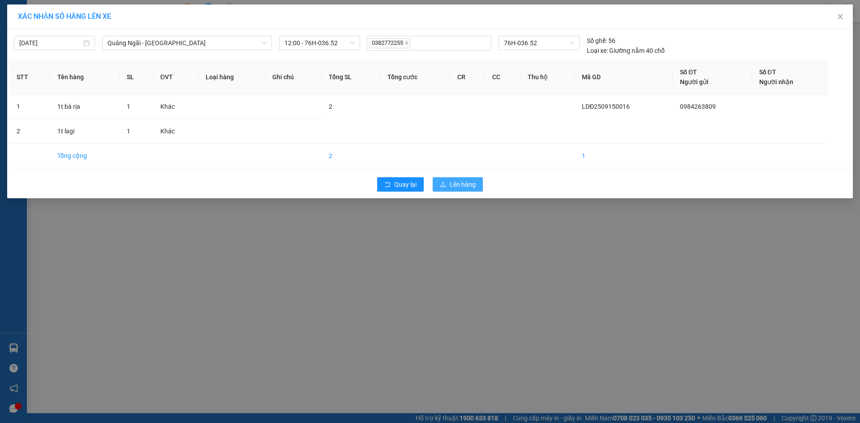
click at [472, 186] on span "Lên hàng" at bounding box center [463, 185] width 26 height 10
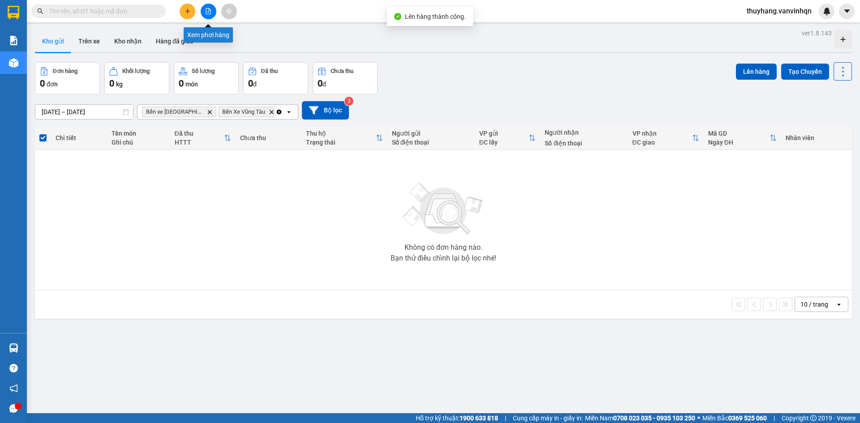
click at [207, 9] on icon "file-add" at bounding box center [208, 11] width 6 height 6
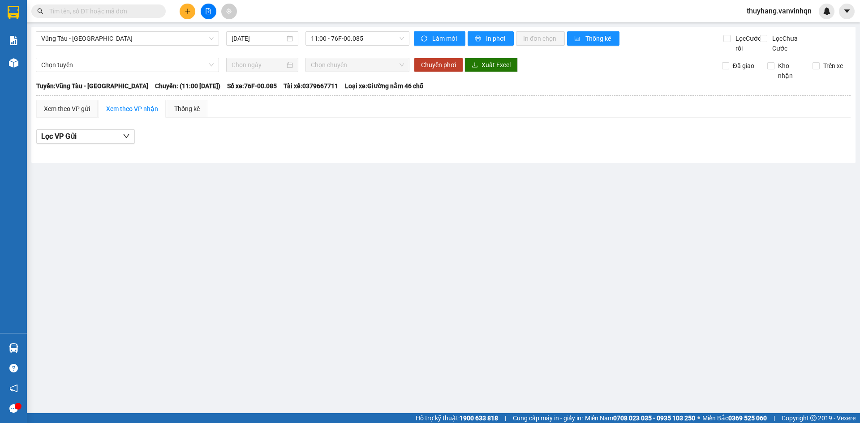
click at [186, 9] on icon "plus" at bounding box center [188, 11] width 6 height 6
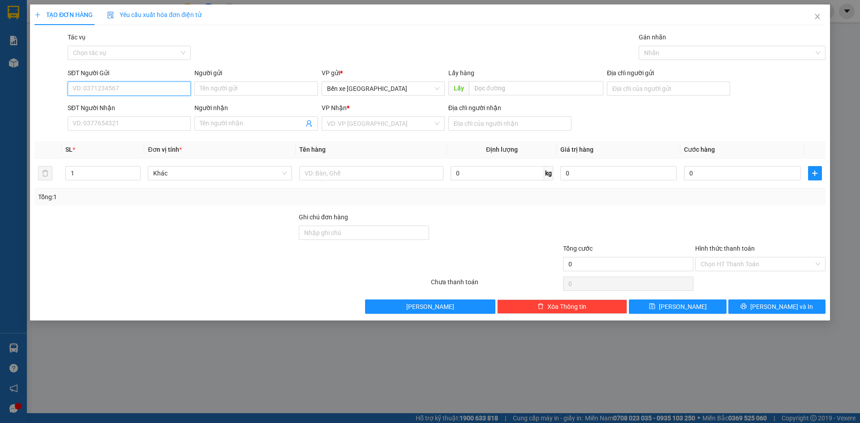
click at [146, 88] on input "SĐT Người Gửi" at bounding box center [129, 89] width 123 height 14
click at [815, 17] on icon "close" at bounding box center [817, 16] width 7 height 7
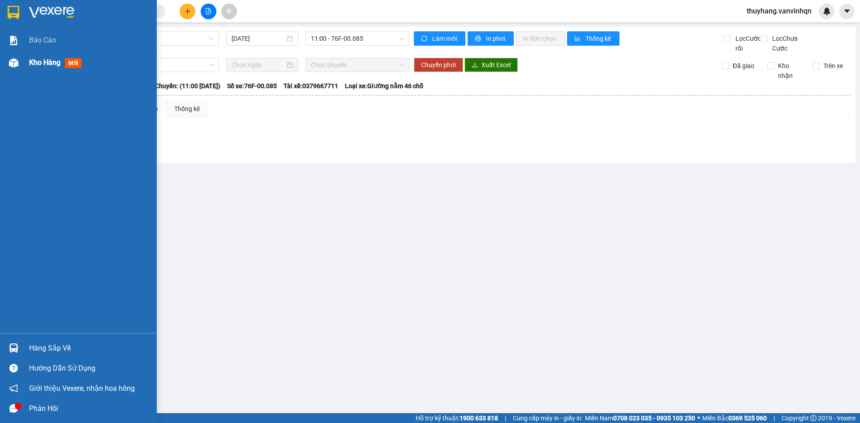
click at [20, 61] on div at bounding box center [14, 63] width 16 height 16
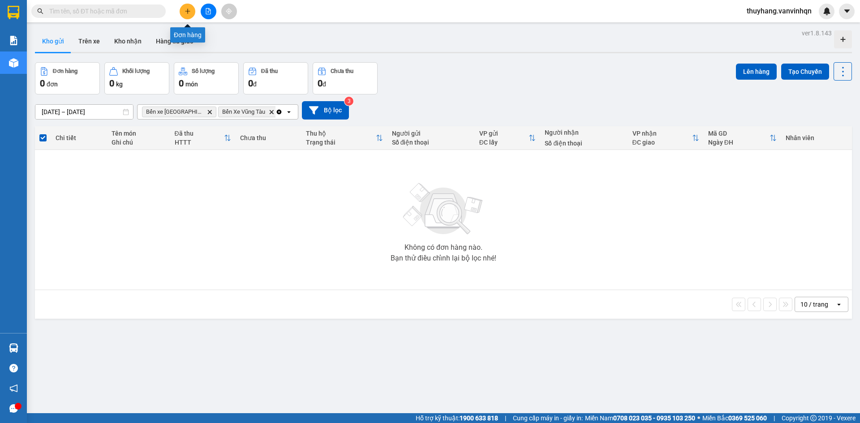
click at [187, 12] on icon "plus" at bounding box center [188, 11] width 6 height 6
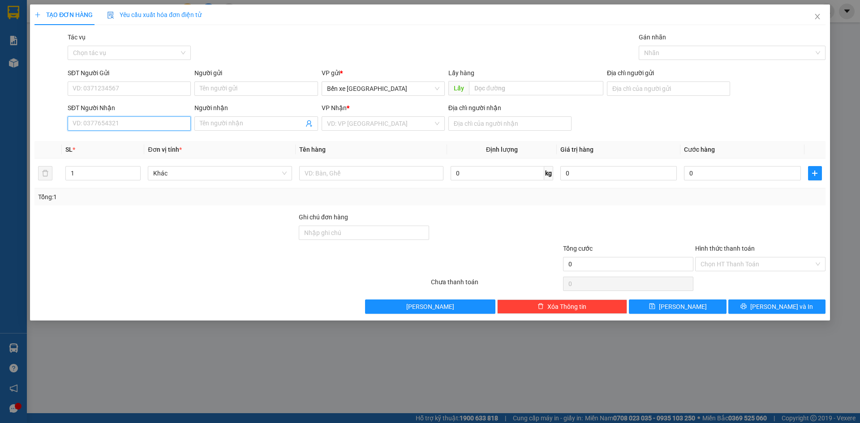
click at [130, 124] on input "SĐT Người Nhận" at bounding box center [129, 123] width 123 height 14
type input "03560038453"
click at [571, 88] on input "text" at bounding box center [536, 88] width 134 height 14
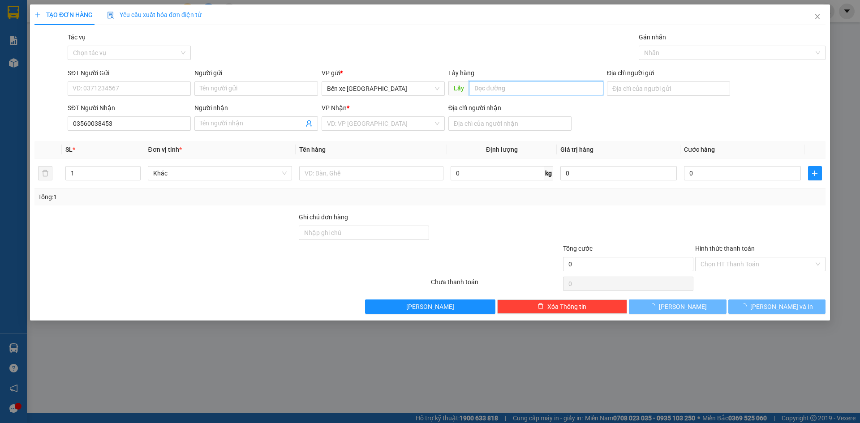
click at [506, 89] on input "text" at bounding box center [536, 88] width 134 height 14
click at [544, 86] on input "text" at bounding box center [536, 88] width 134 height 14
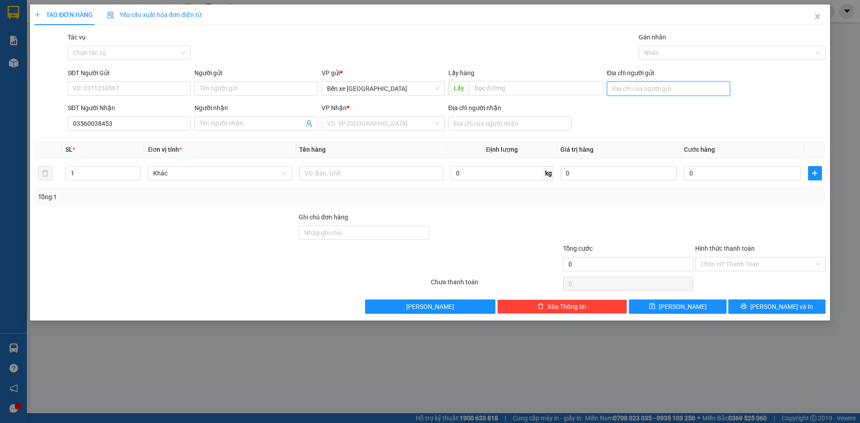
click at [652, 86] on input "Địa chỉ người gửi" at bounding box center [668, 89] width 123 height 14
type input "bxqn"
click at [384, 121] on input "search" at bounding box center [380, 123] width 106 height 13
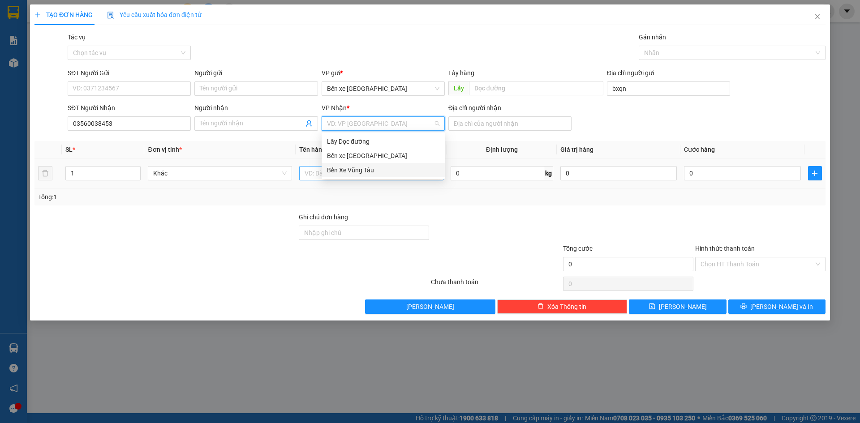
click at [375, 170] on div "Bến Xe Vũng Tàu" at bounding box center [383, 170] width 112 height 10
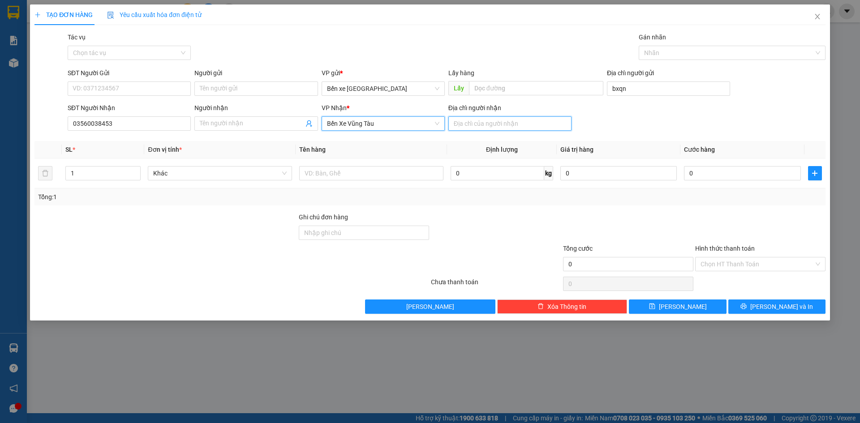
click at [494, 123] on input "Địa chỉ người nhận" at bounding box center [509, 123] width 123 height 14
type input "[PERSON_NAME]"
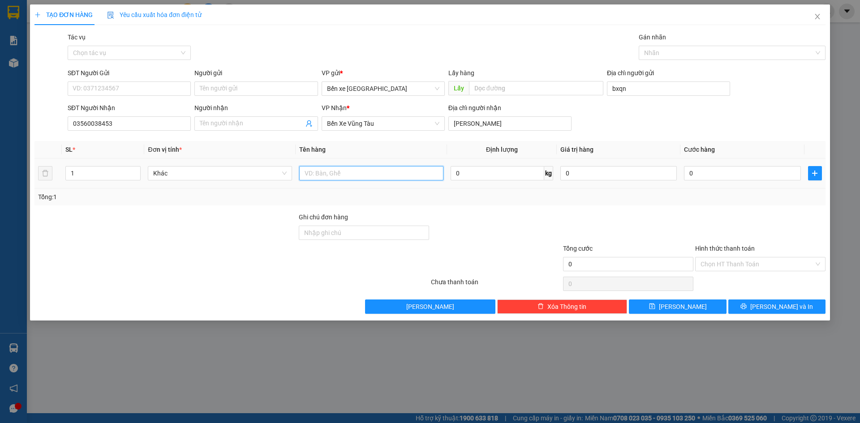
click at [382, 176] on input "text" at bounding box center [371, 173] width 144 height 14
type input "2 túm"
click at [211, 90] on input "Người gửi" at bounding box center [255, 89] width 123 height 14
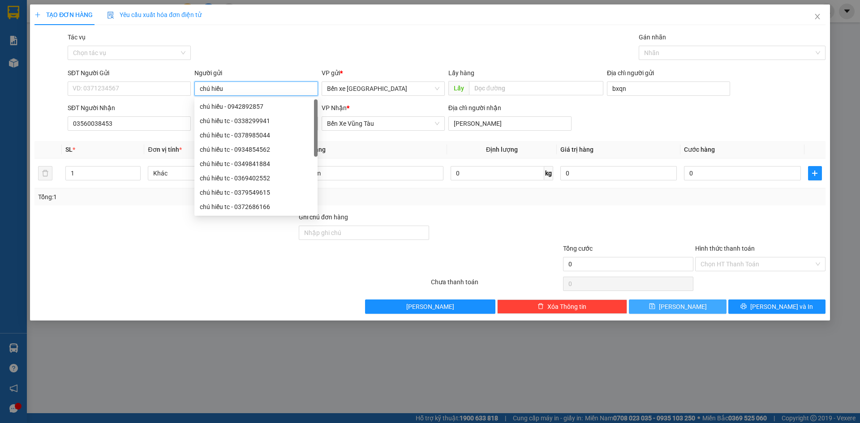
type input "chú hiếu"
click at [655, 304] on button "[PERSON_NAME]" at bounding box center [677, 307] width 97 height 14
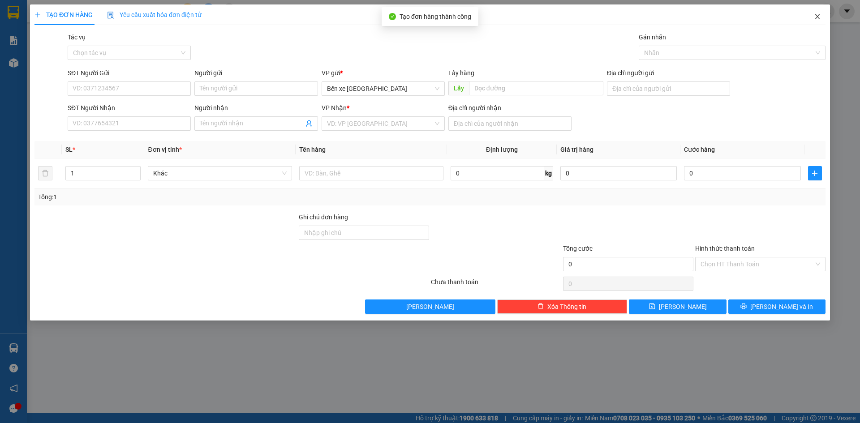
click at [820, 21] on span "Close" at bounding box center [817, 16] width 25 height 25
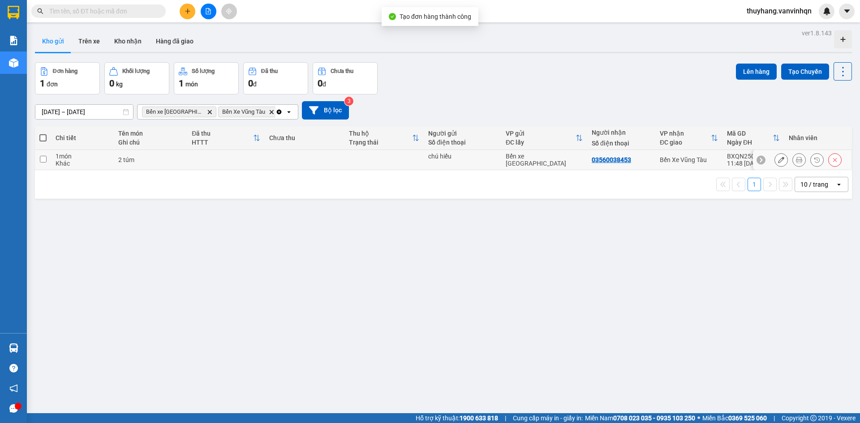
click at [112, 158] on td "1 món Khác" at bounding box center [82, 160] width 62 height 20
checkbox input "true"
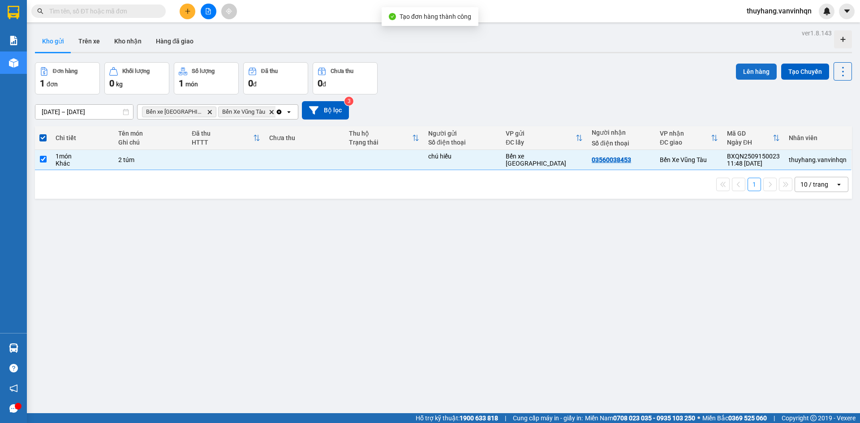
click at [764, 70] on button "Lên hàng" at bounding box center [756, 72] width 41 height 16
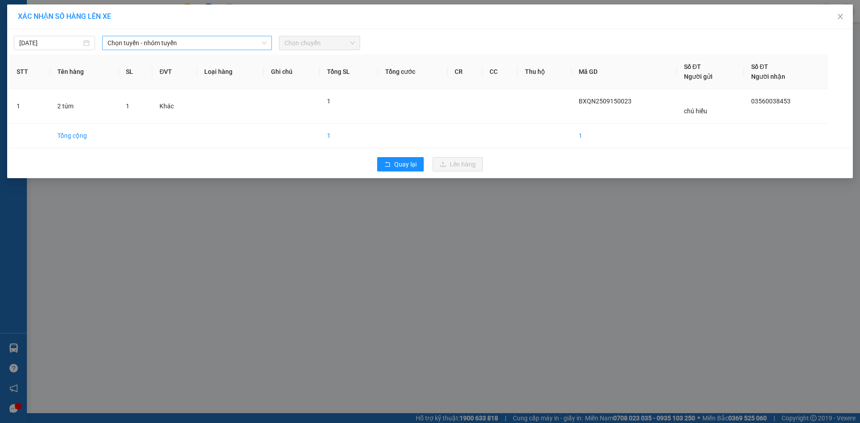
click at [197, 42] on span "Chọn tuyến - nhóm tuyến" at bounding box center [186, 42] width 159 height 13
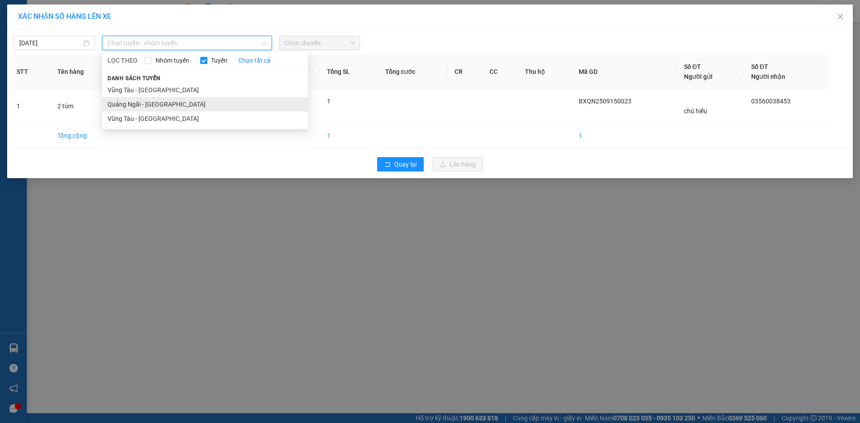
click at [191, 105] on li "Quảng Ngãi - [GEOGRAPHIC_DATA]" at bounding box center [205, 104] width 206 height 14
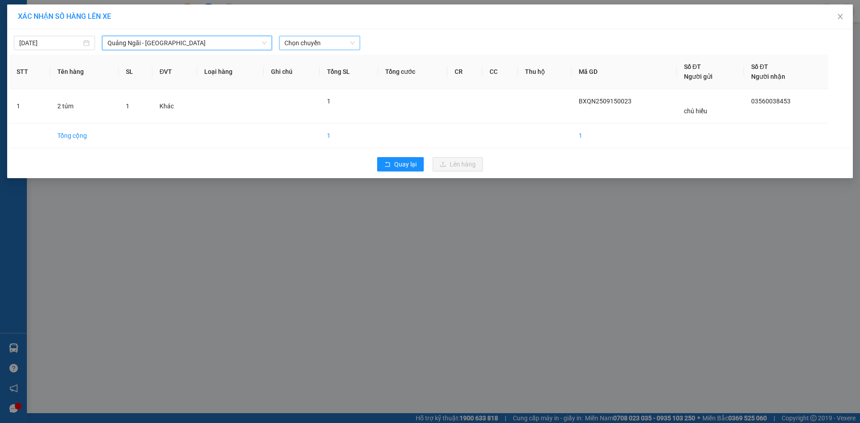
click at [309, 38] on span "Chọn chuyến" at bounding box center [319, 42] width 70 height 13
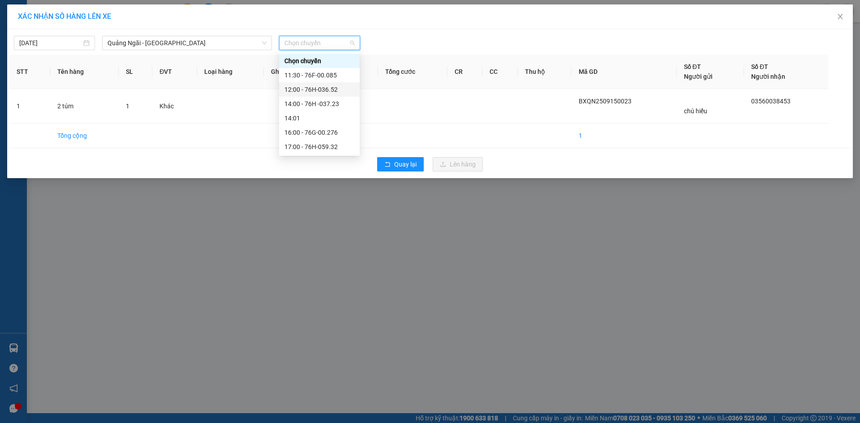
click at [330, 88] on div "12:00 - 76H-036.52" at bounding box center [319, 90] width 70 height 10
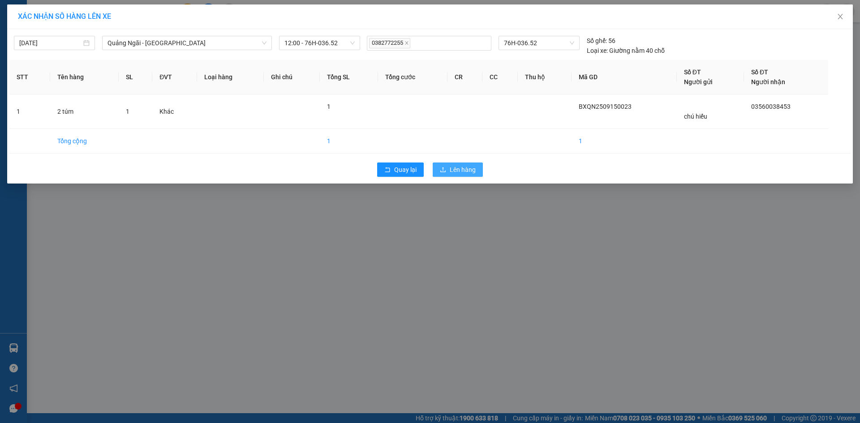
click at [455, 164] on button "Lên hàng" at bounding box center [458, 170] width 50 height 14
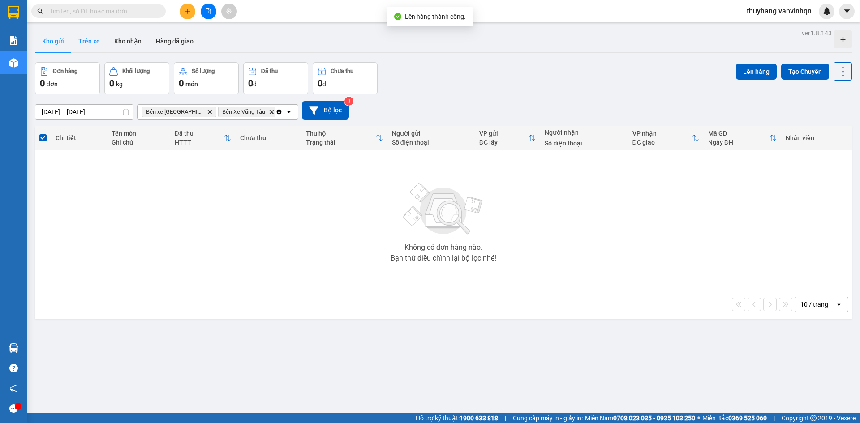
click at [93, 40] on button "Trên xe" at bounding box center [89, 40] width 36 height 21
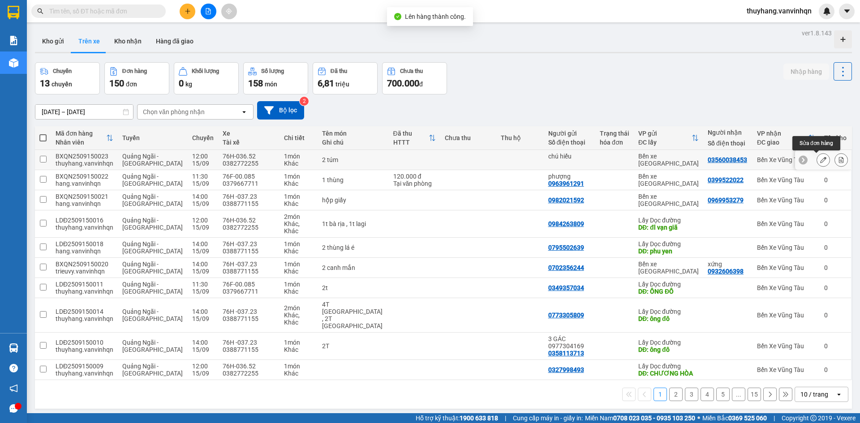
click at [820, 162] on icon at bounding box center [823, 160] width 6 height 6
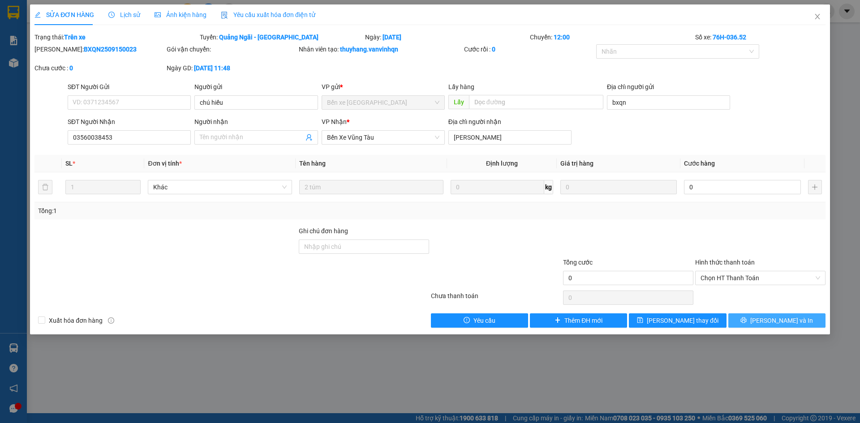
click at [772, 318] on span "[PERSON_NAME] và In" at bounding box center [781, 321] width 63 height 10
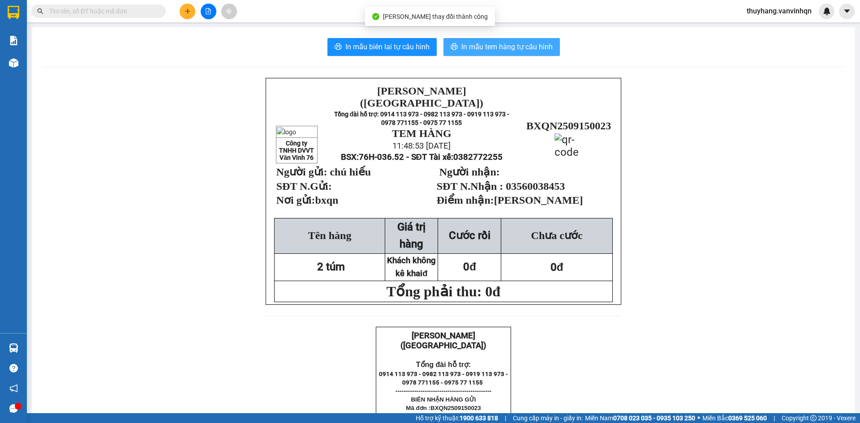
click at [486, 50] on span "In mẫu tem hàng tự cấu hình" at bounding box center [506, 46] width 91 height 11
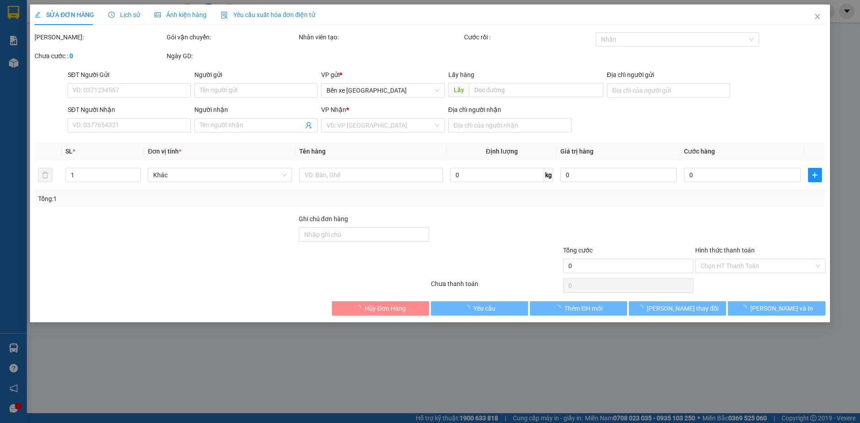
type input "chú hiếu"
type input "bxqn"
type input "03560038453"
type input "[PERSON_NAME]"
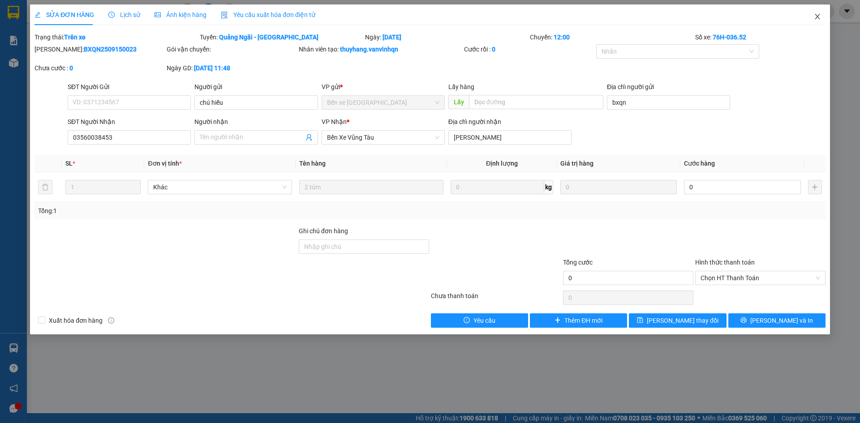
click at [810, 13] on span "Close" at bounding box center [817, 16] width 25 height 25
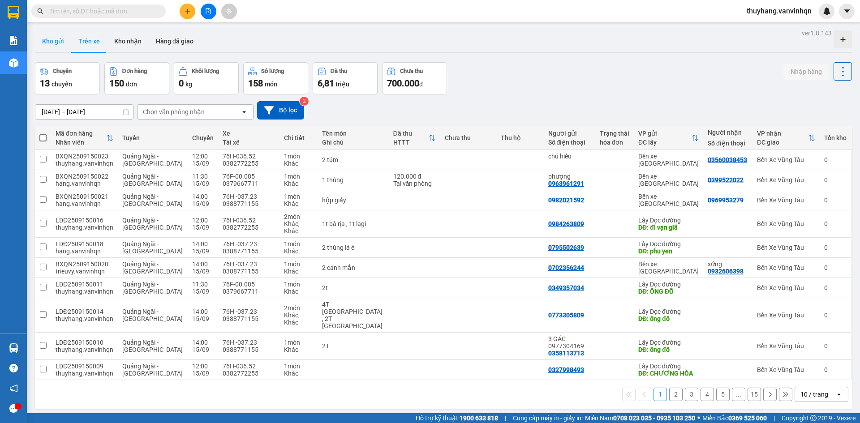
click at [52, 41] on button "Kho gửi" at bounding box center [53, 40] width 36 height 21
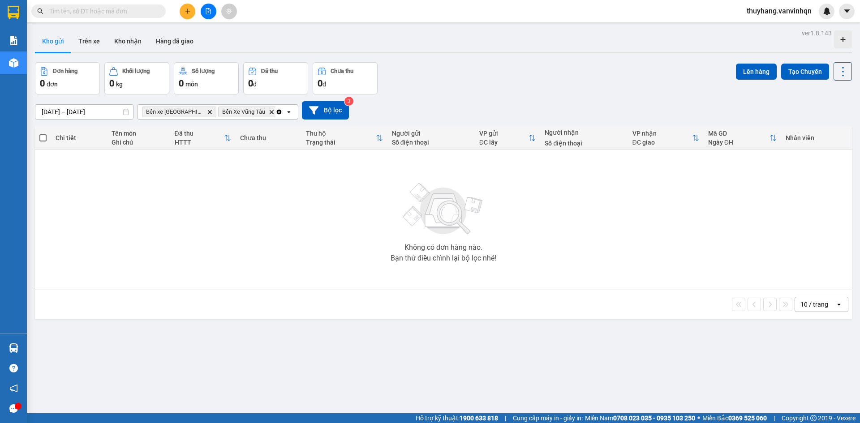
click at [484, 80] on div "Đơn hàng 0 đơn Khối lượng 0 kg Số lượng 0 món Đã thu 0 đ Chưa thu 0 đ Lên hàng …" at bounding box center [443, 78] width 817 height 32
click at [212, 12] on button at bounding box center [209, 12] width 16 height 16
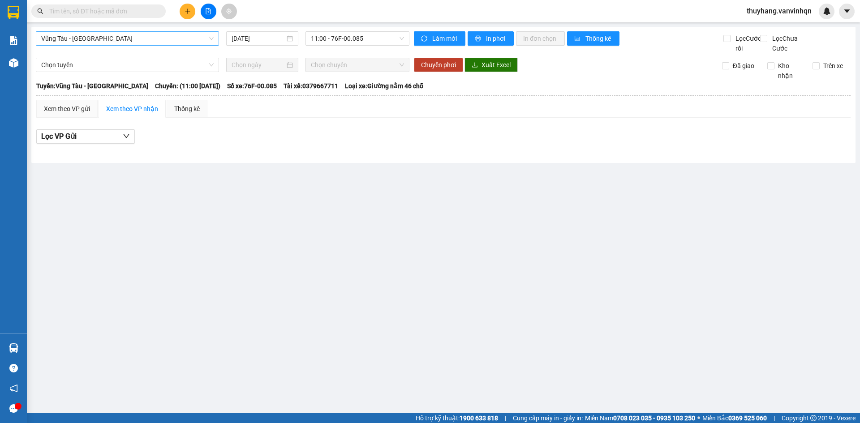
click at [120, 39] on span "Vũng Tàu - [GEOGRAPHIC_DATA]" at bounding box center [127, 38] width 172 height 13
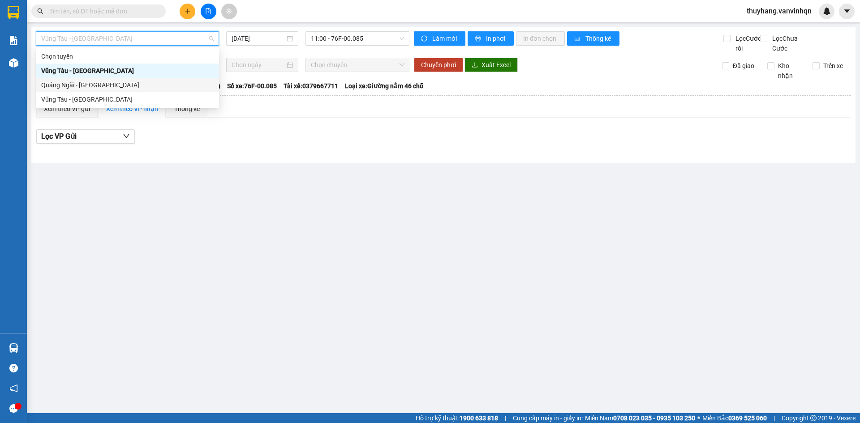
click at [129, 88] on div "Quảng Ngãi - [GEOGRAPHIC_DATA]" at bounding box center [127, 85] width 172 height 10
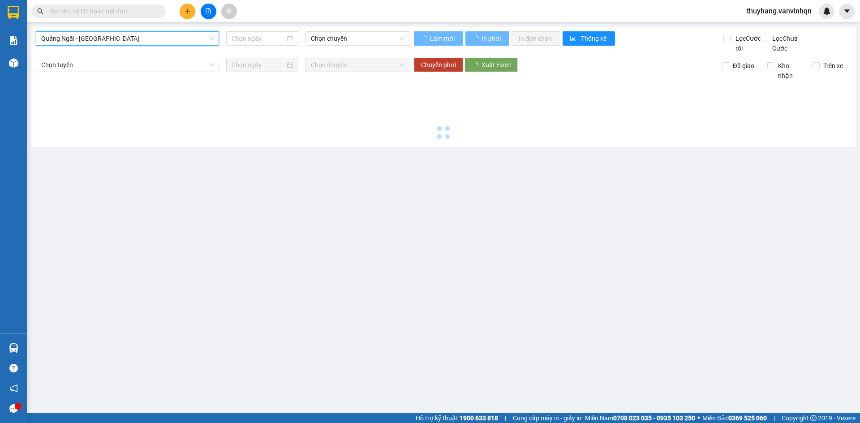
type input "[DATE]"
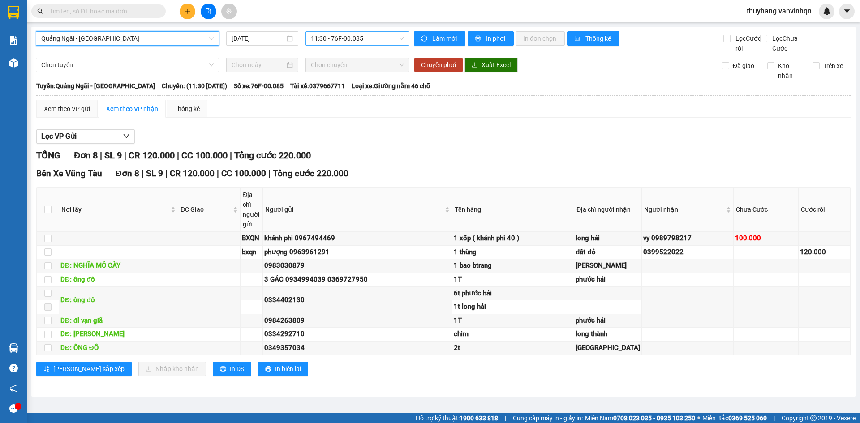
click at [343, 38] on span "11:30 - 76F-00.085" at bounding box center [357, 38] width 93 height 13
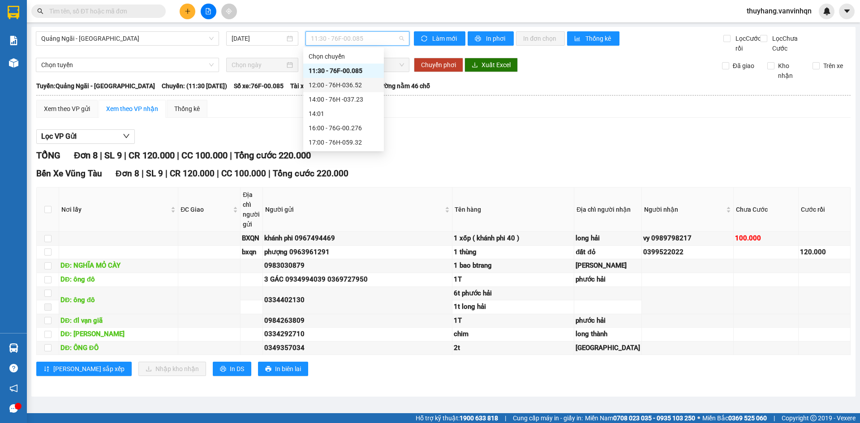
click at [358, 86] on div "12:00 - 76H-036.52" at bounding box center [344, 85] width 70 height 10
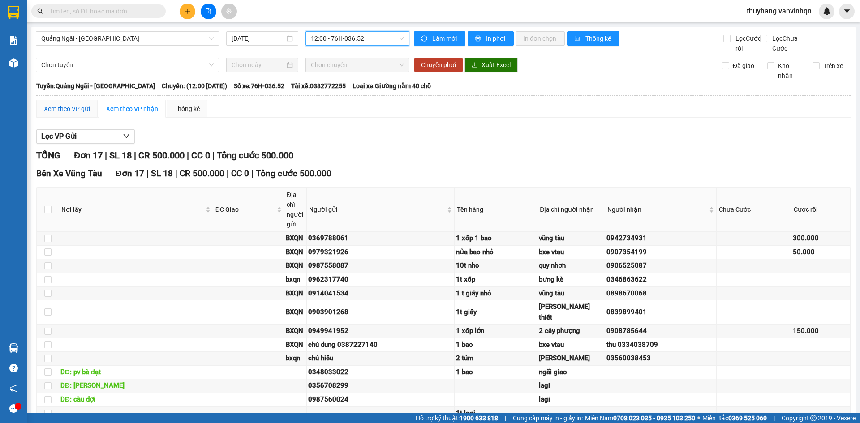
click at [80, 114] on div "Xem theo VP gửi" at bounding box center [67, 109] width 46 height 10
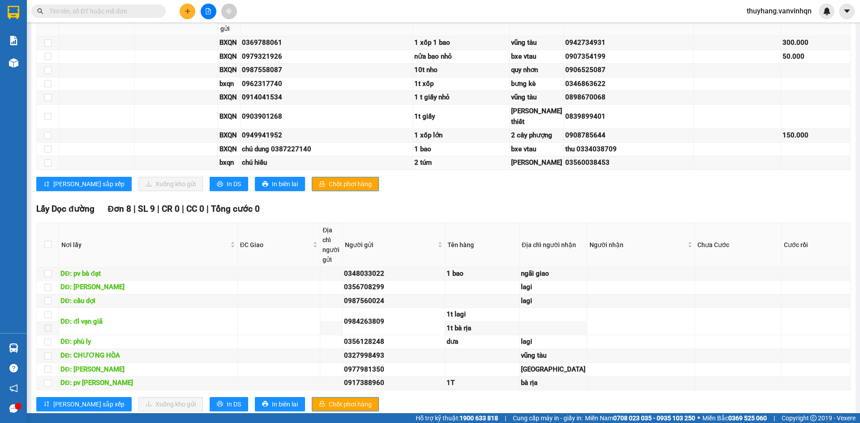
scroll to position [377, 0]
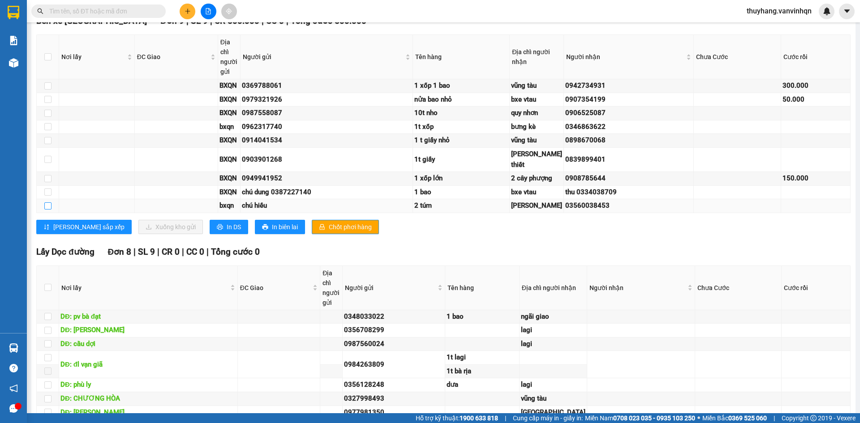
click at [47, 210] on input "checkbox" at bounding box center [47, 205] width 7 height 7
checkbox input "true"
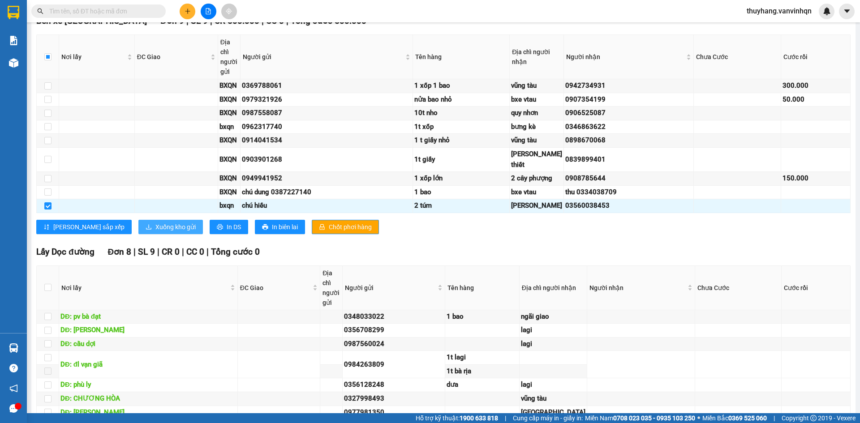
click at [155, 232] on span "Xuống kho gửi" at bounding box center [175, 227] width 40 height 10
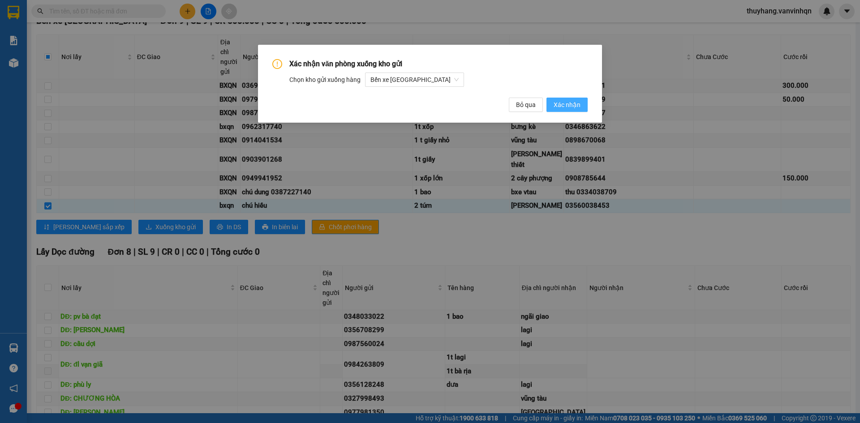
click at [574, 103] on span "Xác nhận" at bounding box center [567, 105] width 27 height 10
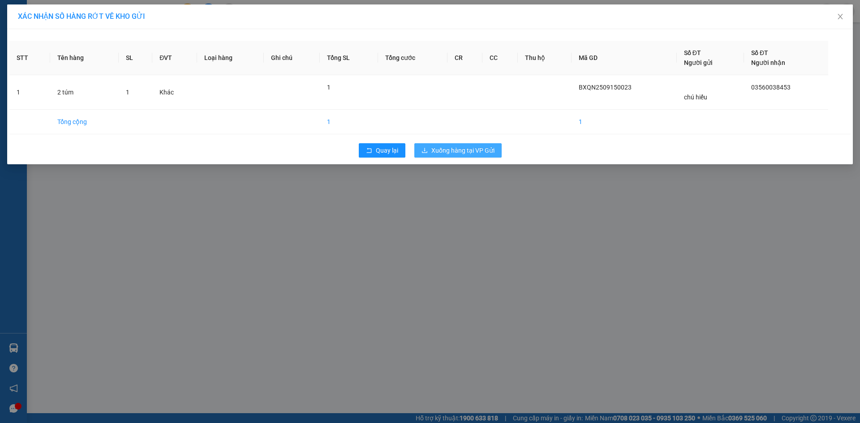
click at [478, 149] on span "Xuống hàng tại VP Gửi" at bounding box center [462, 151] width 63 height 10
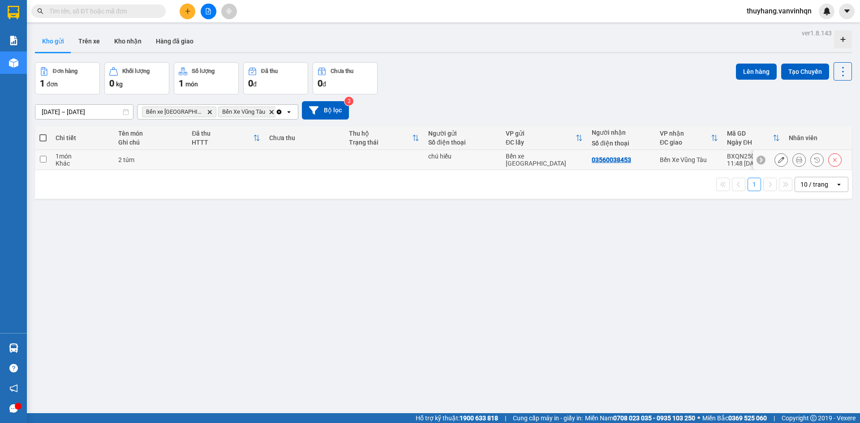
click at [301, 159] on td at bounding box center [304, 160] width 79 height 20
checkbox input "true"
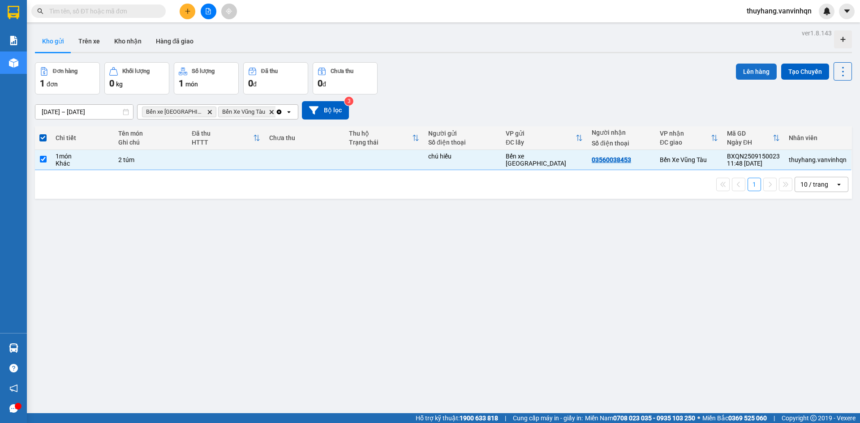
click at [747, 67] on button "Lên hàng" at bounding box center [756, 72] width 41 height 16
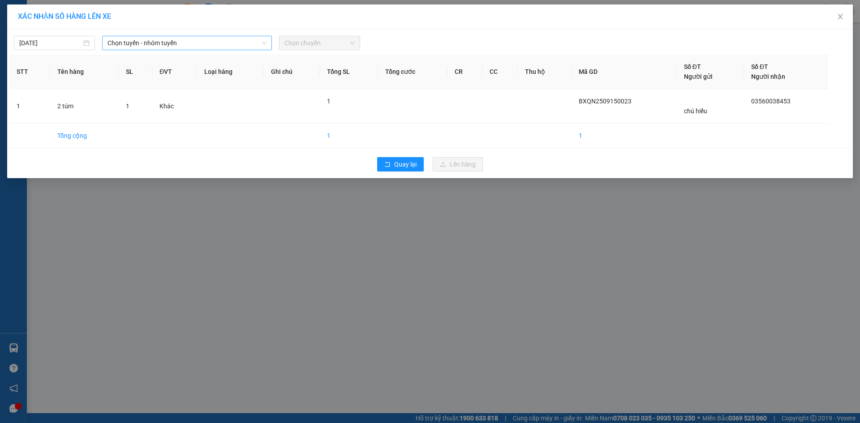
click at [174, 43] on span "Chọn tuyến - nhóm tuyến" at bounding box center [186, 42] width 159 height 13
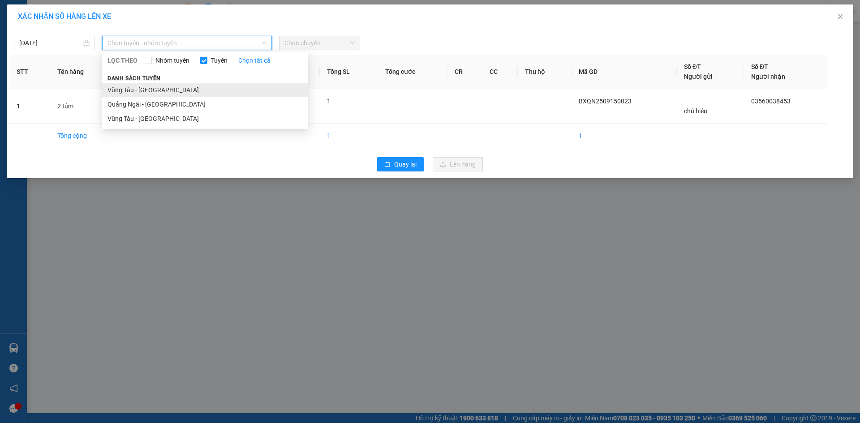
click at [177, 93] on li "Vũng Tàu - [GEOGRAPHIC_DATA]" at bounding box center [205, 90] width 206 height 14
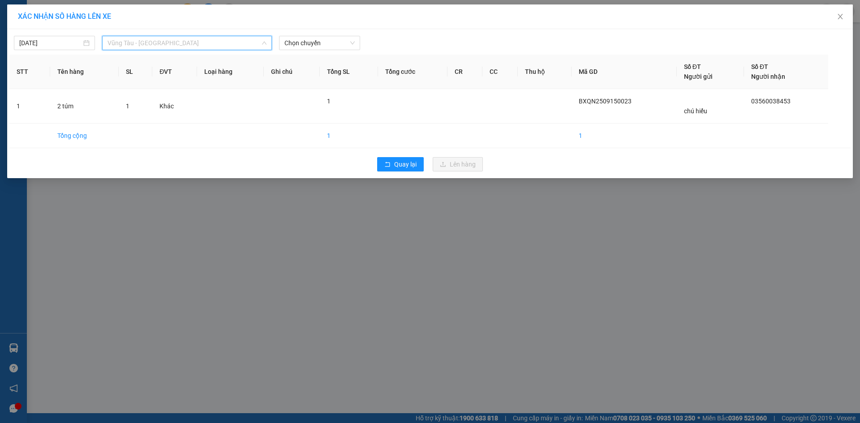
click at [167, 48] on span "Vũng Tàu - [GEOGRAPHIC_DATA]" at bounding box center [186, 42] width 159 height 13
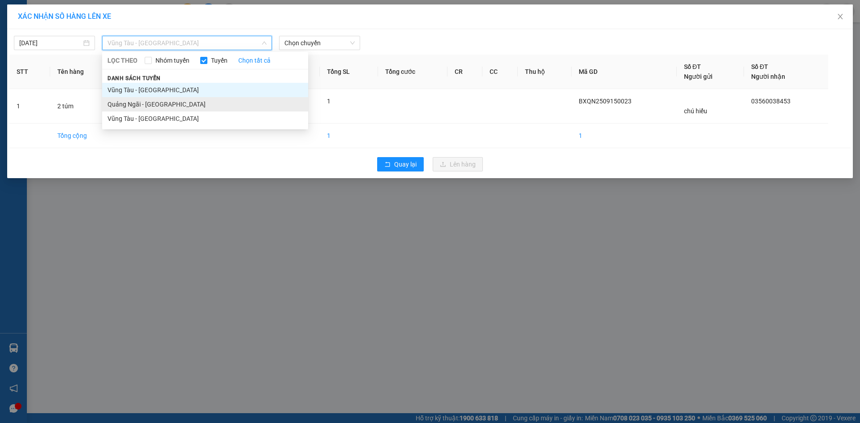
click at [173, 103] on li "Quảng Ngãi - [GEOGRAPHIC_DATA]" at bounding box center [205, 104] width 206 height 14
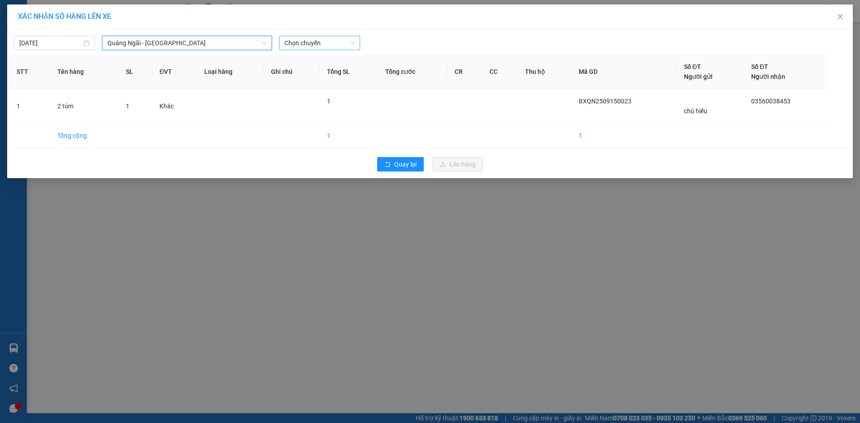
click at [312, 40] on span "Chọn chuyến" at bounding box center [319, 42] width 70 height 13
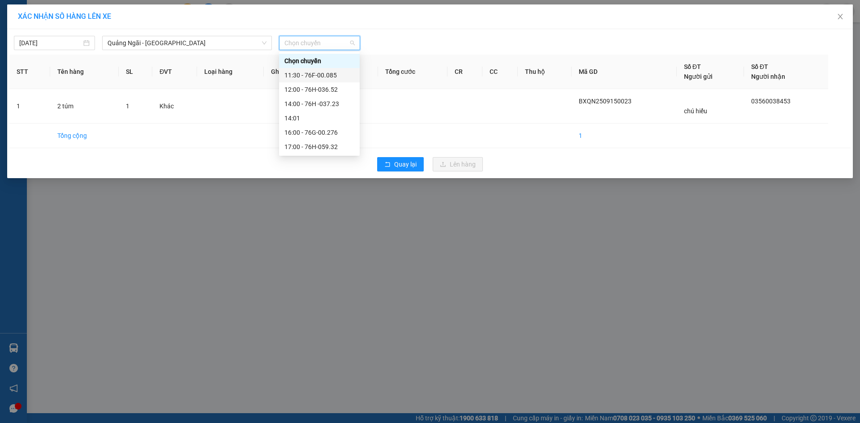
click at [325, 76] on div "11:30 - 76F-00.085" at bounding box center [319, 75] width 70 height 10
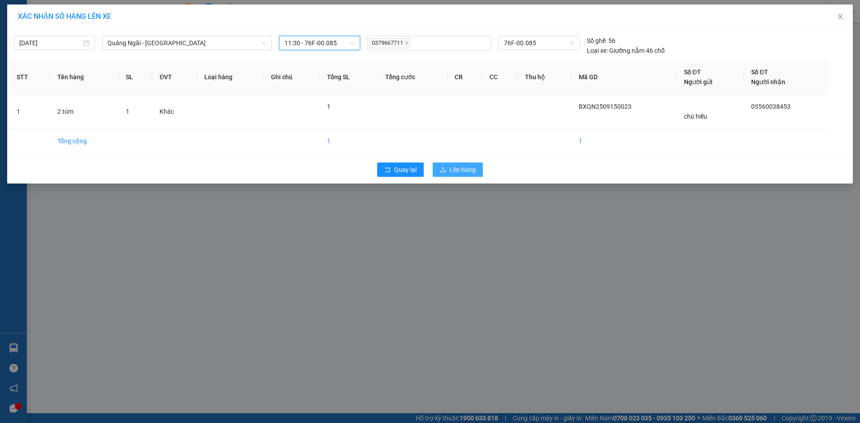
click at [470, 168] on span "Lên hàng" at bounding box center [463, 170] width 26 height 10
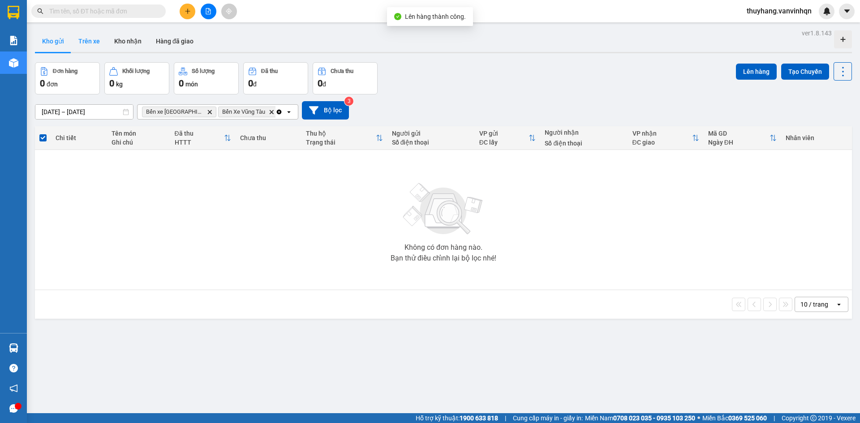
click at [84, 41] on button "Trên xe" at bounding box center [89, 40] width 36 height 21
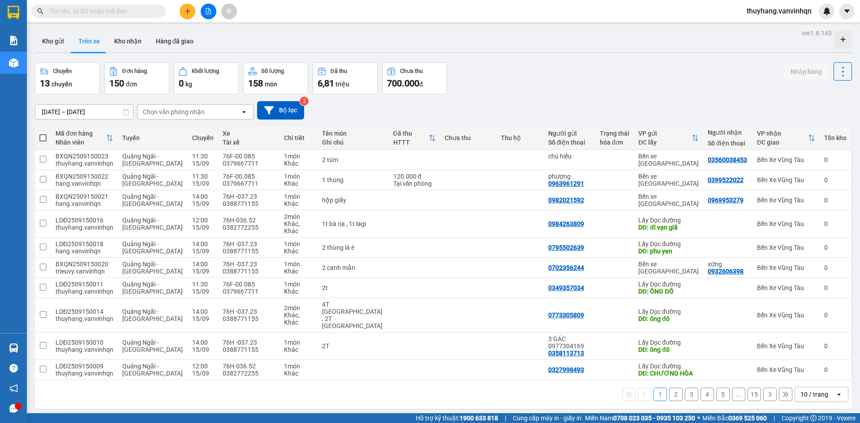
click at [488, 401] on div "ver 1.8.143 Kho gửi Trên xe Kho nhận Hàng đã giao Chuyến 13 chuyến Đơn hàng 150…" at bounding box center [443, 238] width 824 height 423
click at [211, 11] on icon "file-add" at bounding box center [208, 11] width 6 height 6
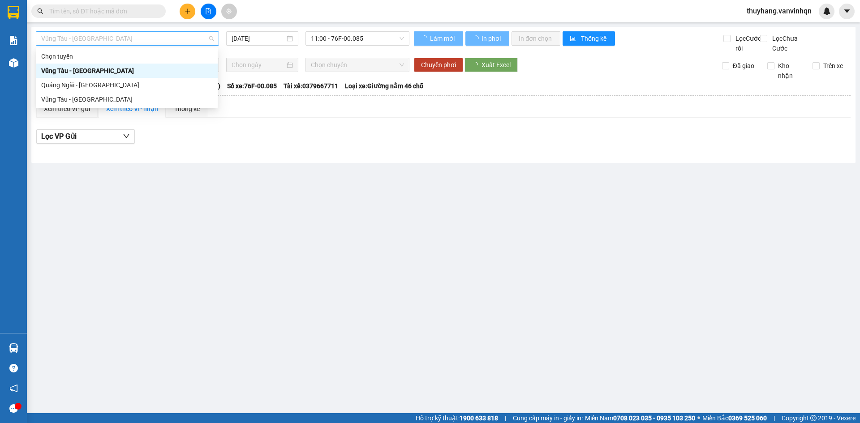
click at [133, 34] on span "Vũng Tàu - [GEOGRAPHIC_DATA]" at bounding box center [127, 38] width 172 height 13
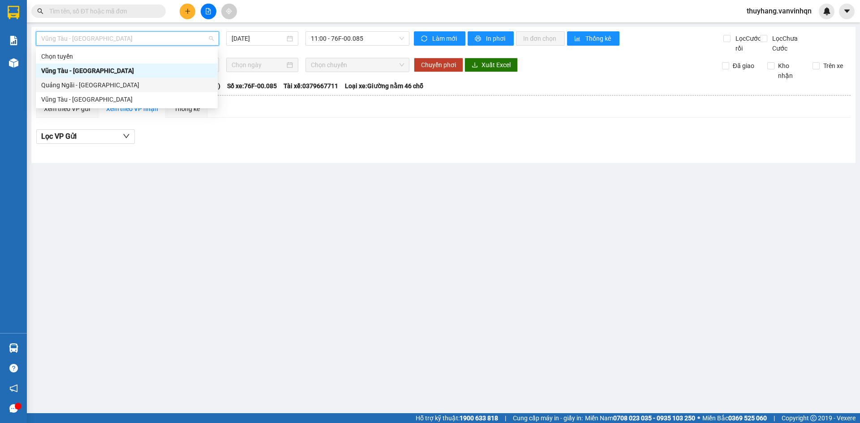
click at [129, 88] on div "Quảng Ngãi - [GEOGRAPHIC_DATA]" at bounding box center [126, 85] width 171 height 10
type input "[DATE]"
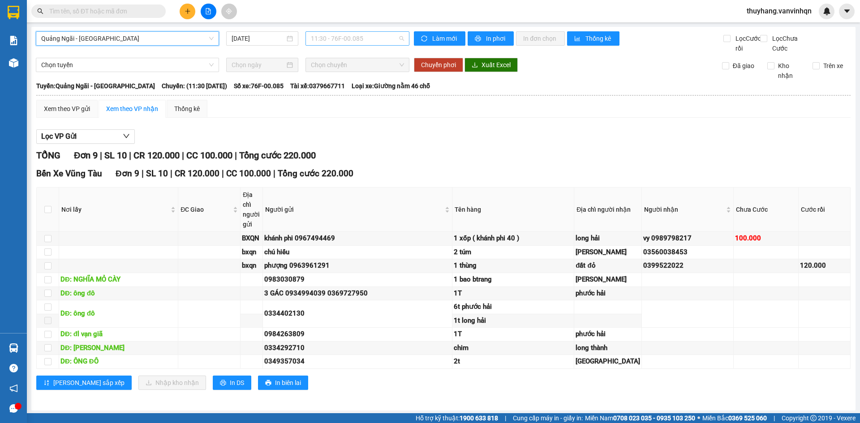
click at [315, 39] on span "11:30 - 76F-00.085" at bounding box center [357, 38] width 93 height 13
click at [83, 114] on div "Xem theo VP gửi" at bounding box center [67, 109] width 46 height 10
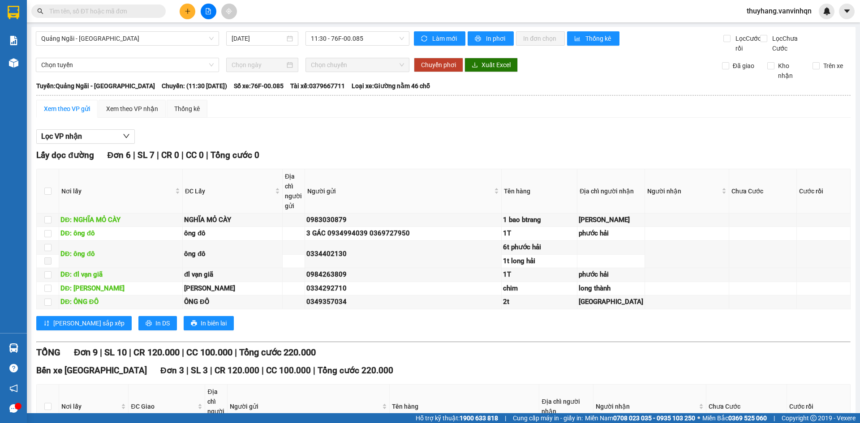
drag, startPoint x: 139, startPoint y: 113, endPoint x: 149, endPoint y: 150, distance: 38.0
click at [139, 114] on div "Xem theo VP nhận" at bounding box center [132, 109] width 67 height 18
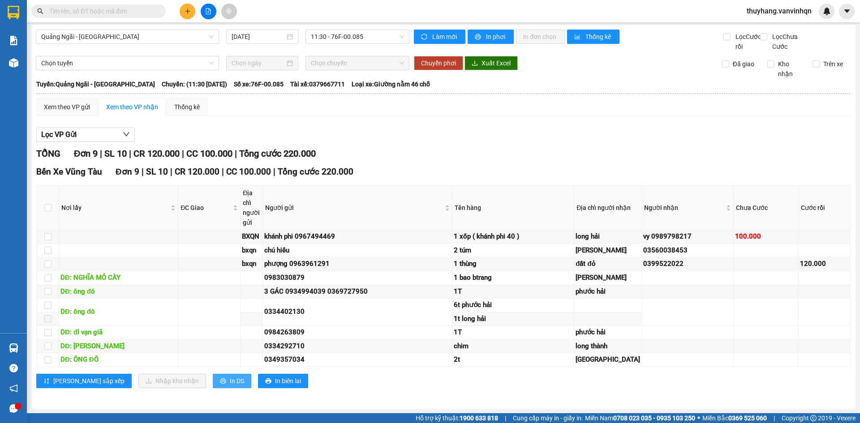
scroll to position [107, 0]
click at [213, 385] on button "In DS" at bounding box center [232, 381] width 39 height 14
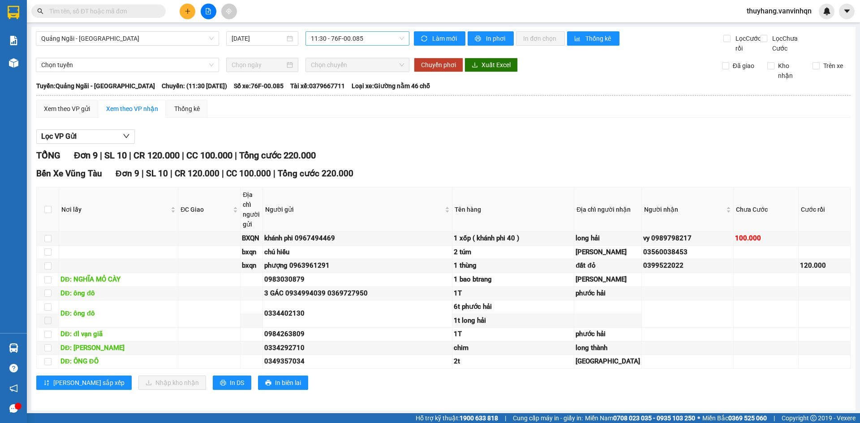
click at [375, 40] on span "11:30 - 76F-00.085" at bounding box center [357, 38] width 93 height 13
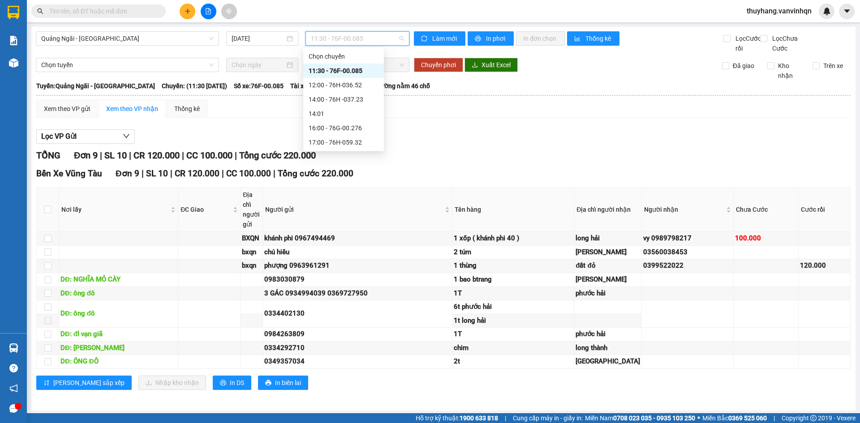
click at [365, 85] on div "12:00 - 76H-036.52" at bounding box center [344, 85] width 70 height 10
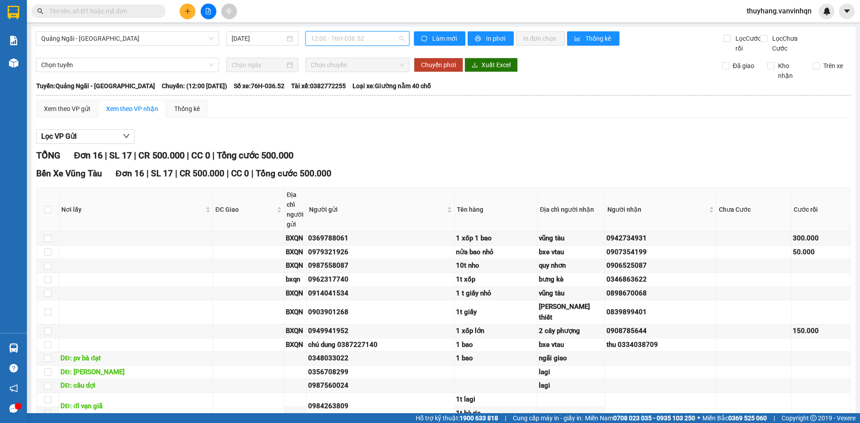
click at [331, 39] on span "12:00 - 76H-036.52" at bounding box center [357, 38] width 93 height 13
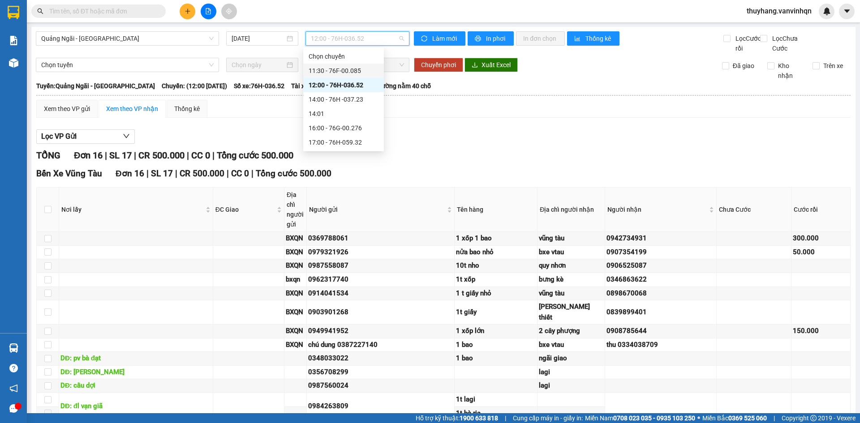
click at [344, 71] on div "11:30 - 76F-00.085" at bounding box center [344, 71] width 70 height 10
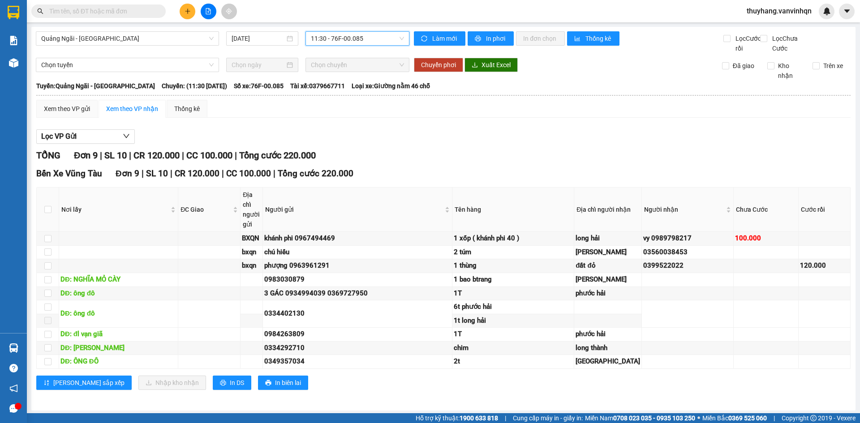
click at [384, 37] on span "11:30 - 76F-00.085" at bounding box center [357, 38] width 93 height 13
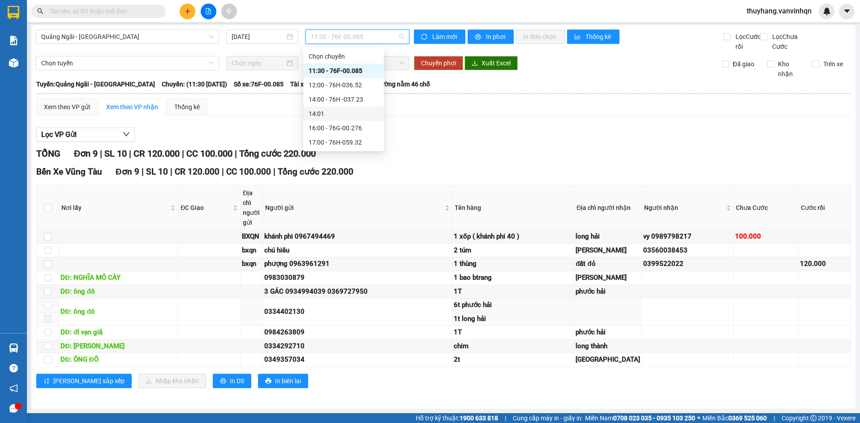
scroll to position [107, 0]
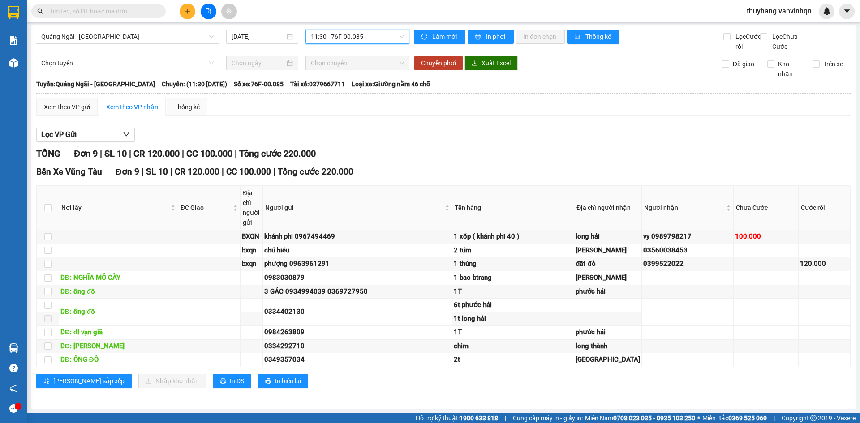
click at [207, 12] on icon "file-add" at bounding box center [208, 11] width 6 height 6
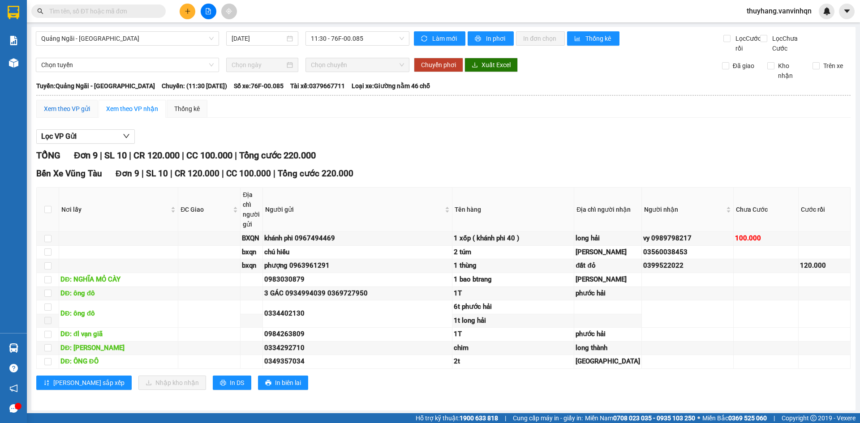
click at [75, 114] on div "Xem theo VP gửi" at bounding box center [67, 109] width 46 height 10
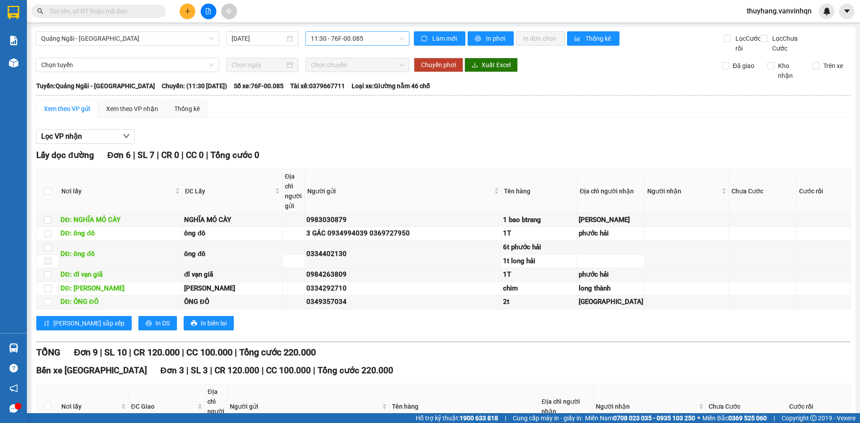
click at [378, 34] on span "11:30 - 76F-00.085" at bounding box center [357, 38] width 93 height 13
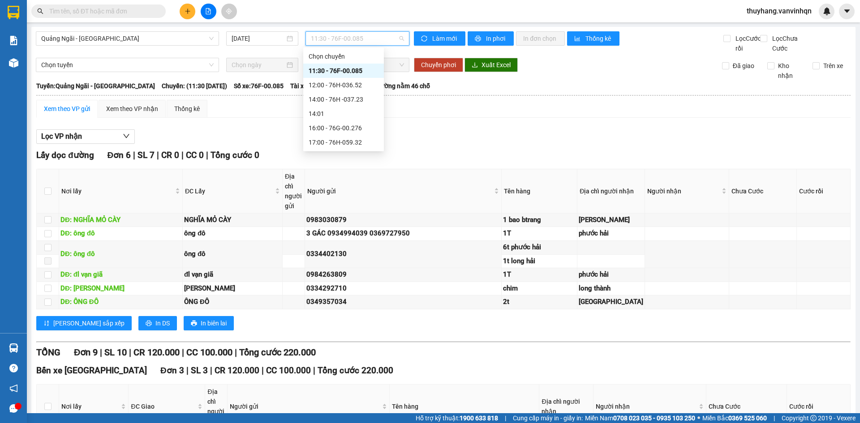
click at [365, 77] on div "11:30 - 76F-00.085" at bounding box center [343, 71] width 81 height 14
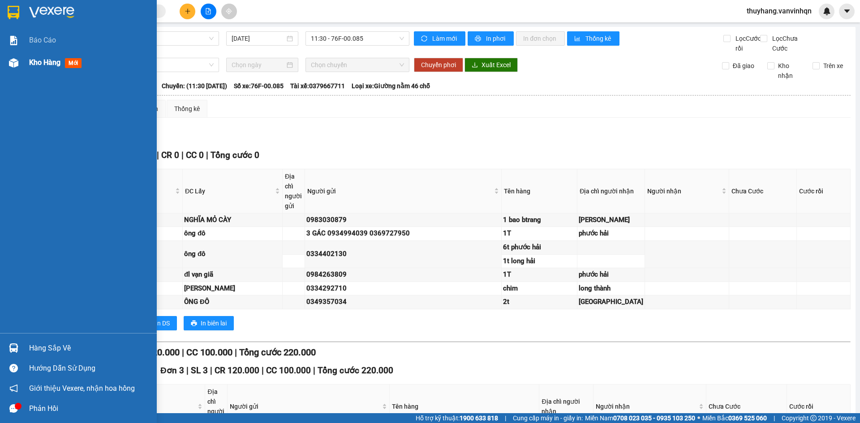
click at [9, 62] on img at bounding box center [13, 62] width 9 height 9
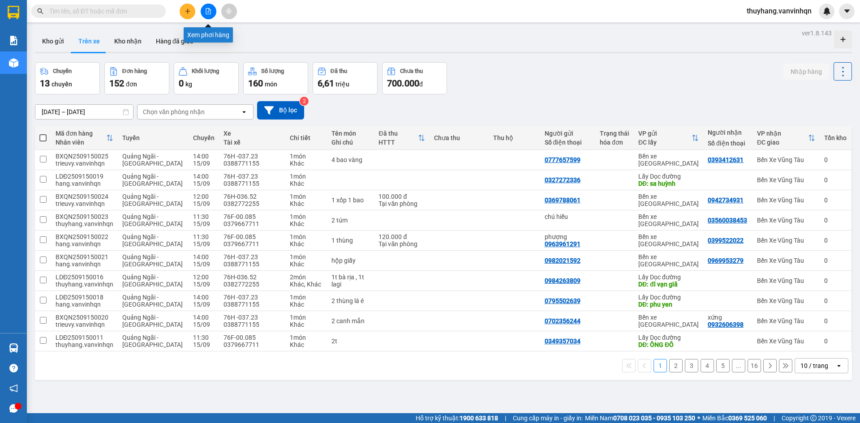
click at [203, 14] on button at bounding box center [209, 12] width 16 height 16
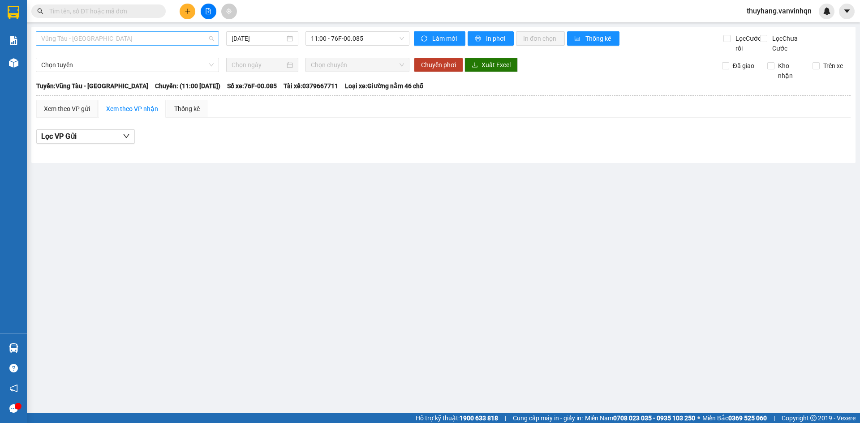
click at [127, 39] on span "Vũng Tàu - [GEOGRAPHIC_DATA]" at bounding box center [127, 38] width 172 height 13
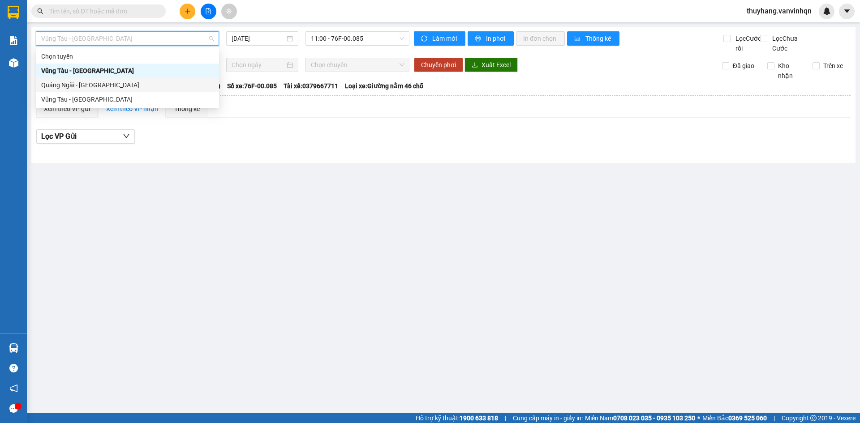
click at [115, 85] on div "Quảng Ngãi - [GEOGRAPHIC_DATA]" at bounding box center [127, 85] width 172 height 10
type input "[DATE]"
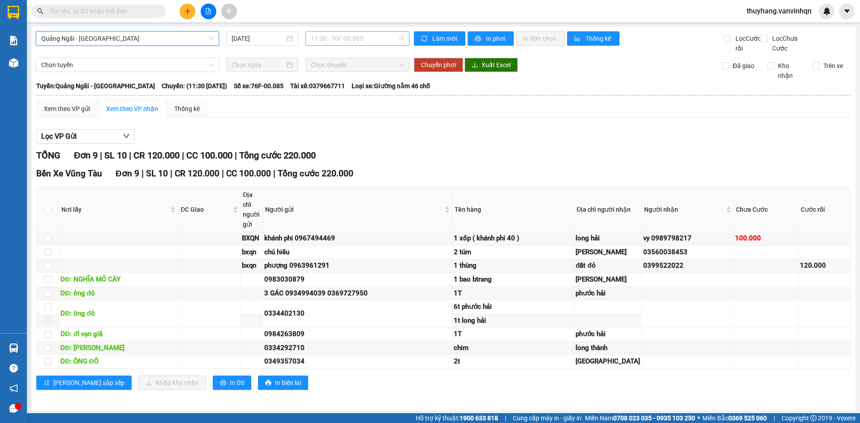
click at [363, 35] on span "11:30 - 76F-00.085" at bounding box center [357, 38] width 93 height 13
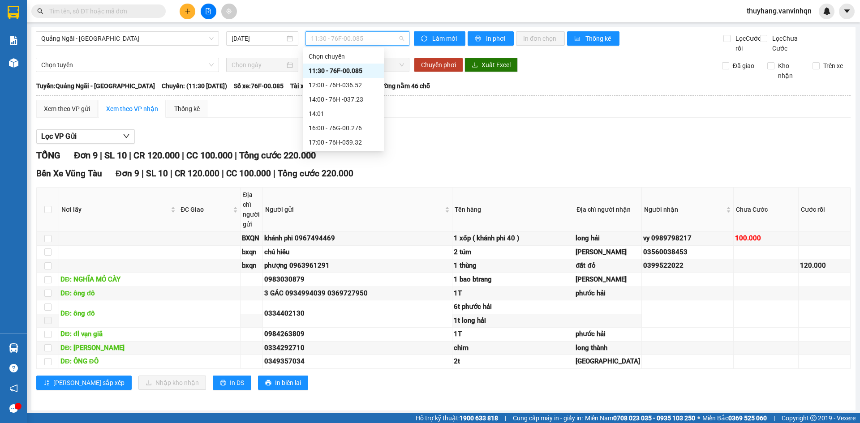
click at [364, 68] on div "11:30 - 76F-00.085" at bounding box center [344, 71] width 70 height 10
